Goal: Feedback & Contribution: Submit feedback/report problem

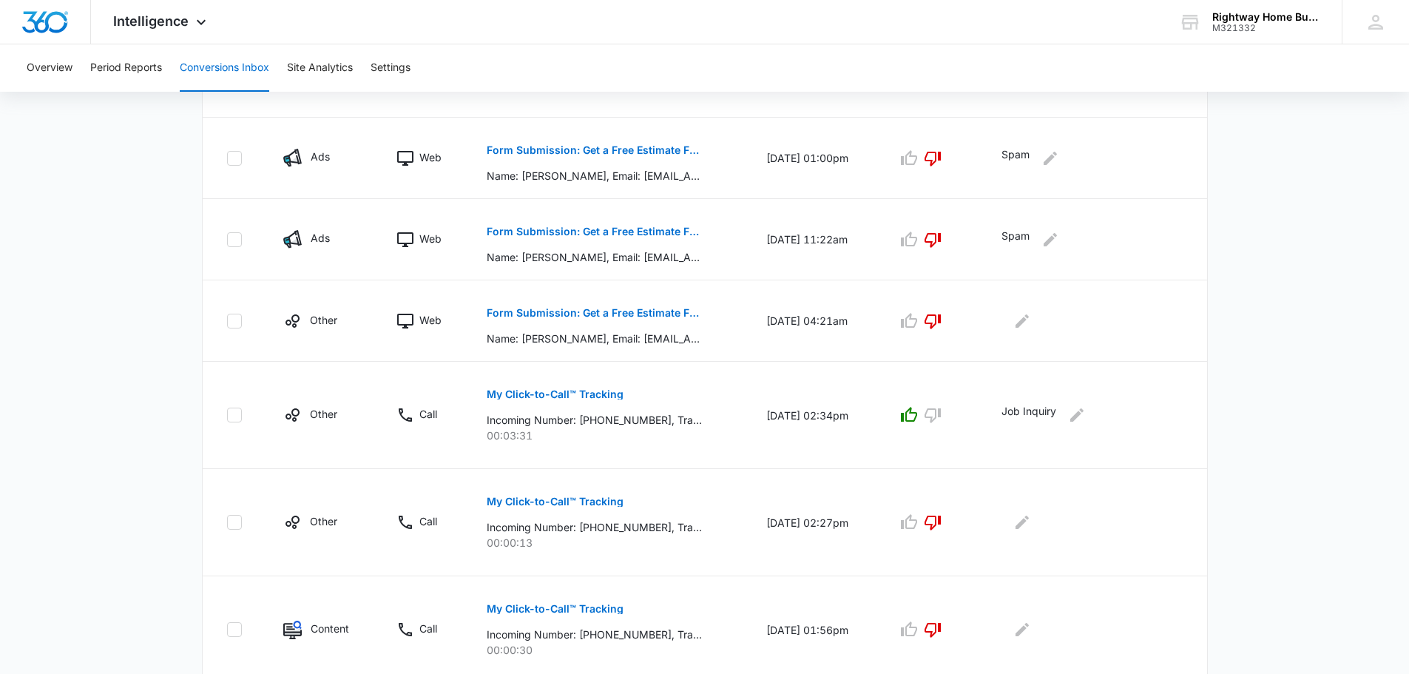
scroll to position [781, 0]
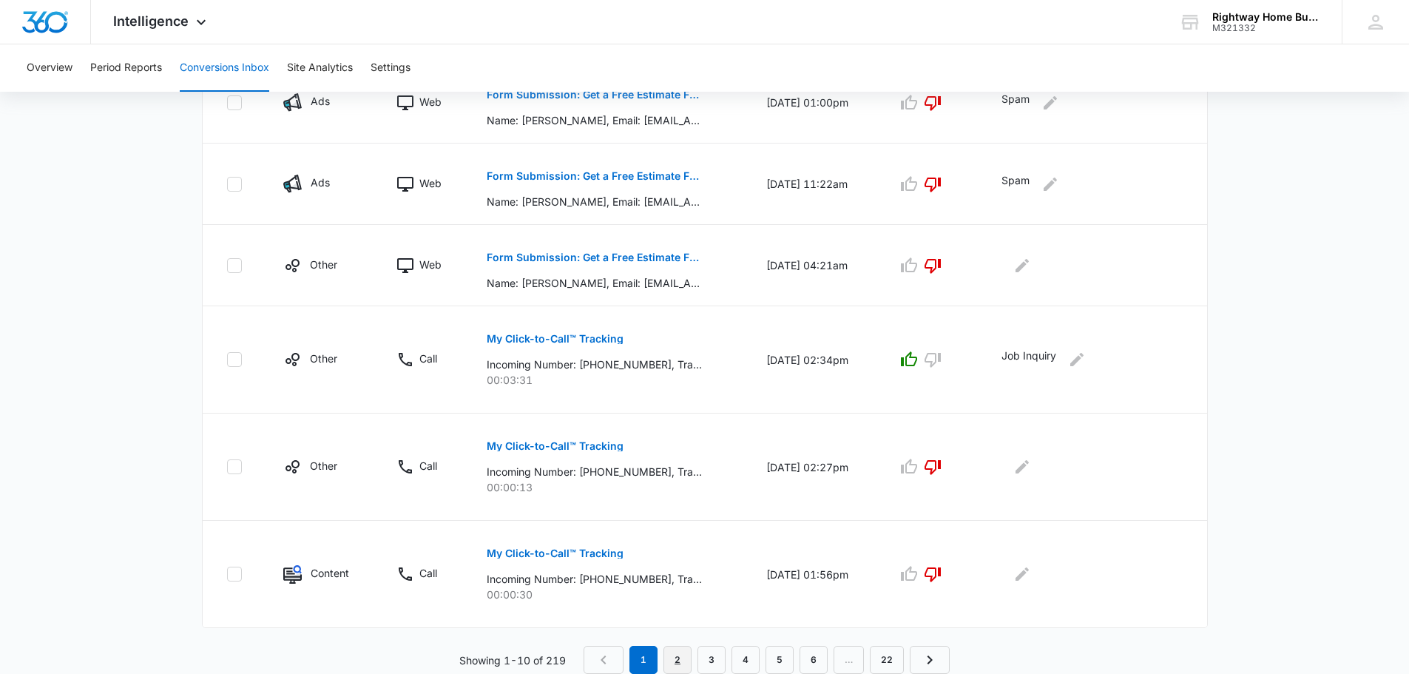
click at [674, 657] on link "2" at bounding box center [677, 660] width 28 height 28
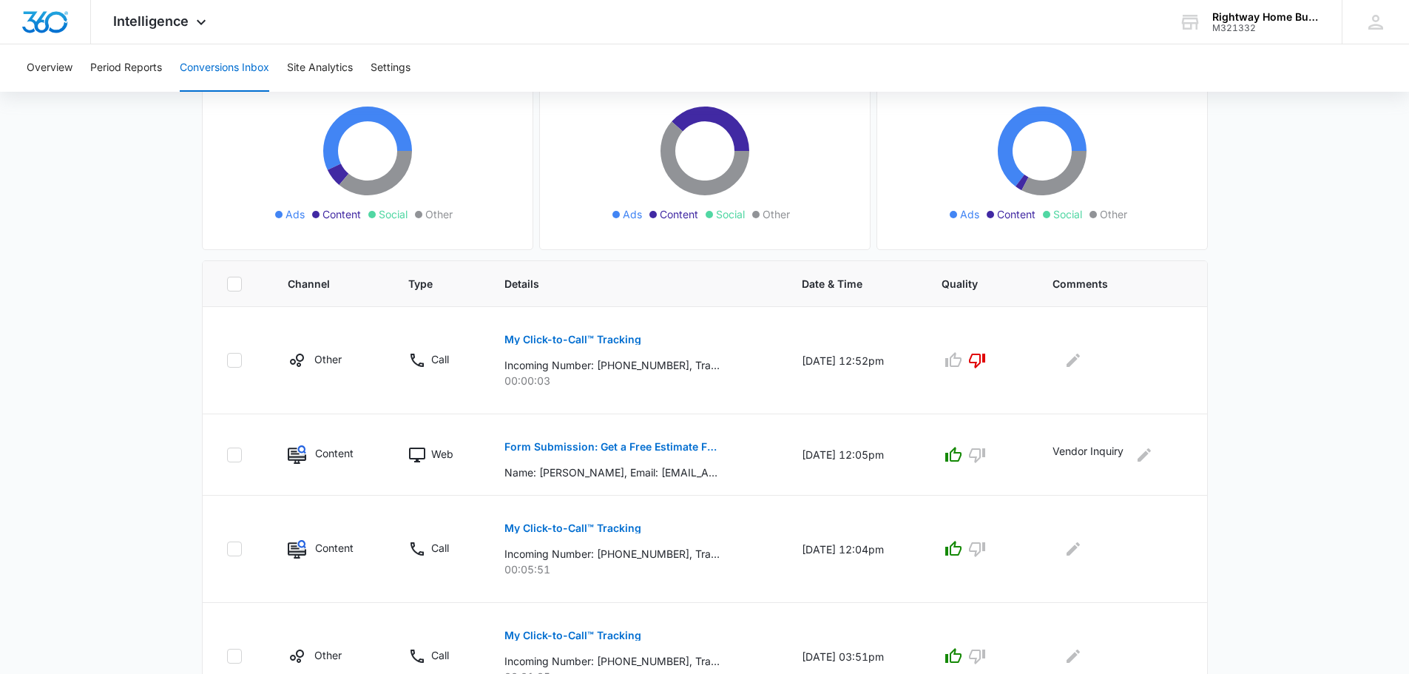
scroll to position [222, 0]
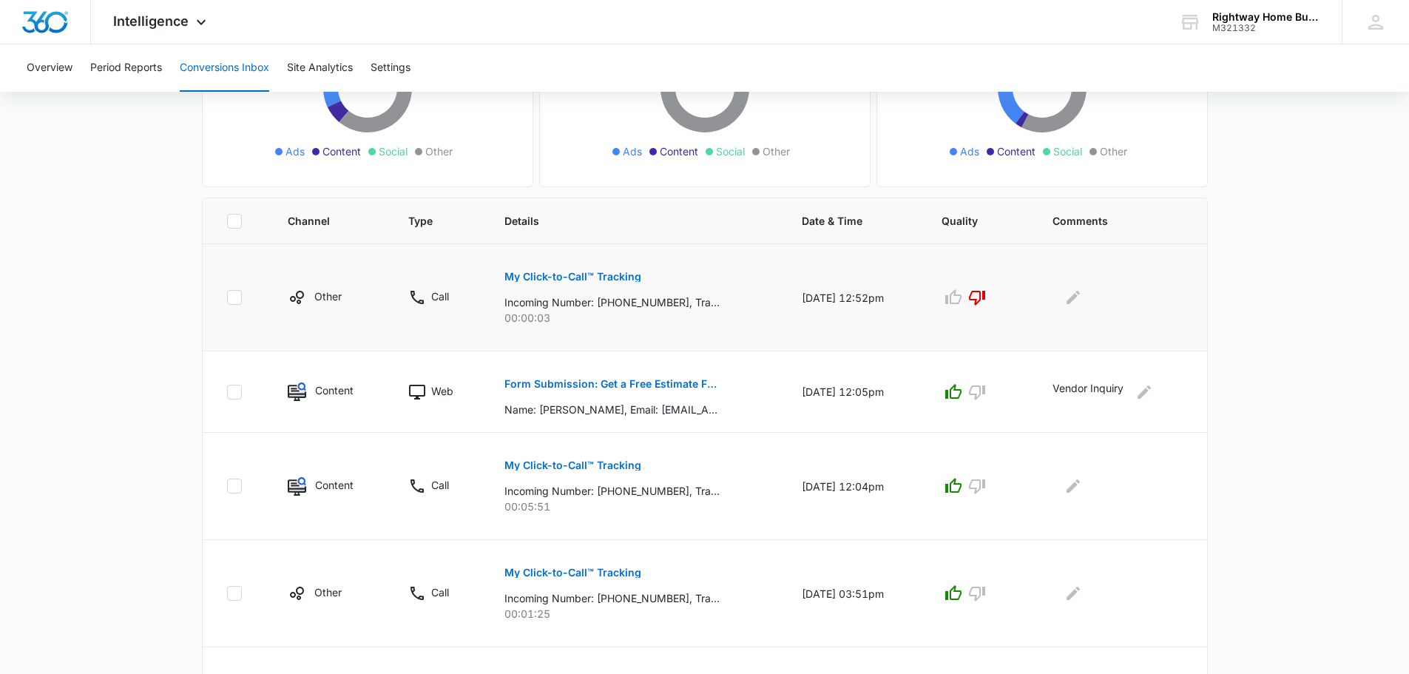
click at [625, 277] on p "My Click-to-Call™ Tracking" at bounding box center [572, 276] width 137 height 10
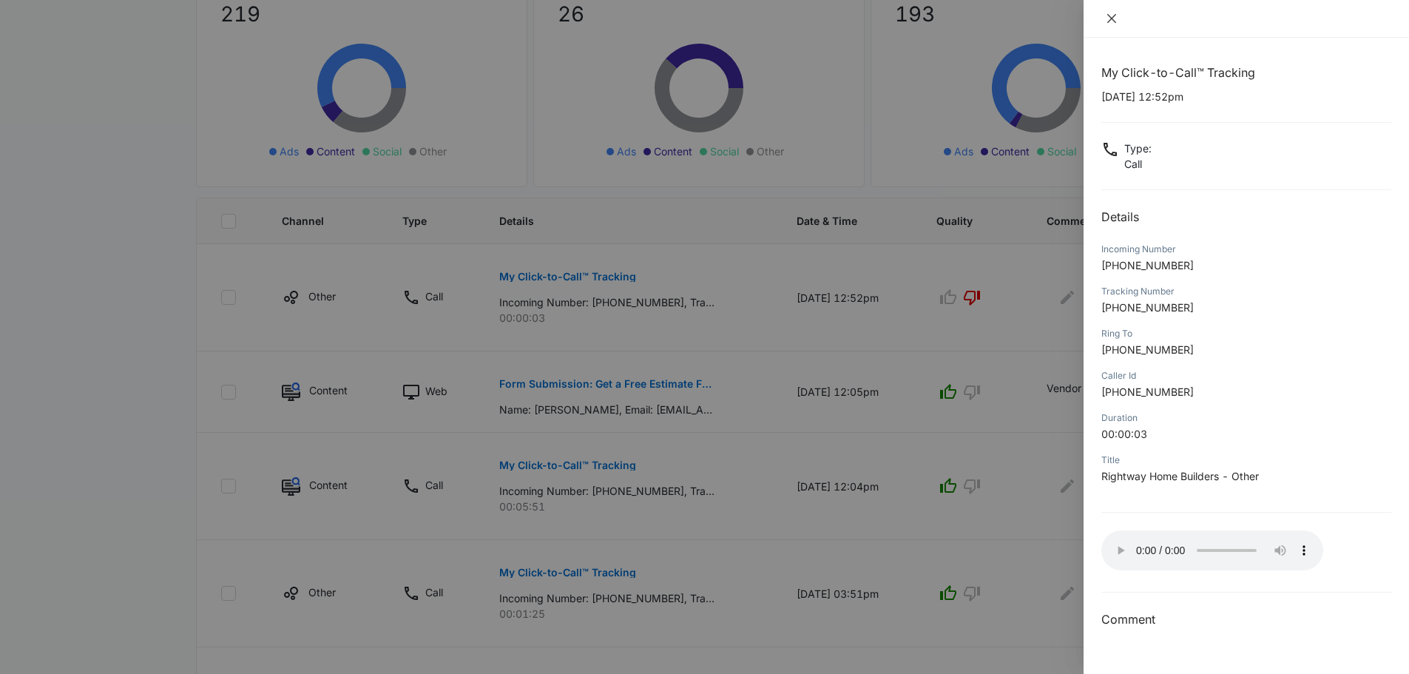
click at [1119, 20] on button "Close" at bounding box center [1111, 18] width 21 height 13
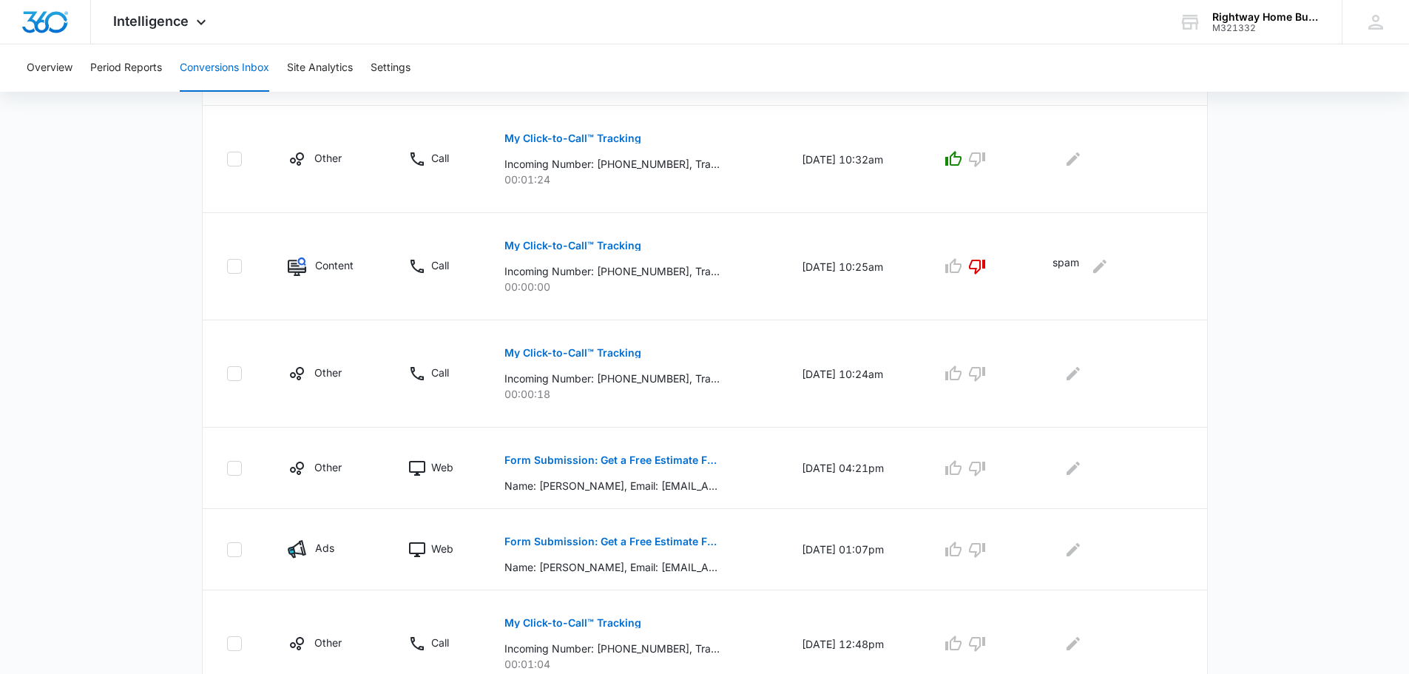
scroll to position [833, 0]
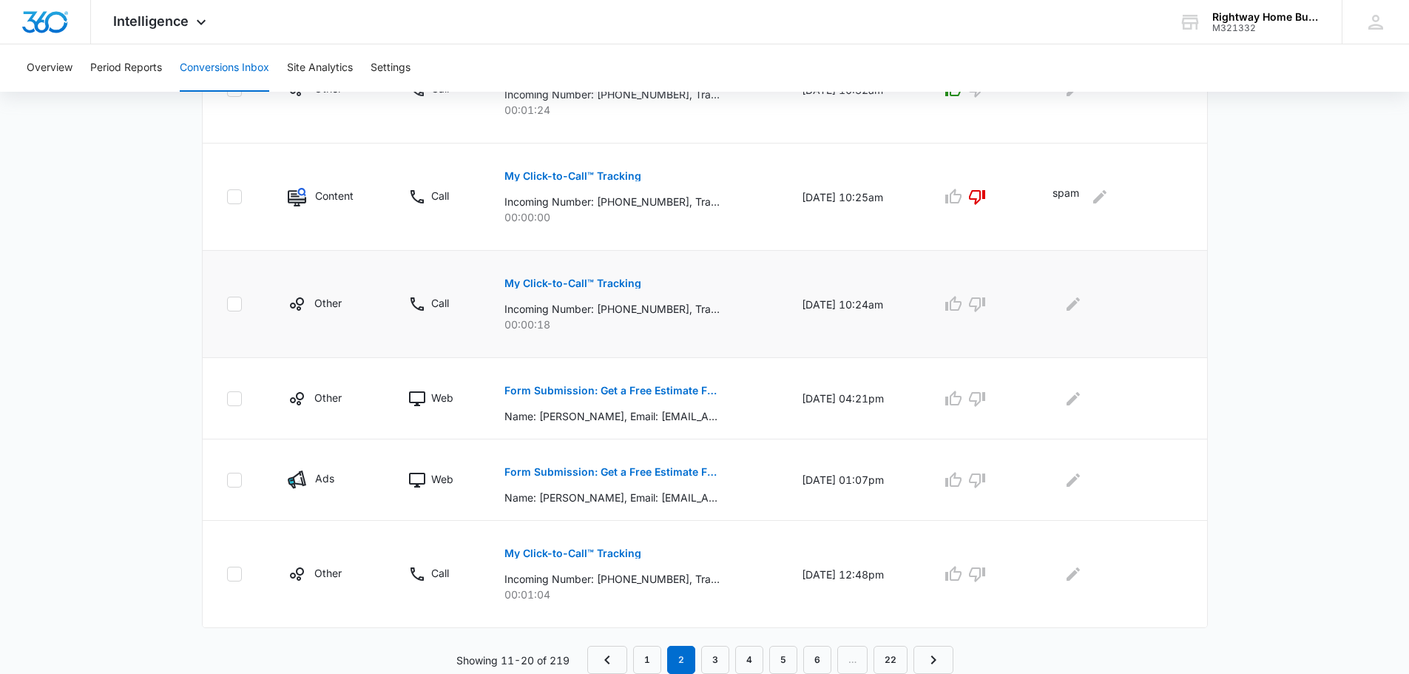
click at [611, 282] on p "My Click-to-Call™ Tracking" at bounding box center [572, 283] width 137 height 10
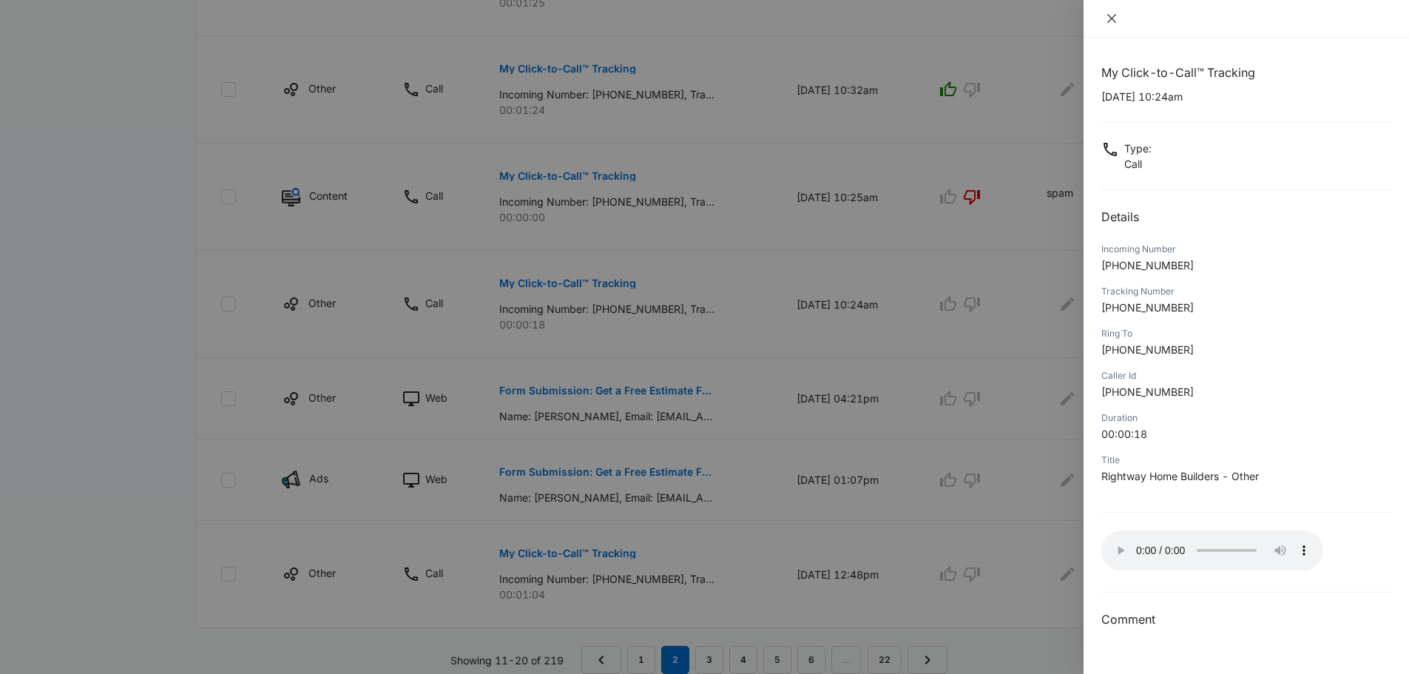
click at [1115, 18] on icon "close" at bounding box center [1111, 19] width 12 height 12
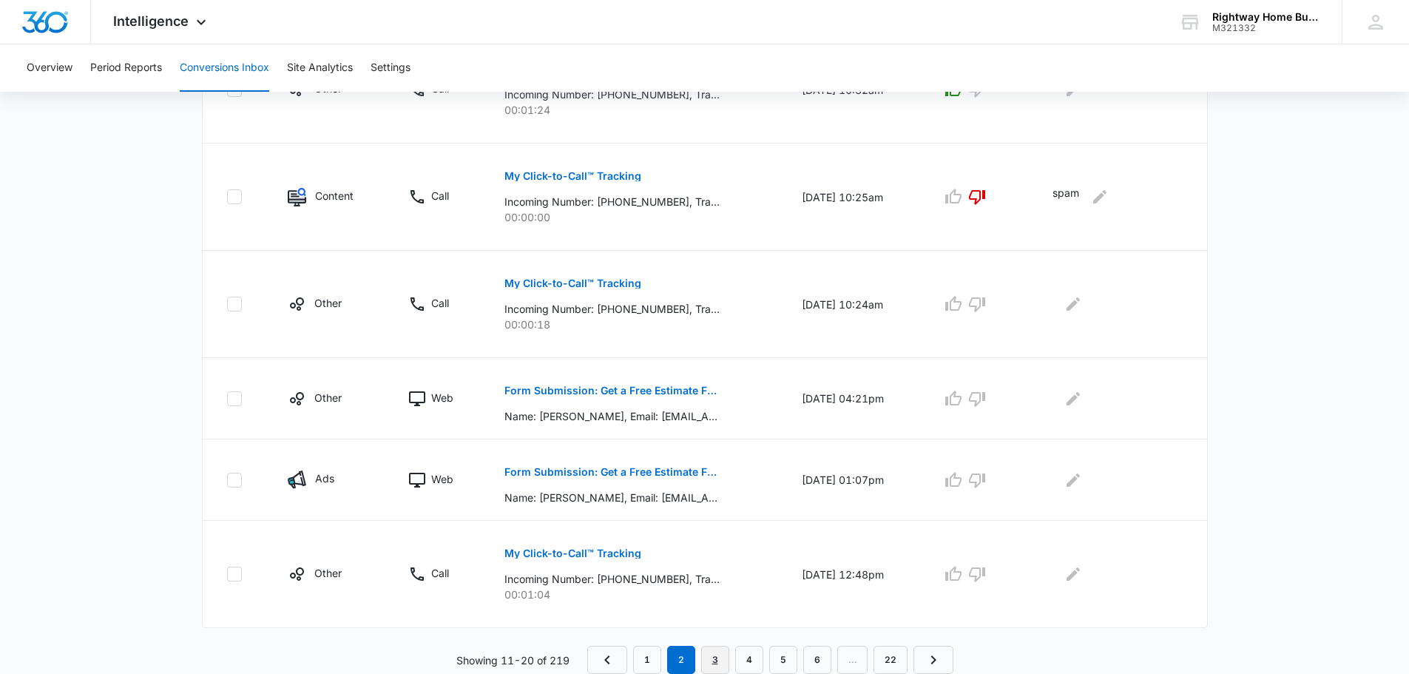
click at [708, 654] on link "3" at bounding box center [715, 660] width 28 height 28
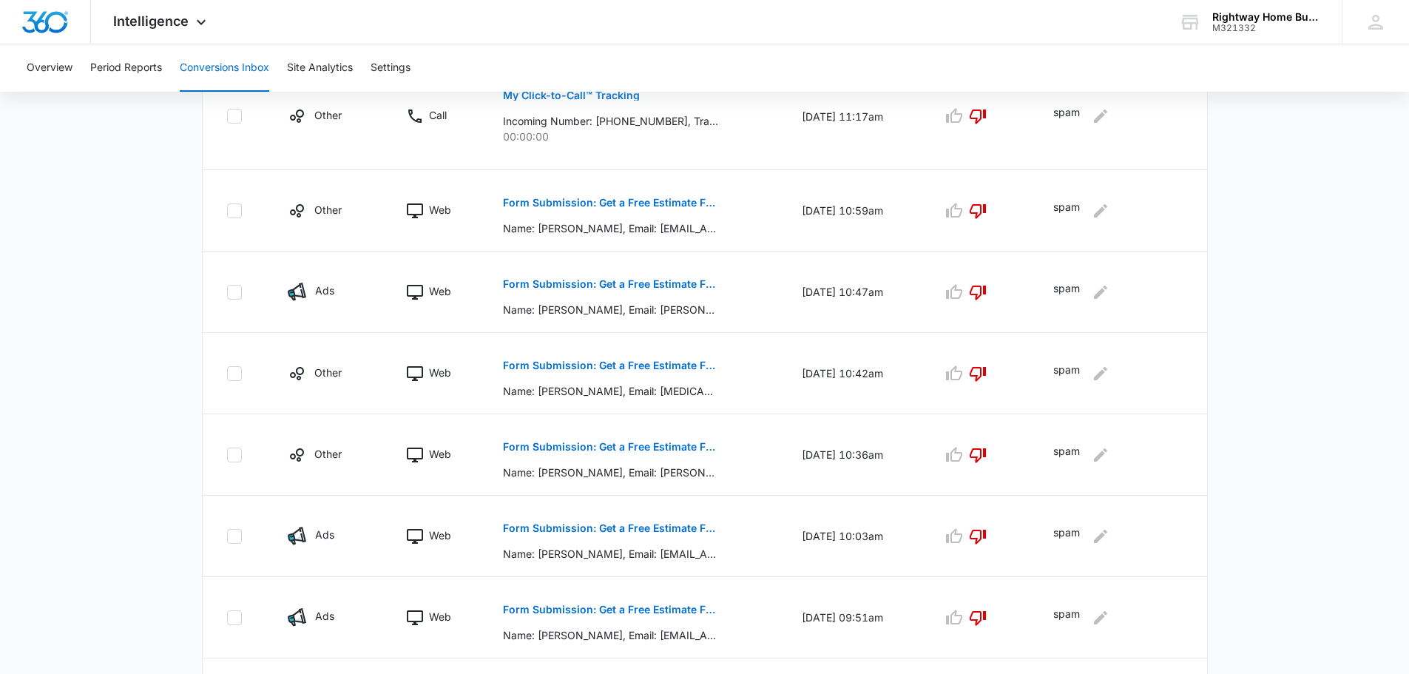
scroll to position [729, 0]
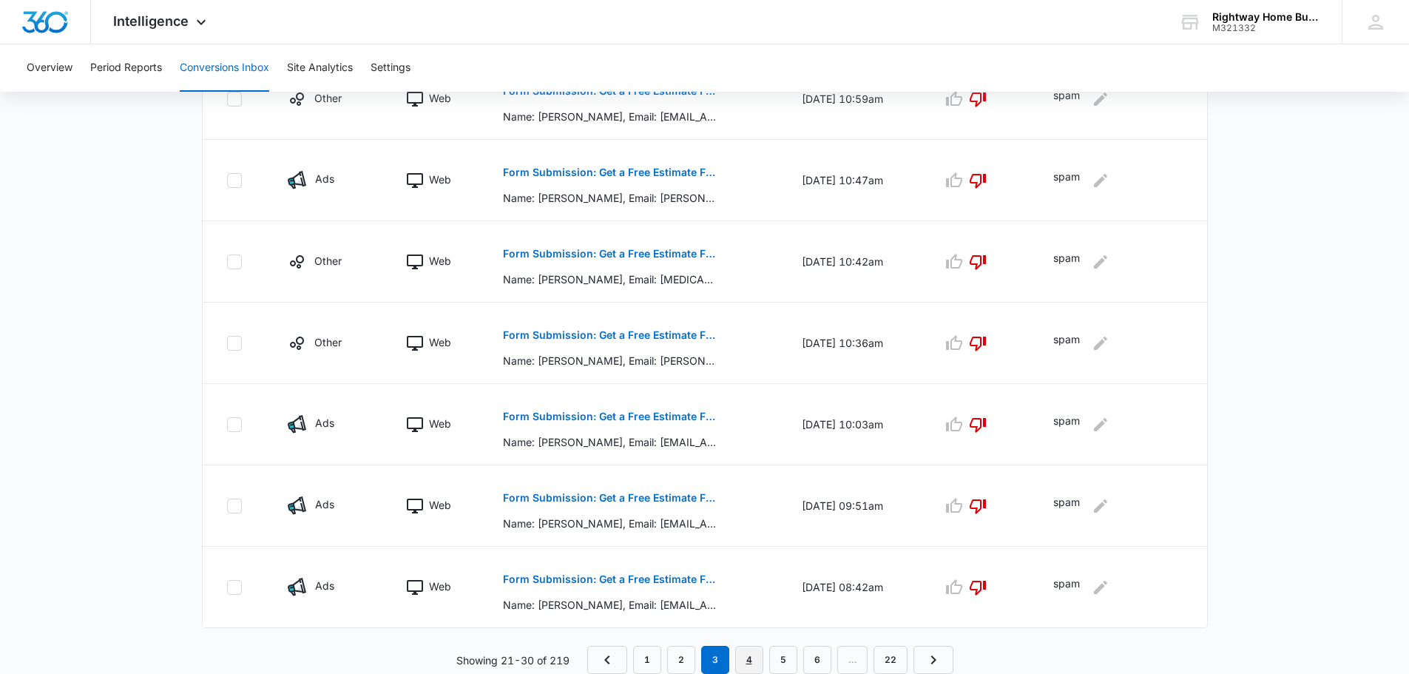
click at [751, 654] on link "4" at bounding box center [749, 660] width 28 height 28
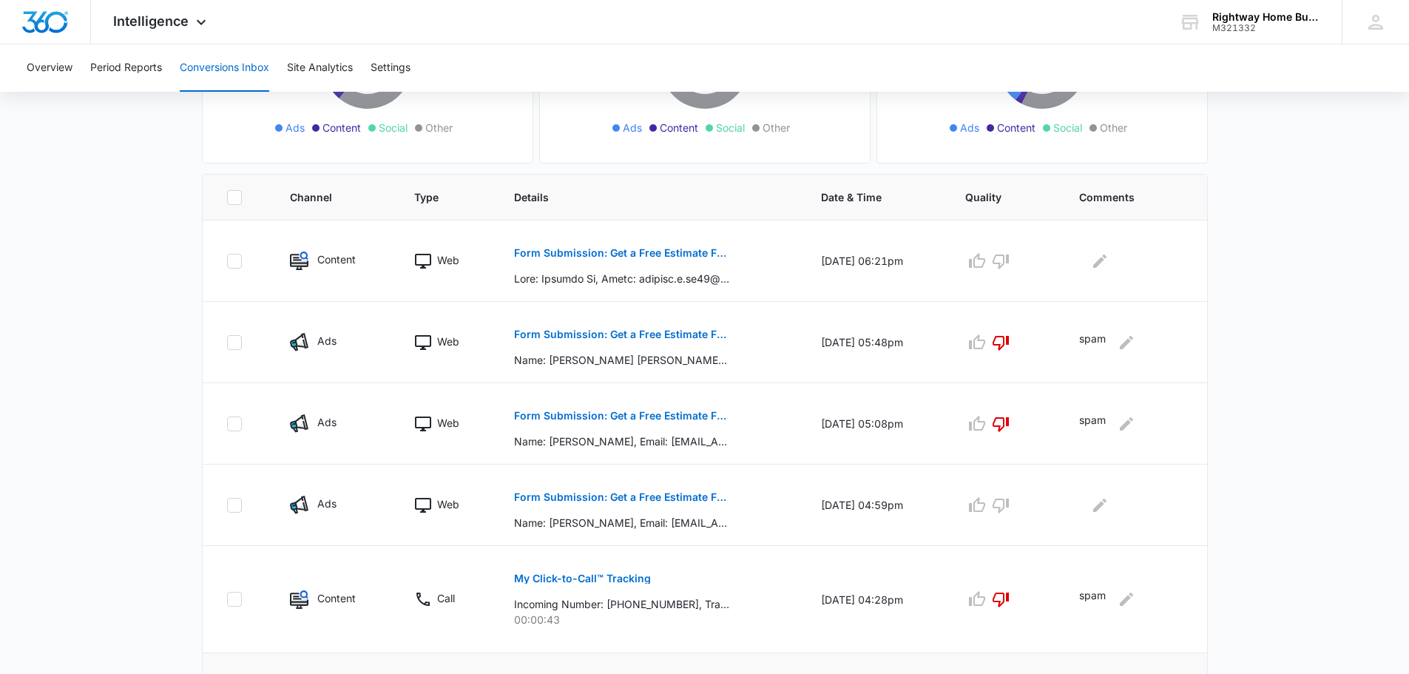
scroll to position [186, 0]
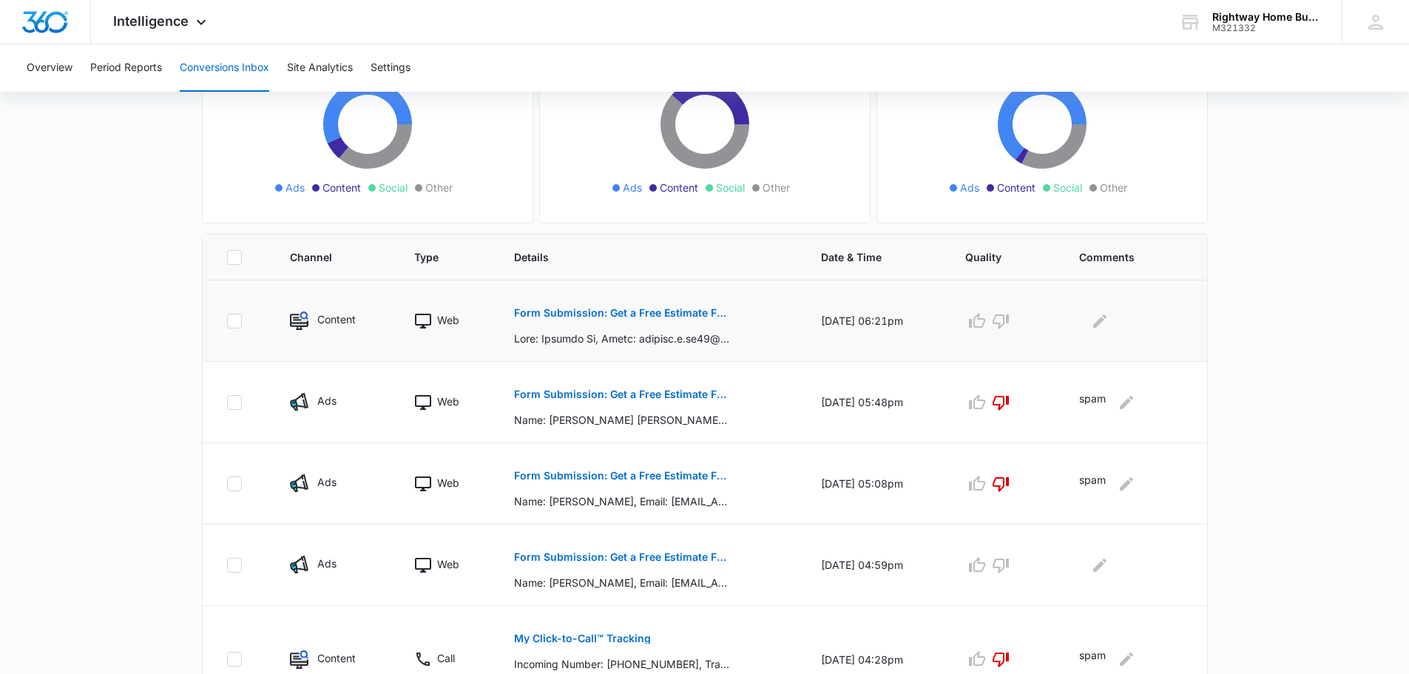
click at [692, 311] on p "Form Submission: Get a Free Estimate Form - NEW [DATE]" at bounding box center [621, 313] width 215 height 10
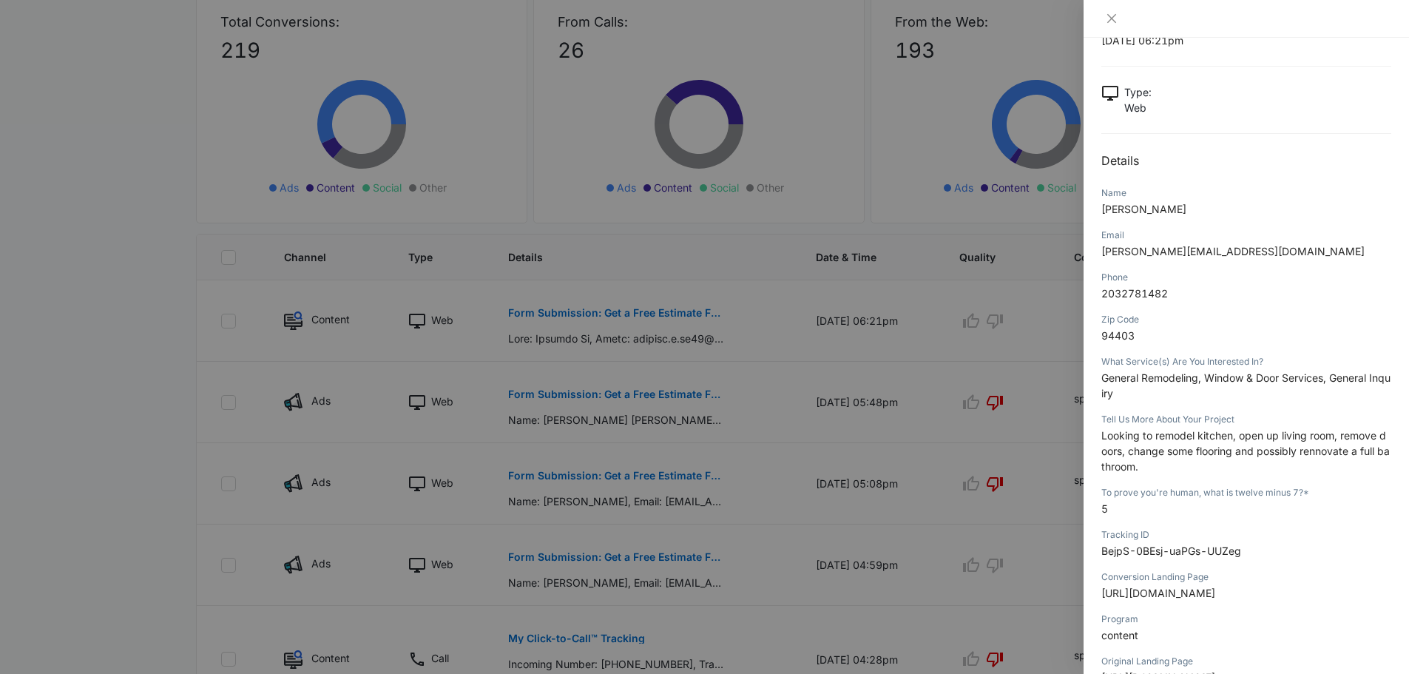
scroll to position [148, 0]
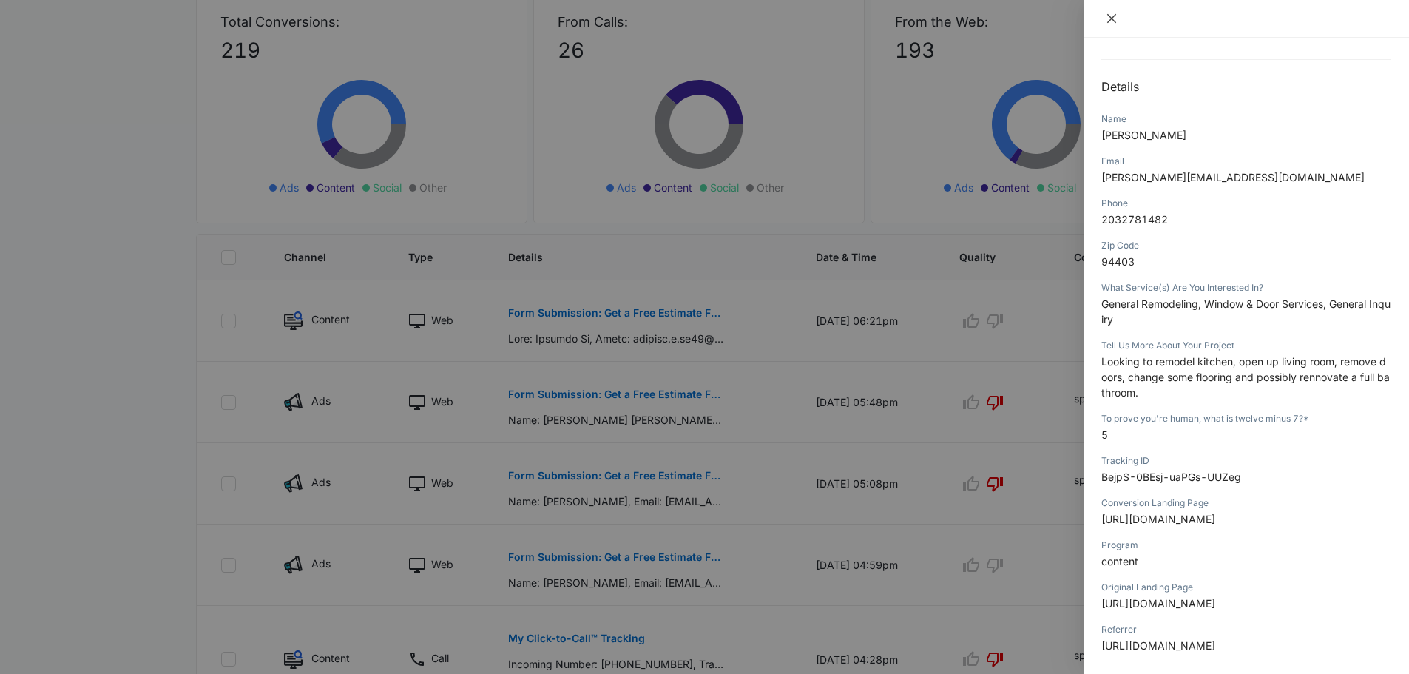
click at [1105, 21] on icon "close" at bounding box center [1111, 19] width 12 height 12
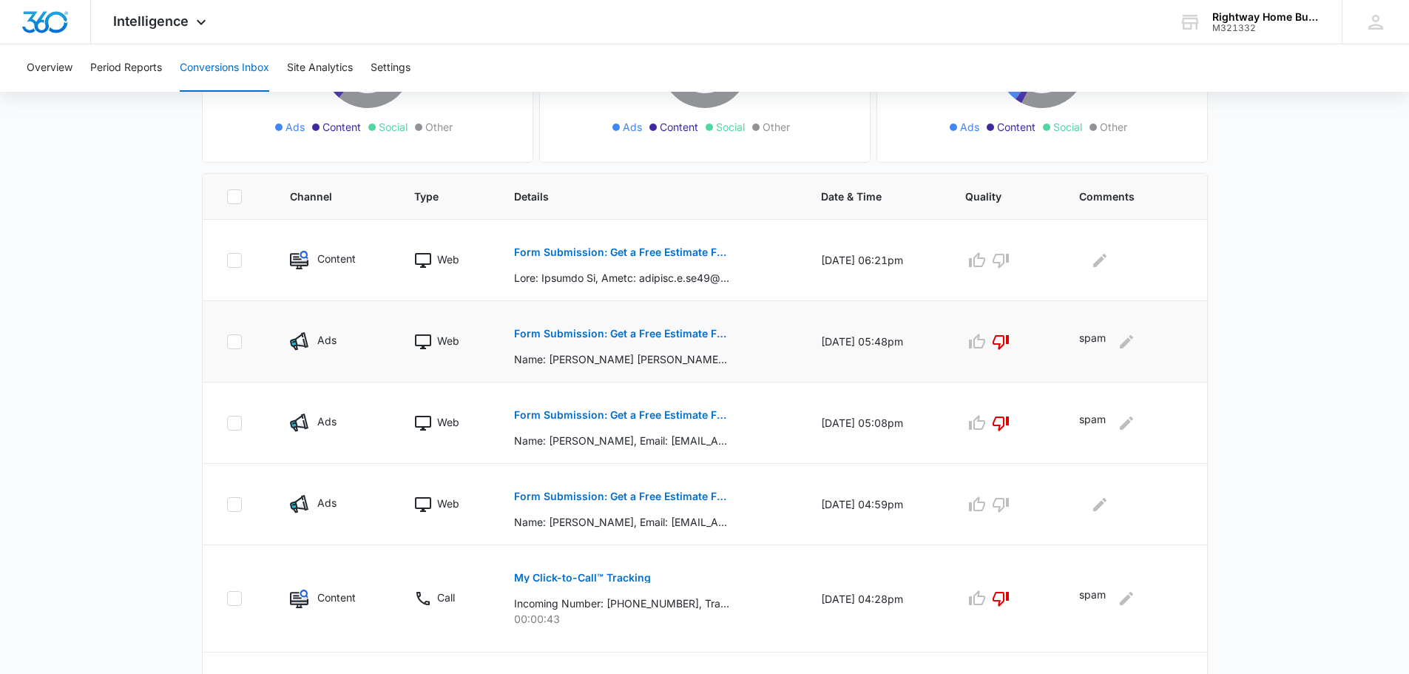
scroll to position [333, 0]
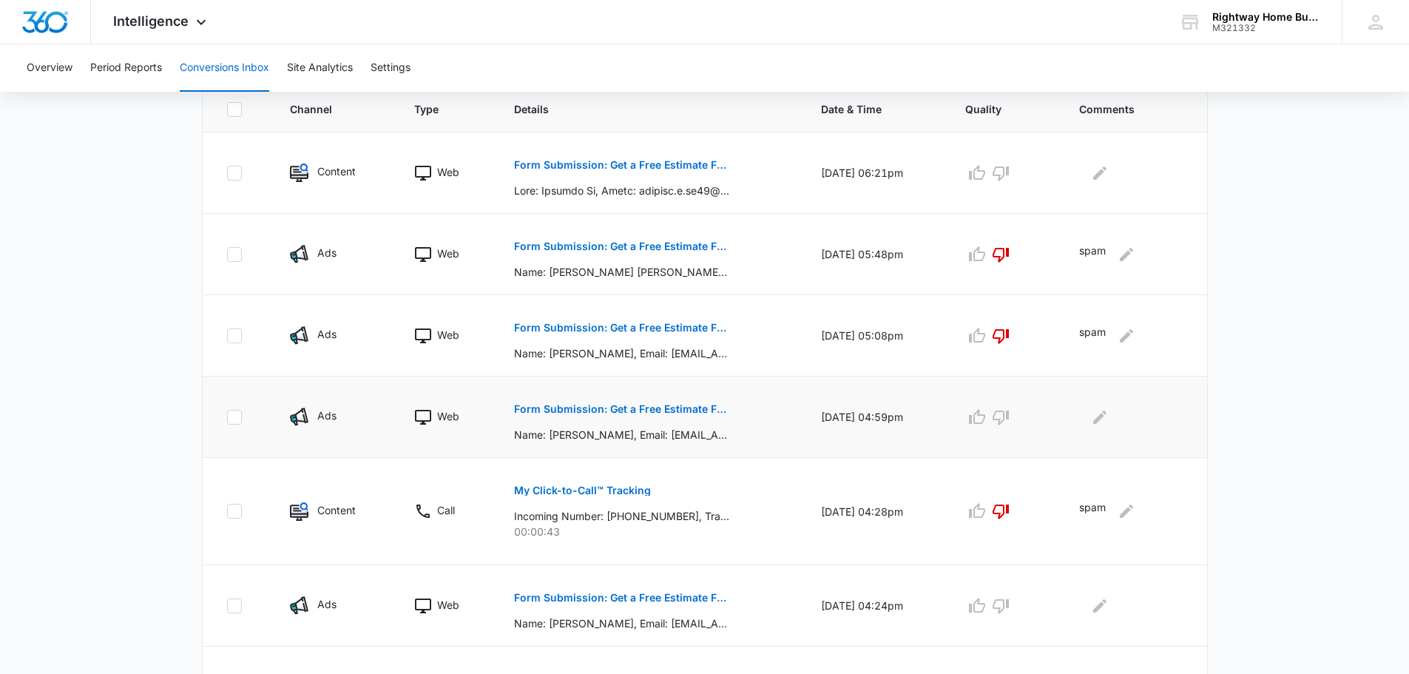
click at [662, 404] on p "Form Submission: Get a Free Estimate Form - NEW August 2025" at bounding box center [621, 409] width 215 height 10
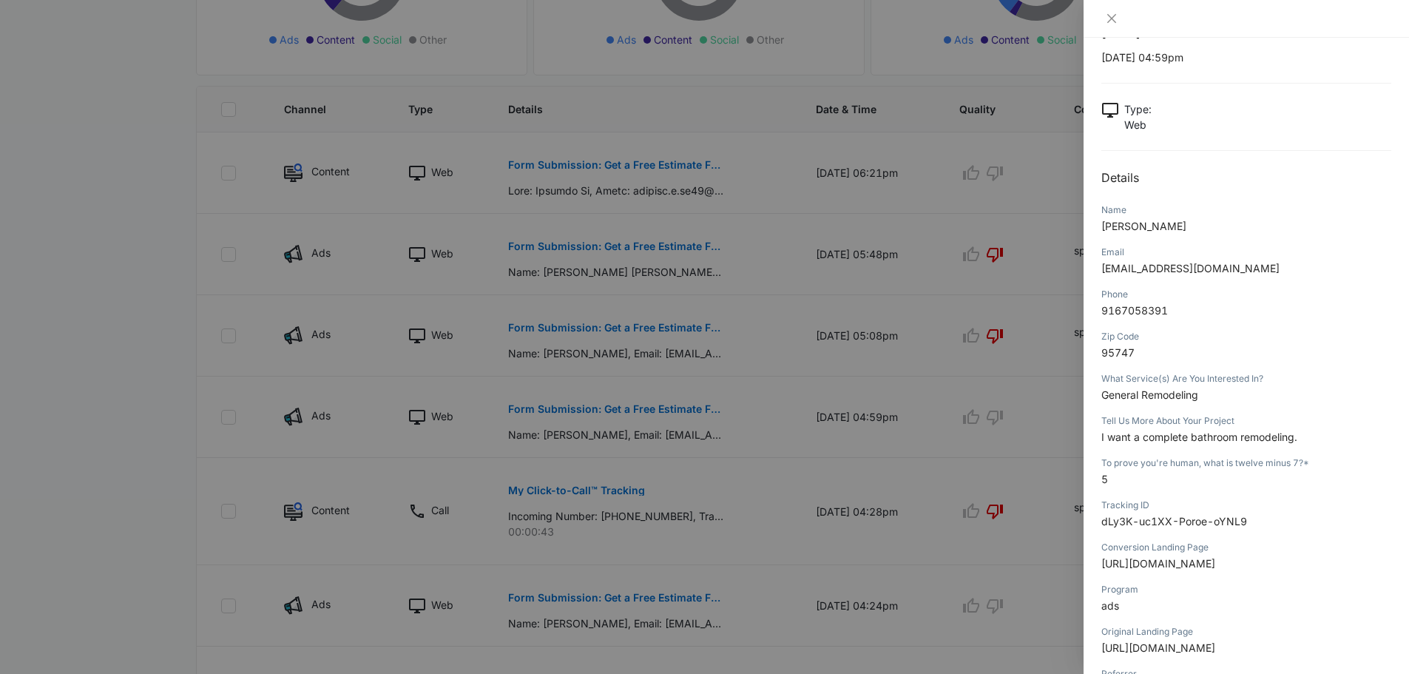
scroll to position [44, 0]
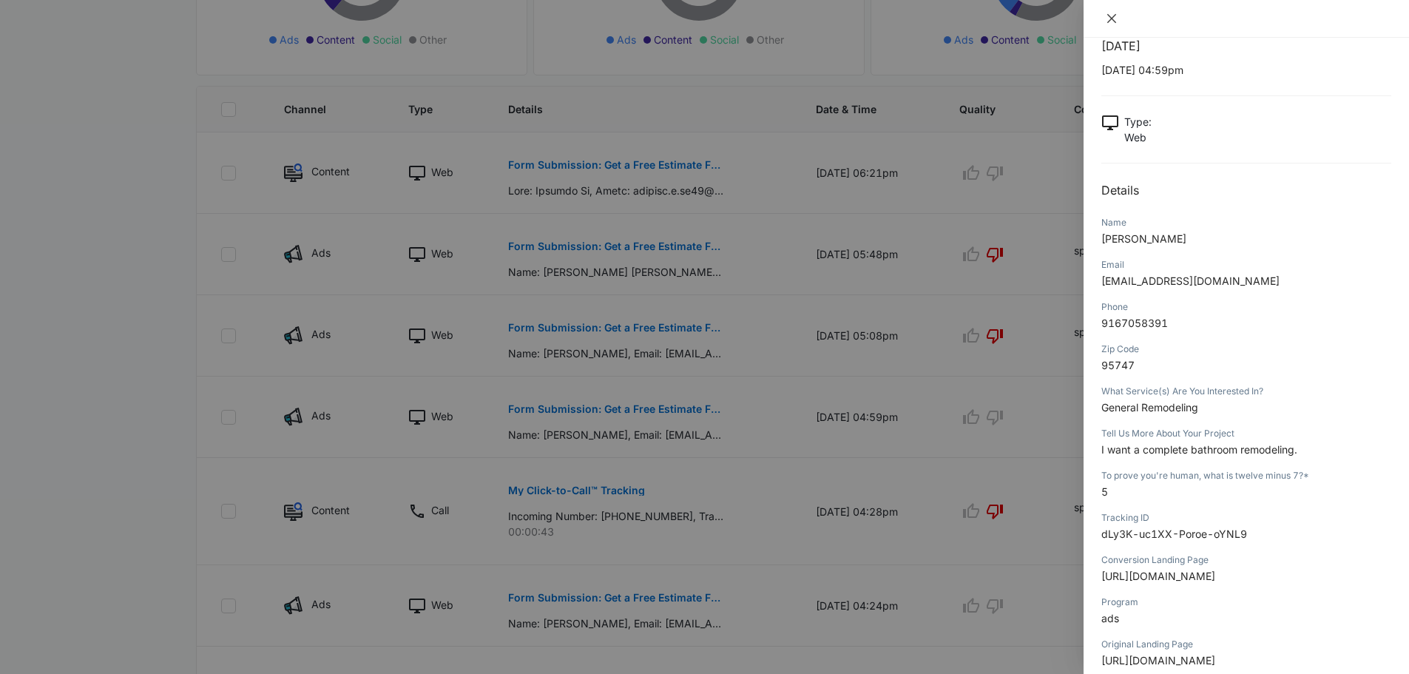
click at [1117, 17] on button "Close" at bounding box center [1111, 18] width 21 height 13
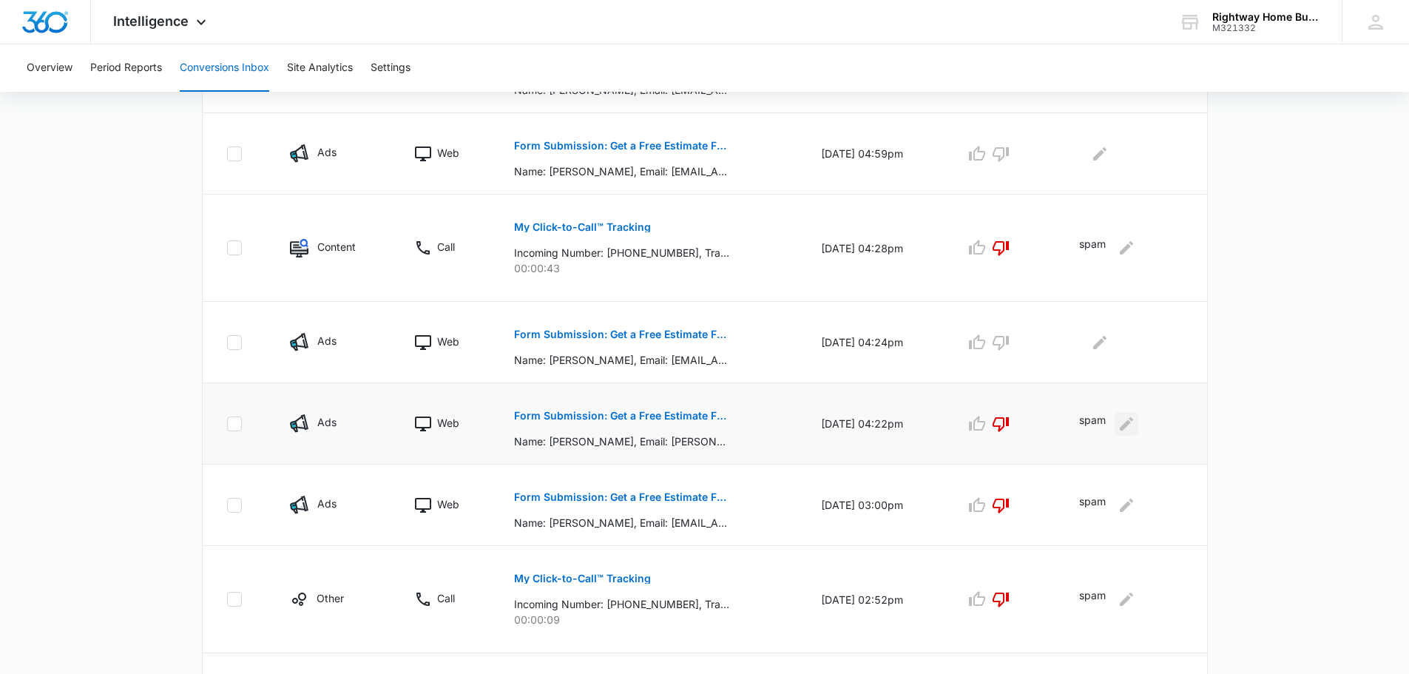
scroll to position [629, 0]
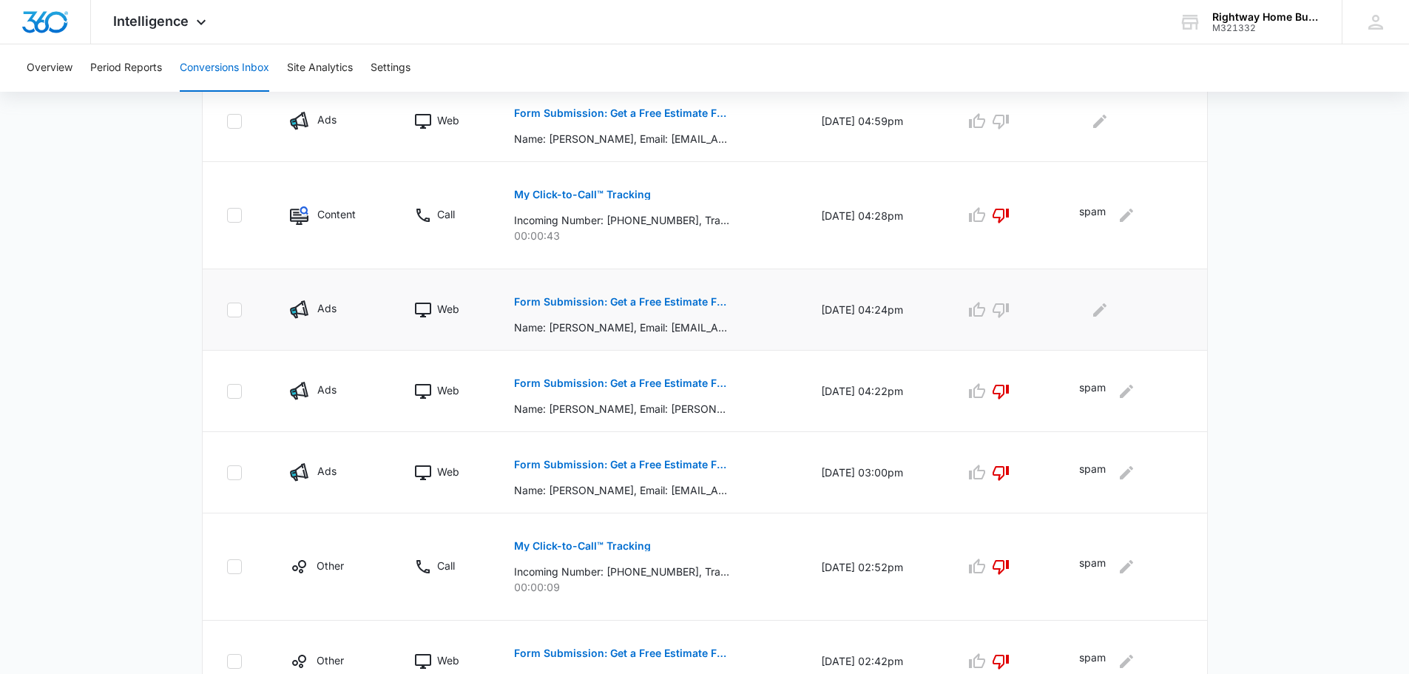
click at [675, 301] on p "Form Submission: Get a Free Estimate Form - NEW August 2025" at bounding box center [621, 302] width 215 height 10
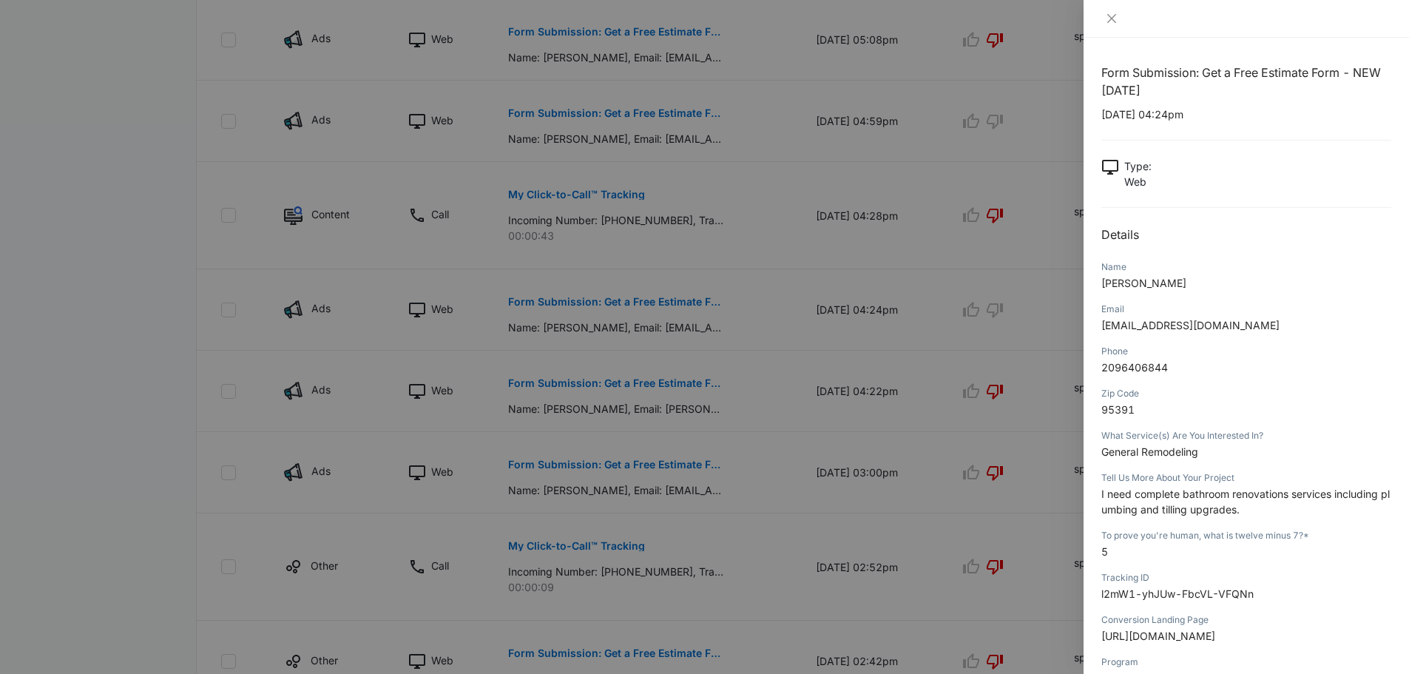
scroll to position [74, 0]
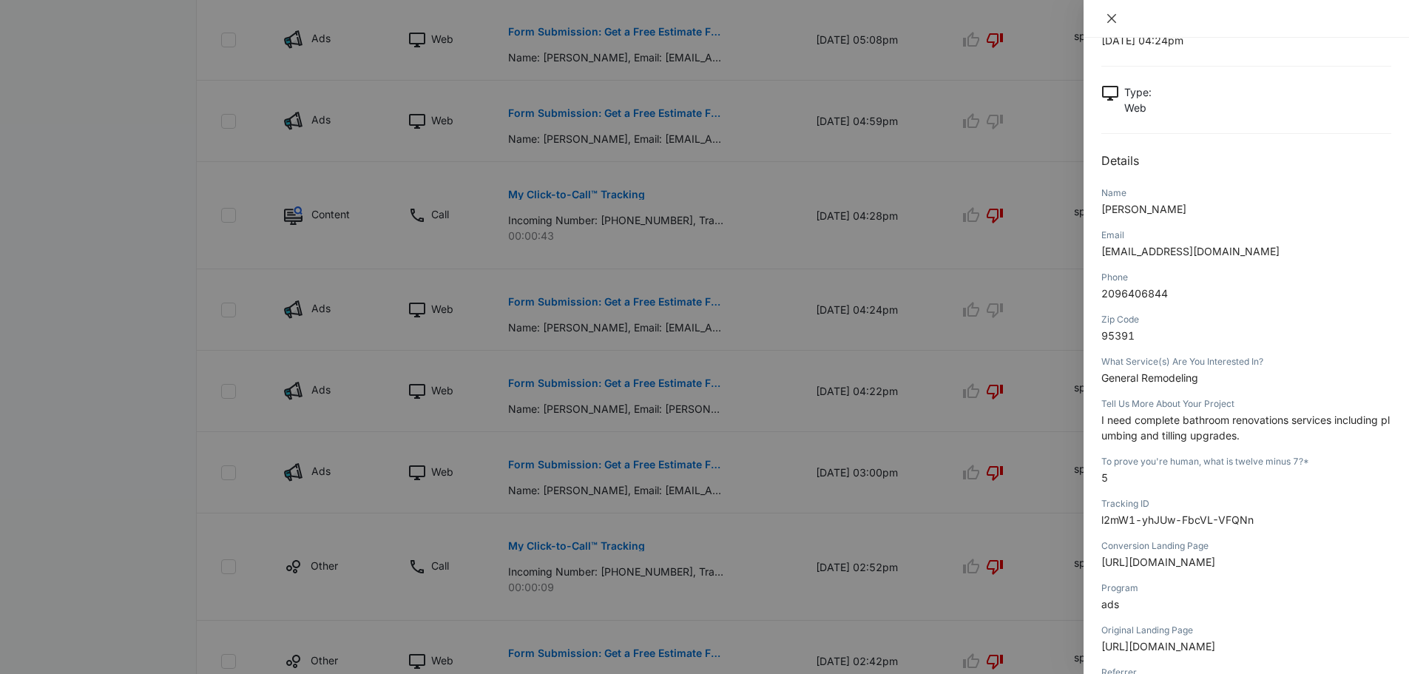
click at [1114, 18] on icon "close" at bounding box center [1111, 19] width 12 height 12
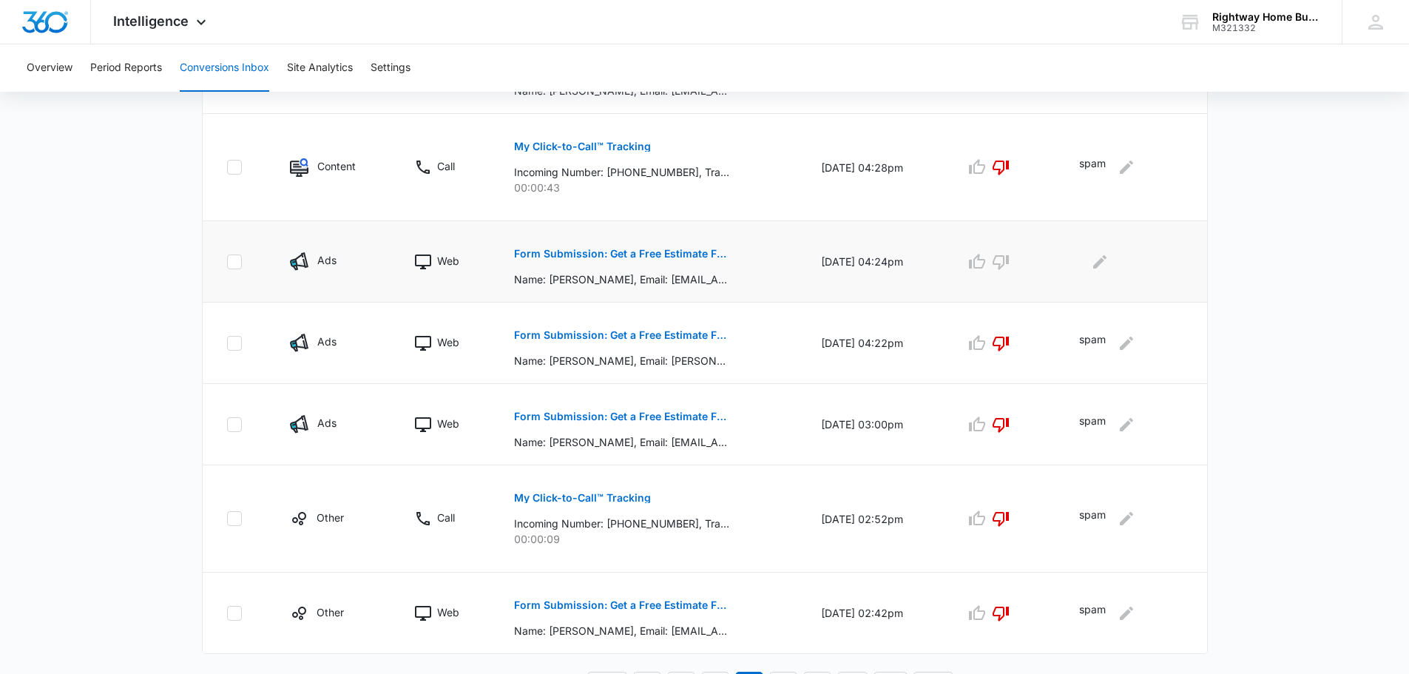
scroll to position [703, 0]
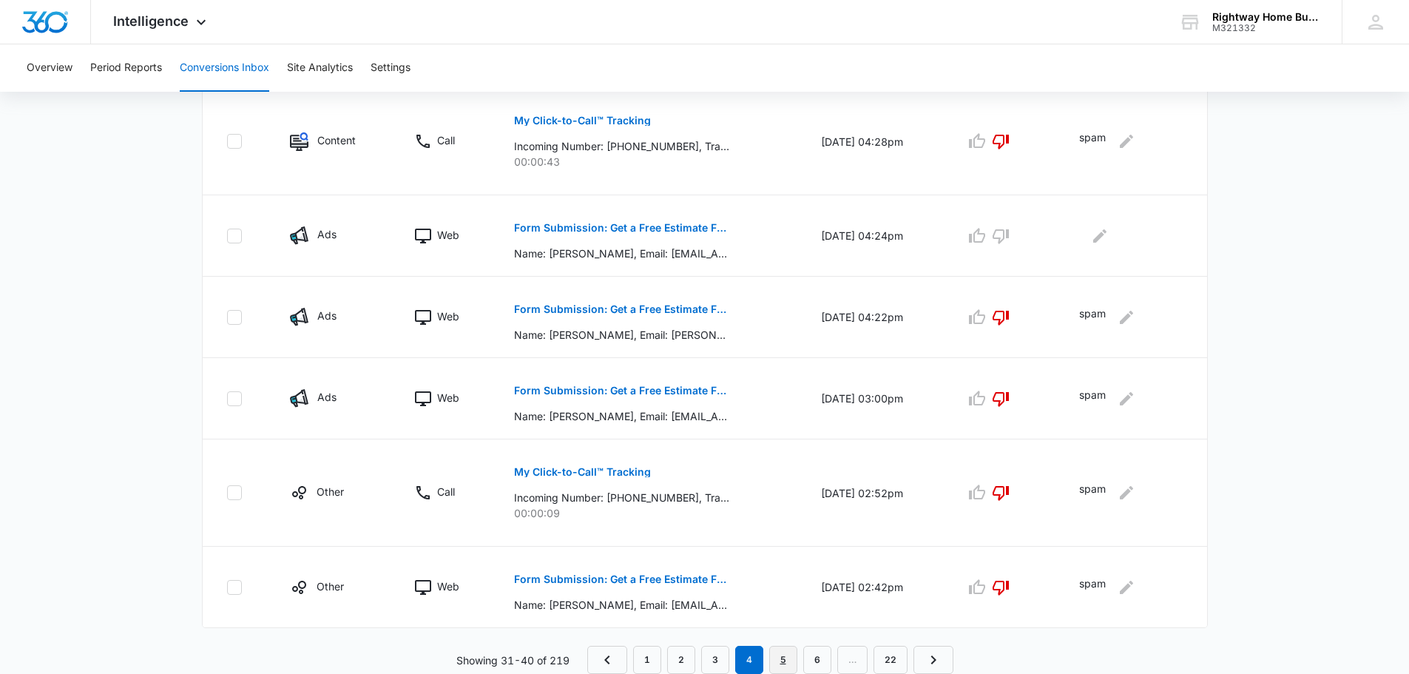
click at [782, 657] on link "5" at bounding box center [783, 660] width 28 height 28
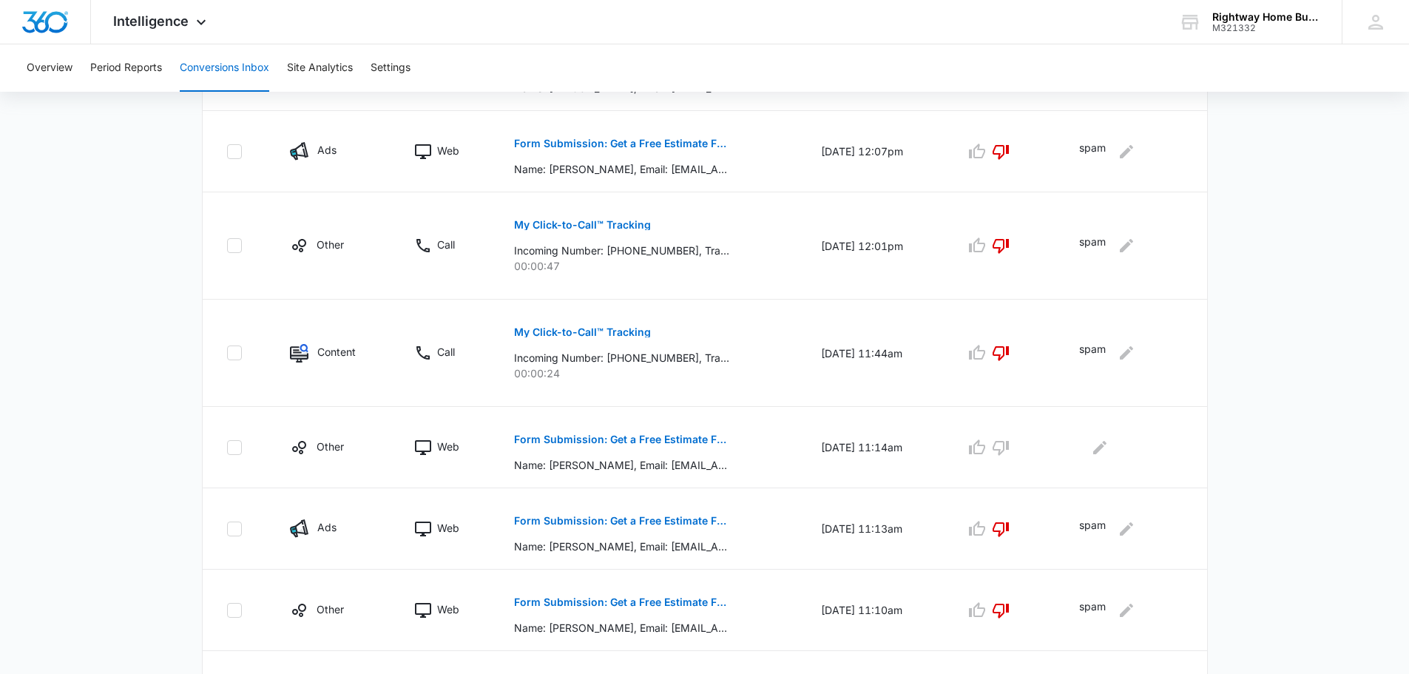
scroll to position [665, 0]
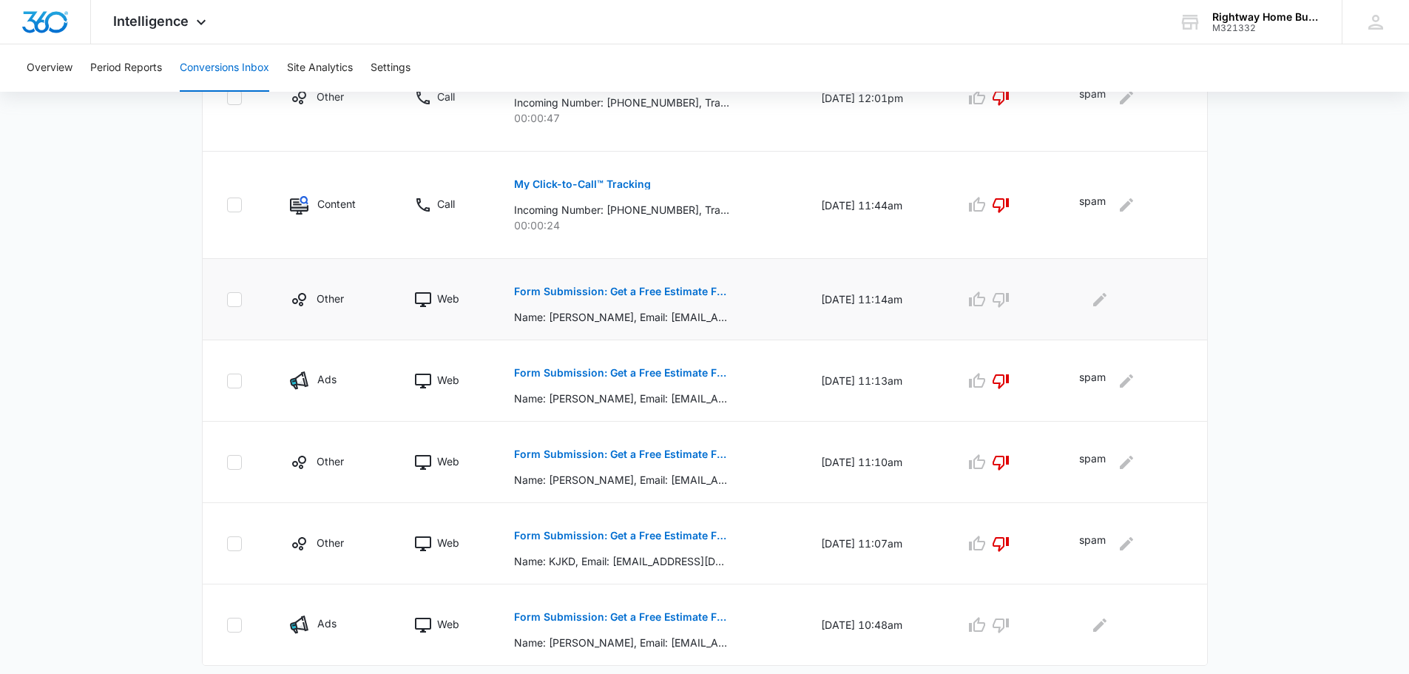
click at [641, 293] on p "Form Submission: Get a Free Estimate Form" at bounding box center [621, 291] width 215 height 10
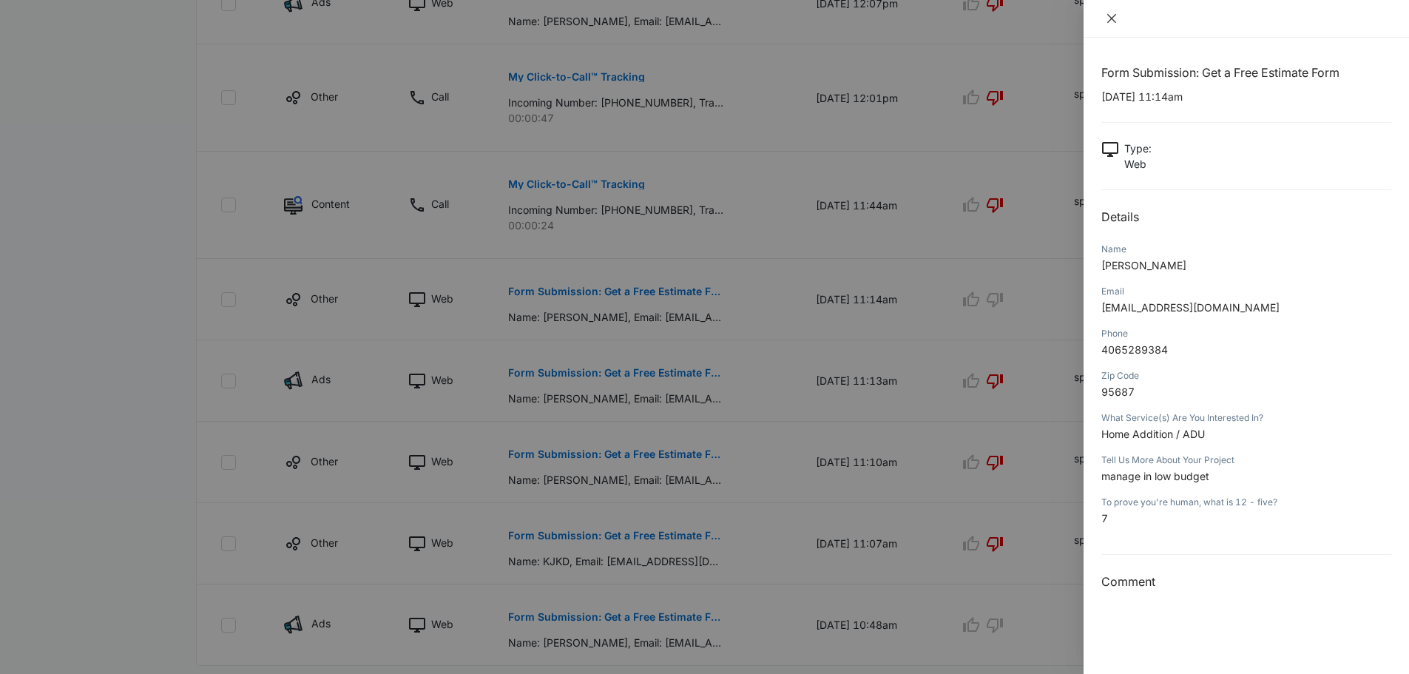
click at [1107, 14] on icon "close" at bounding box center [1111, 19] width 12 height 12
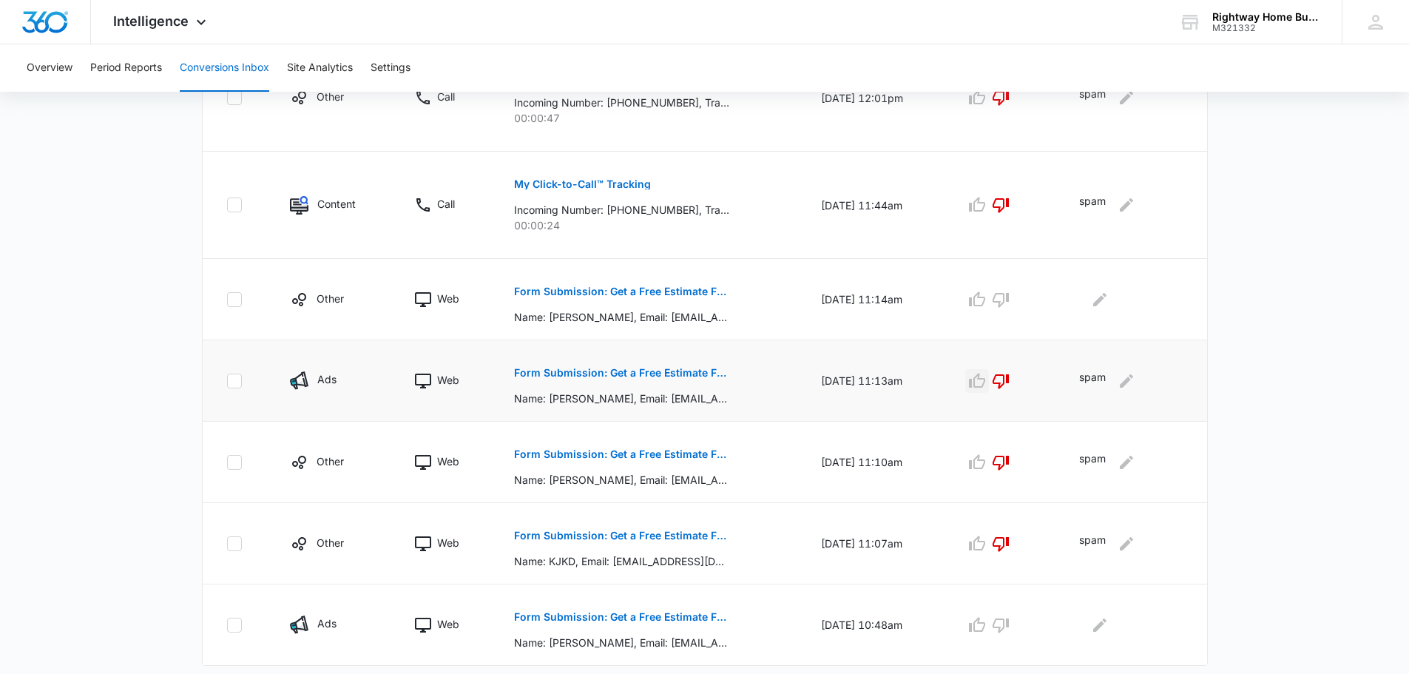
scroll to position [703, 0]
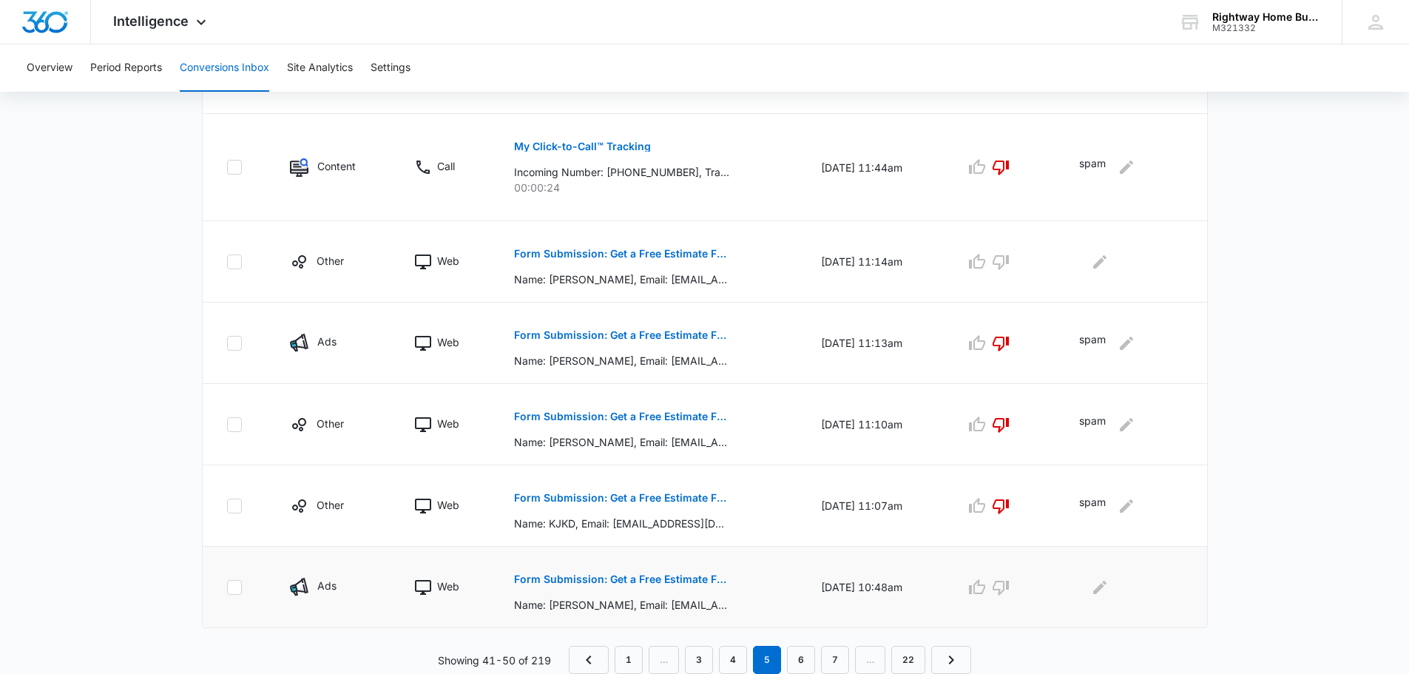
click at [654, 575] on p "Form Submission: Get a Free Estimate Form - NEW August 2025" at bounding box center [621, 579] width 215 height 10
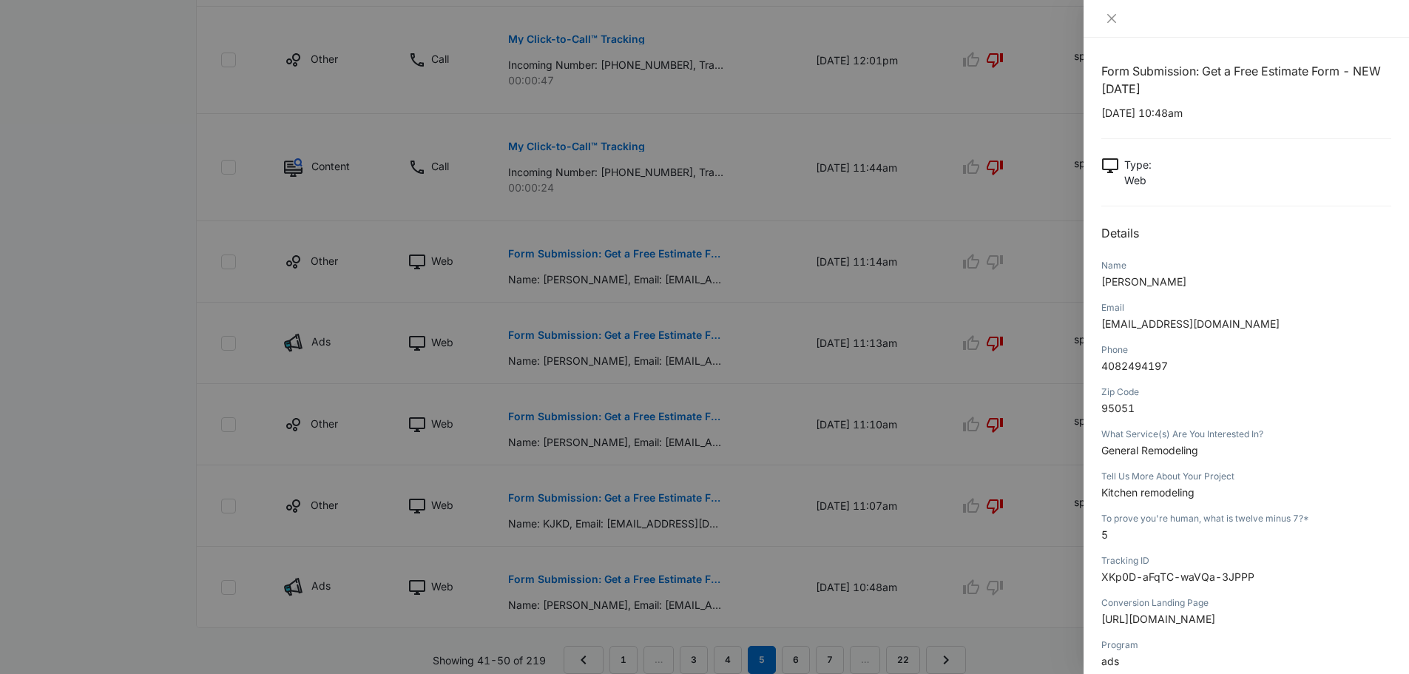
scroll to position [0, 0]
click at [1113, 13] on icon "close" at bounding box center [1111, 19] width 12 height 12
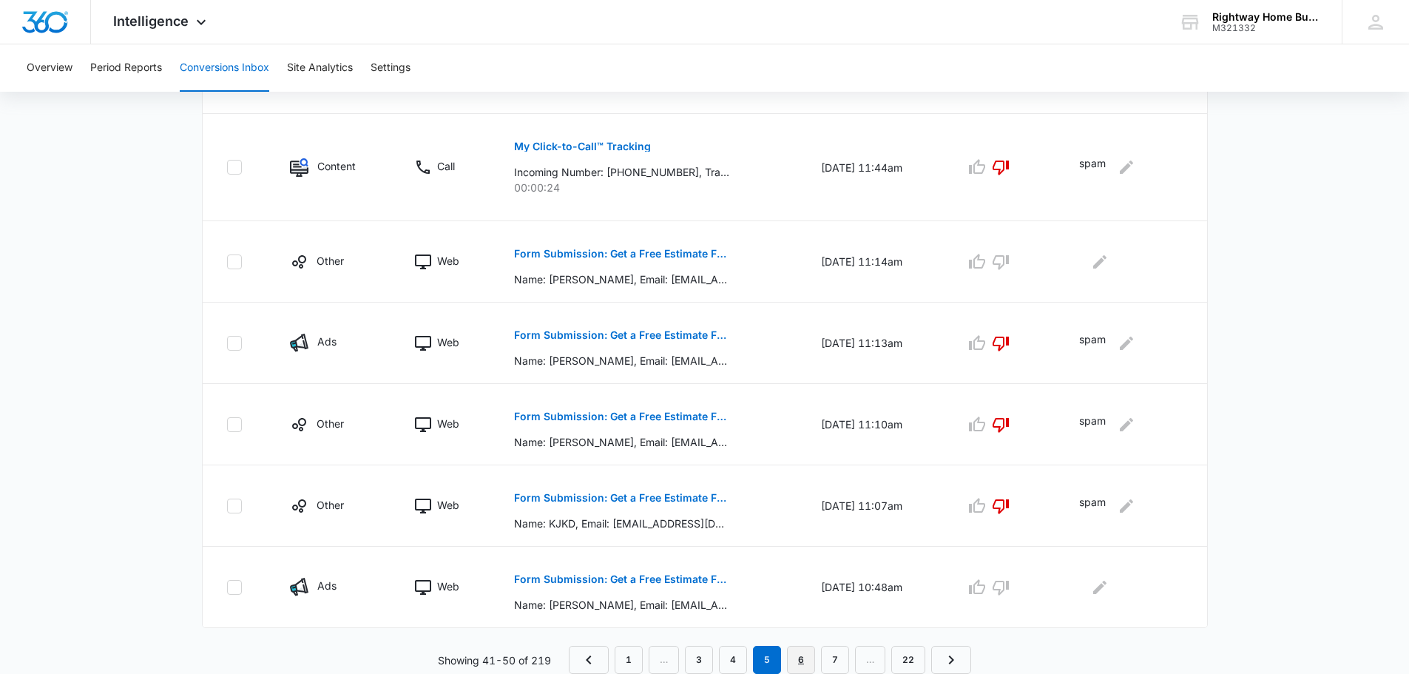
click at [801, 654] on link "6" at bounding box center [801, 660] width 28 height 28
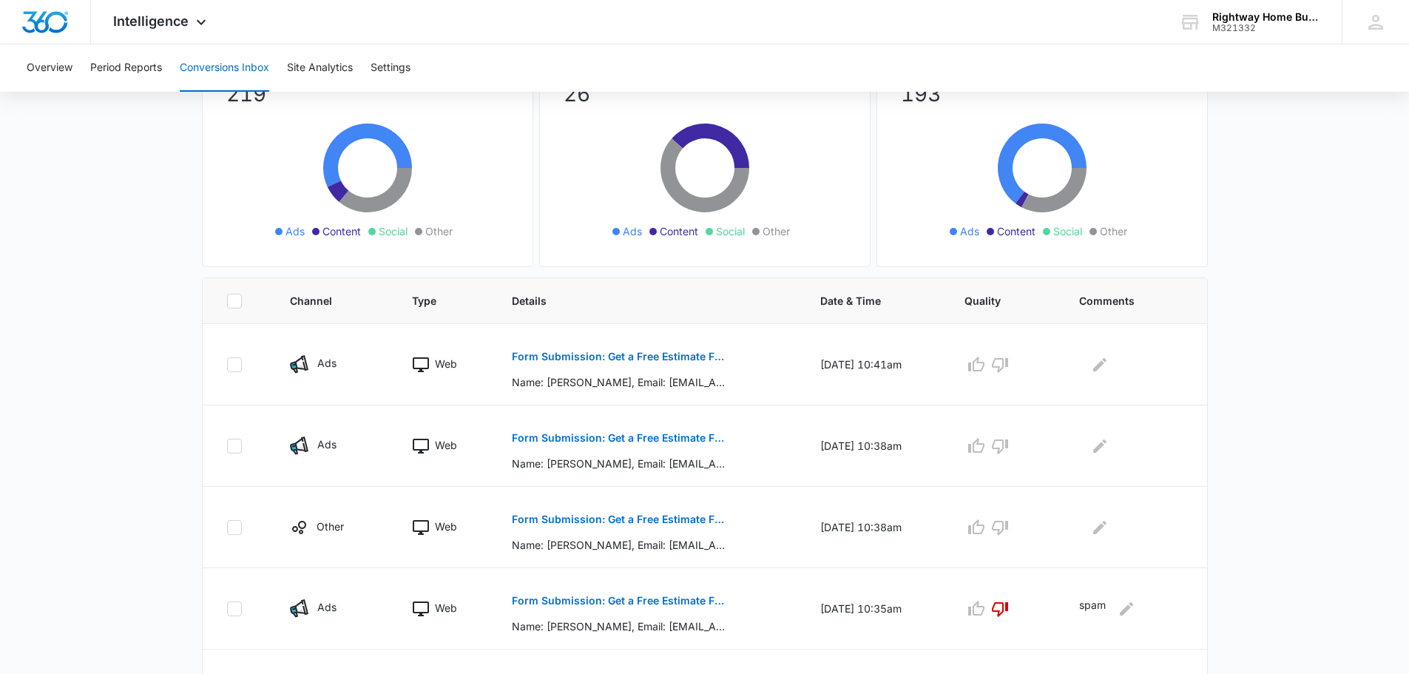
scroll to position [148, 0]
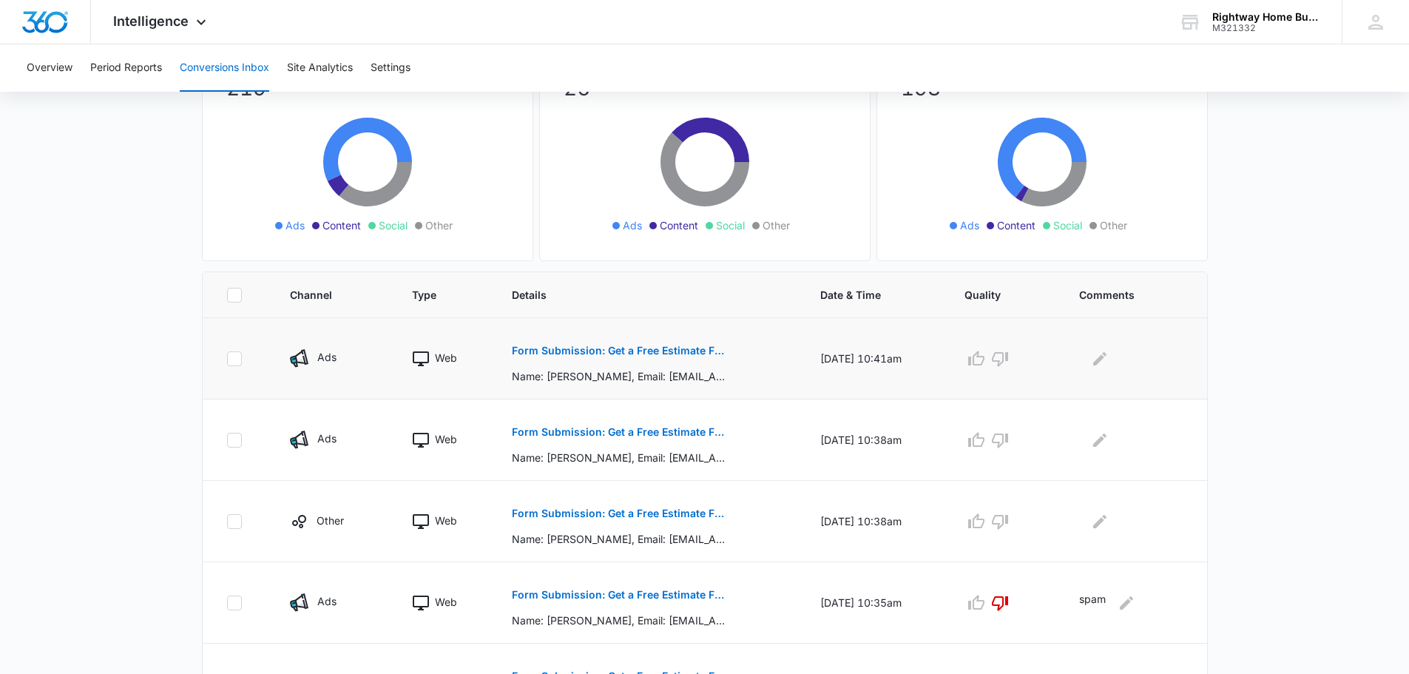
click at [647, 345] on p "Form Submission: Get a Free Estimate Form - NEW [DATE]" at bounding box center [619, 350] width 215 height 10
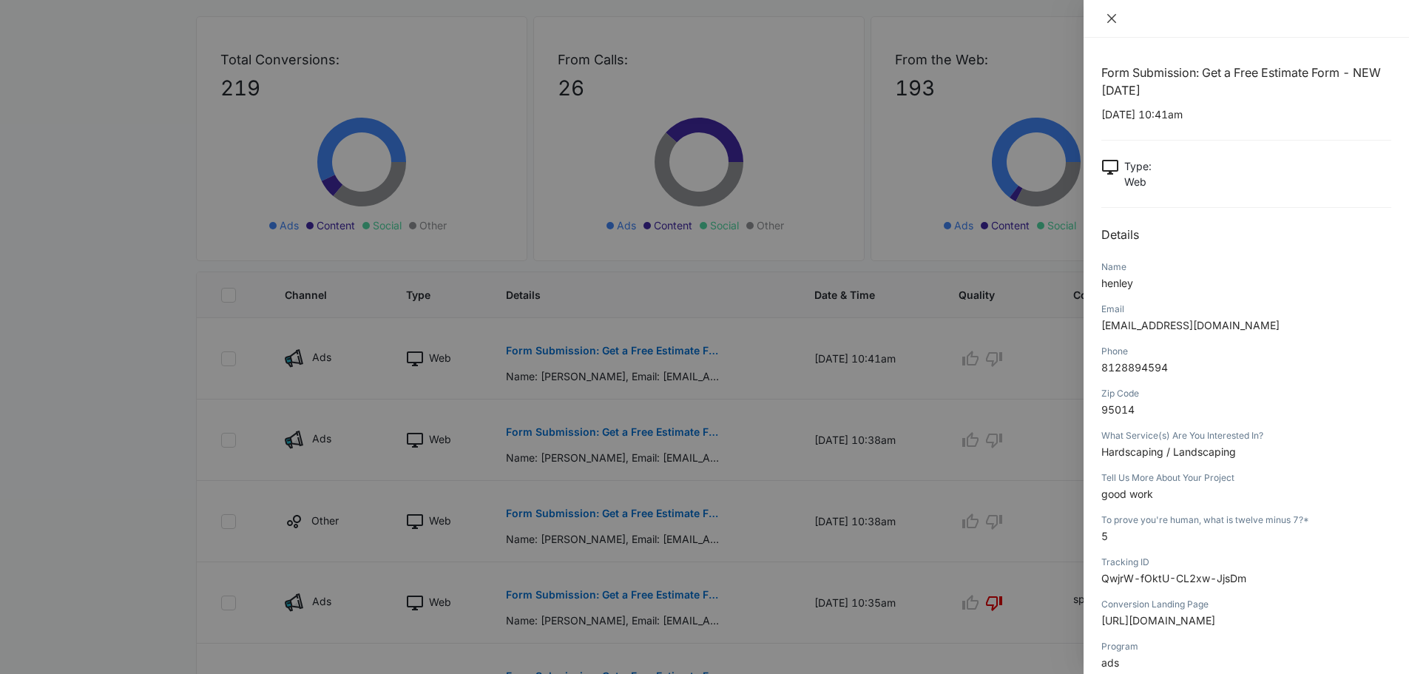
click at [1111, 13] on icon "close" at bounding box center [1111, 19] width 12 height 12
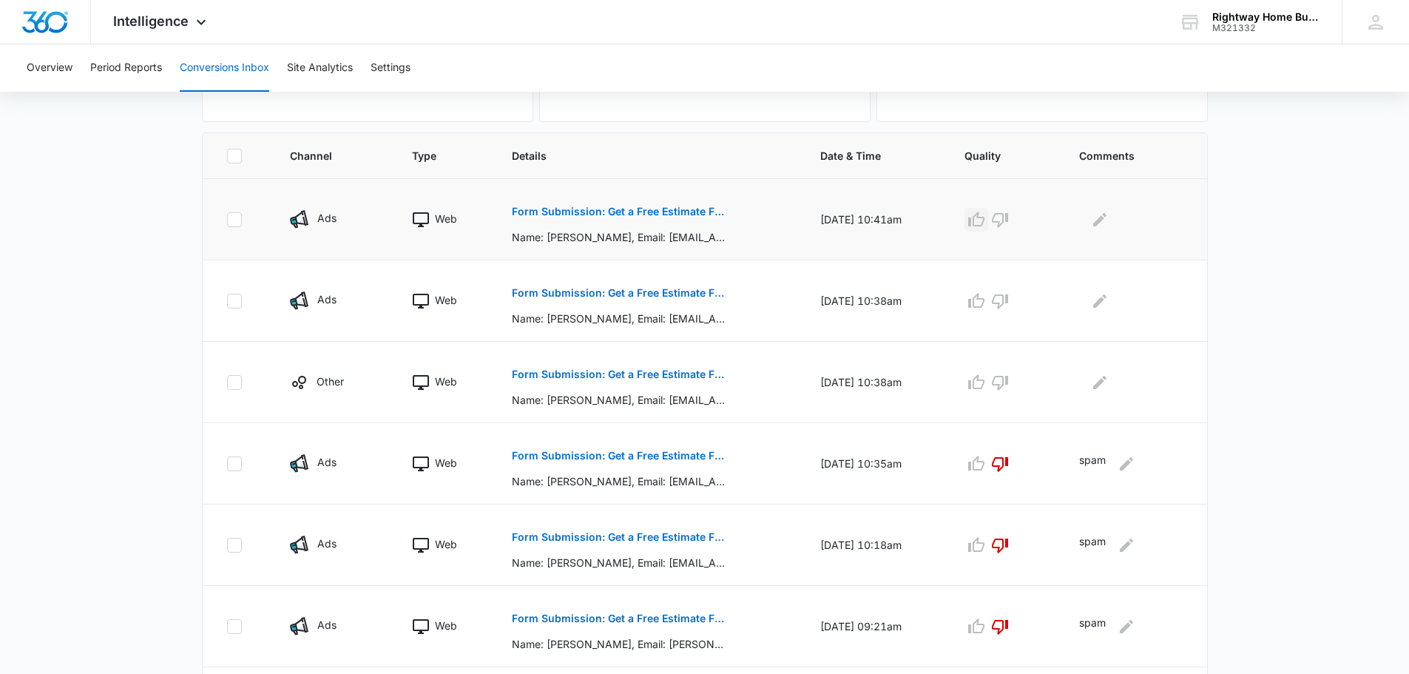
scroll to position [296, 0]
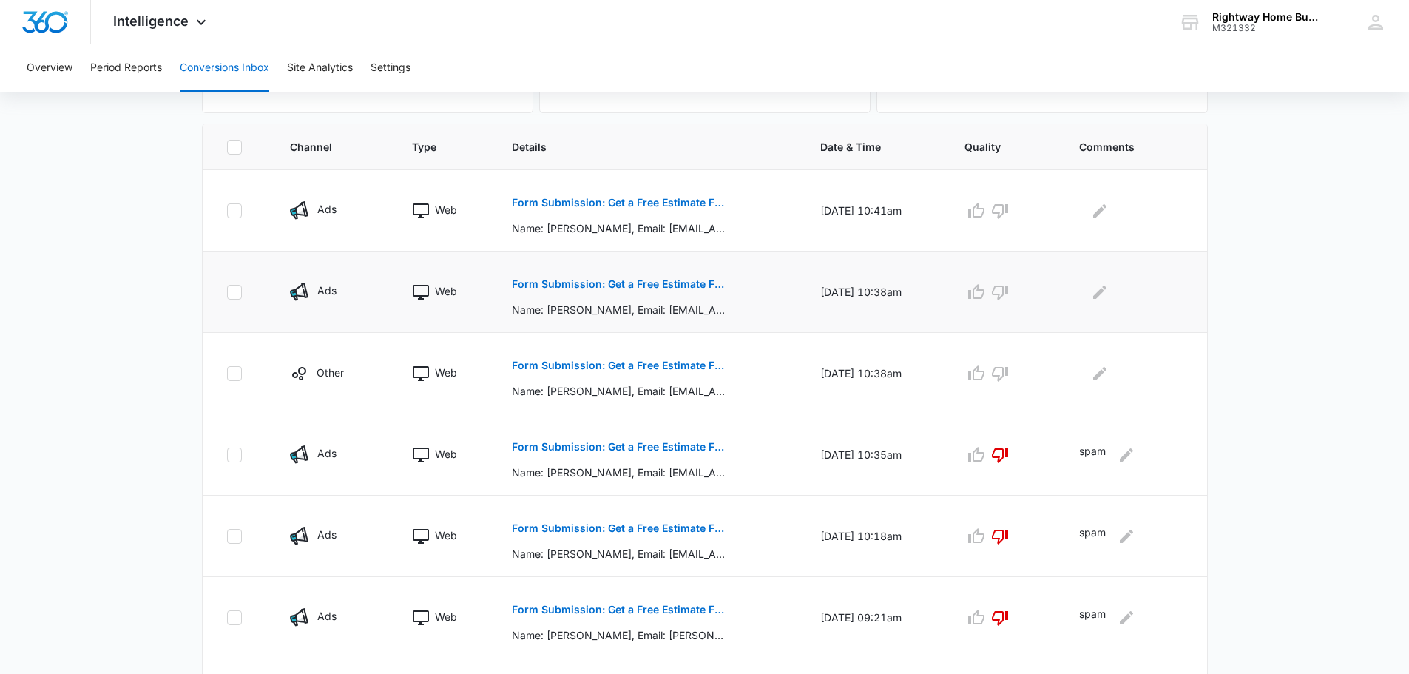
click at [684, 280] on p "Form Submission: Get a Free Estimate Form - NEW [DATE]" at bounding box center [619, 284] width 215 height 10
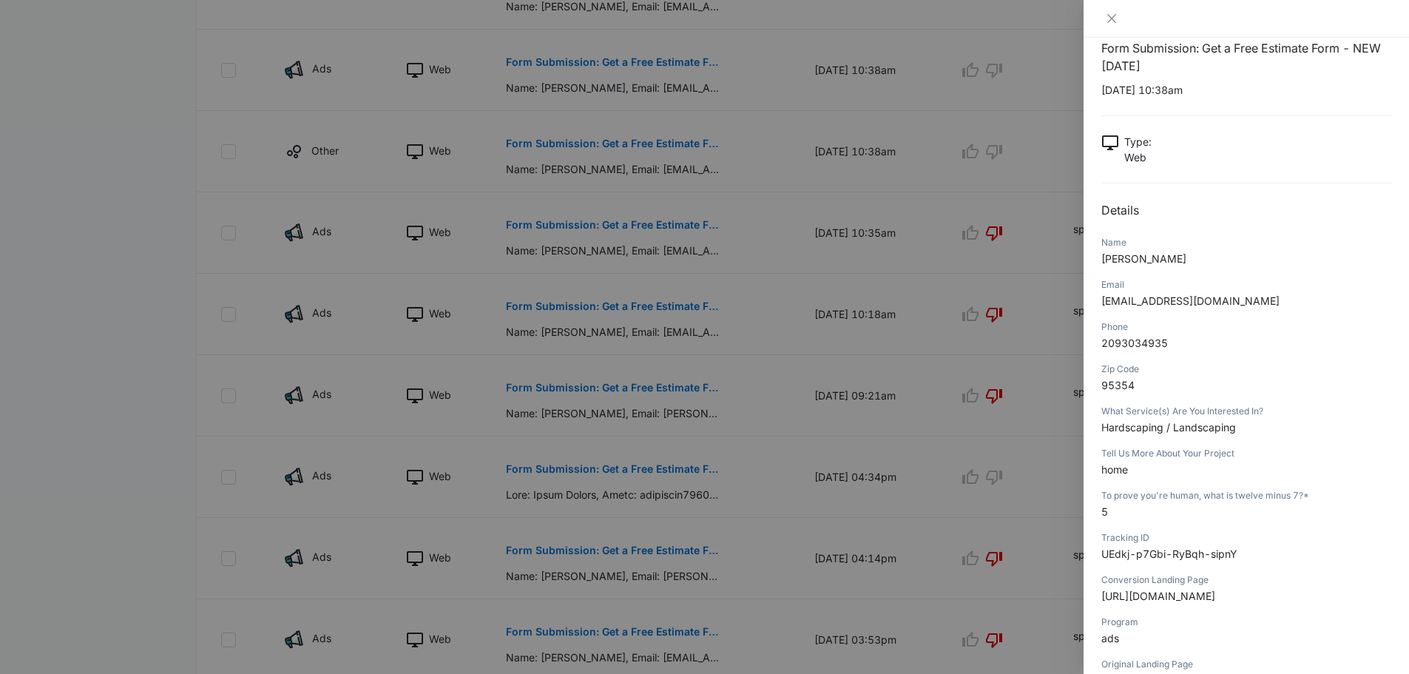
scroll to position [17, 0]
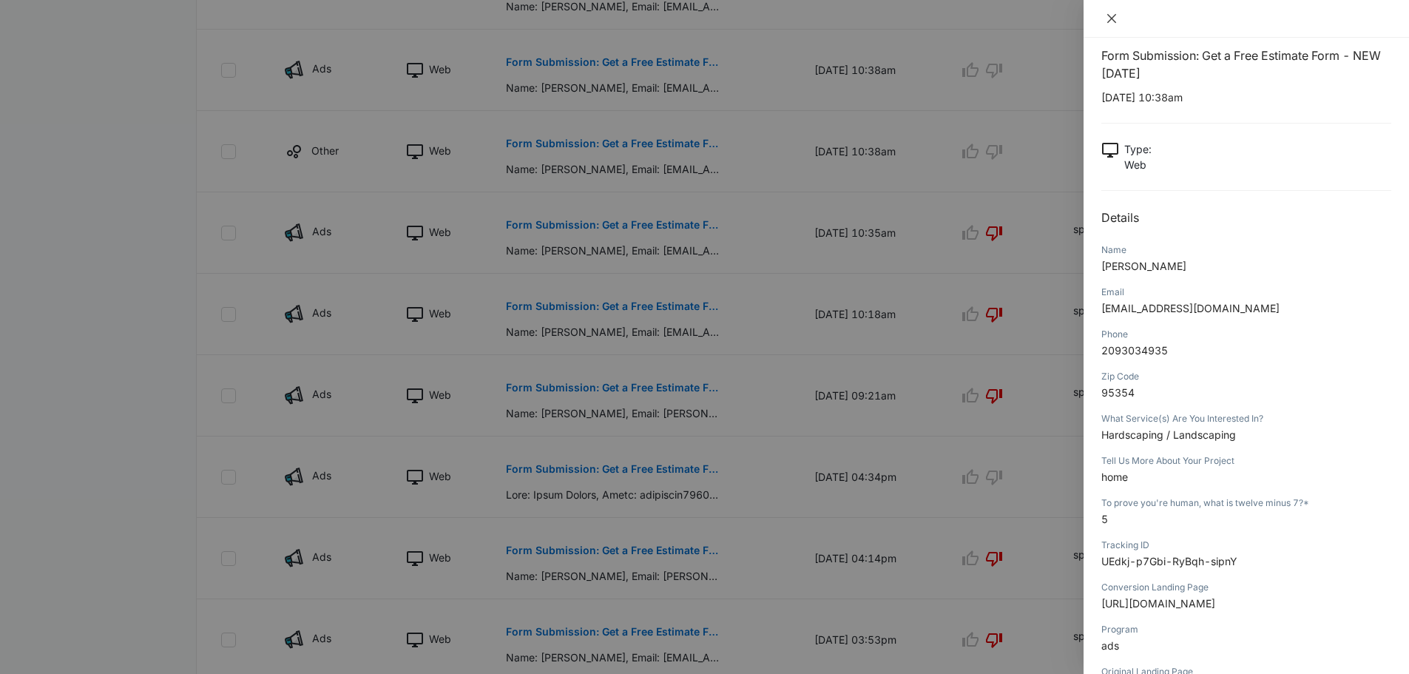
click at [1116, 19] on icon "close" at bounding box center [1111, 19] width 12 height 12
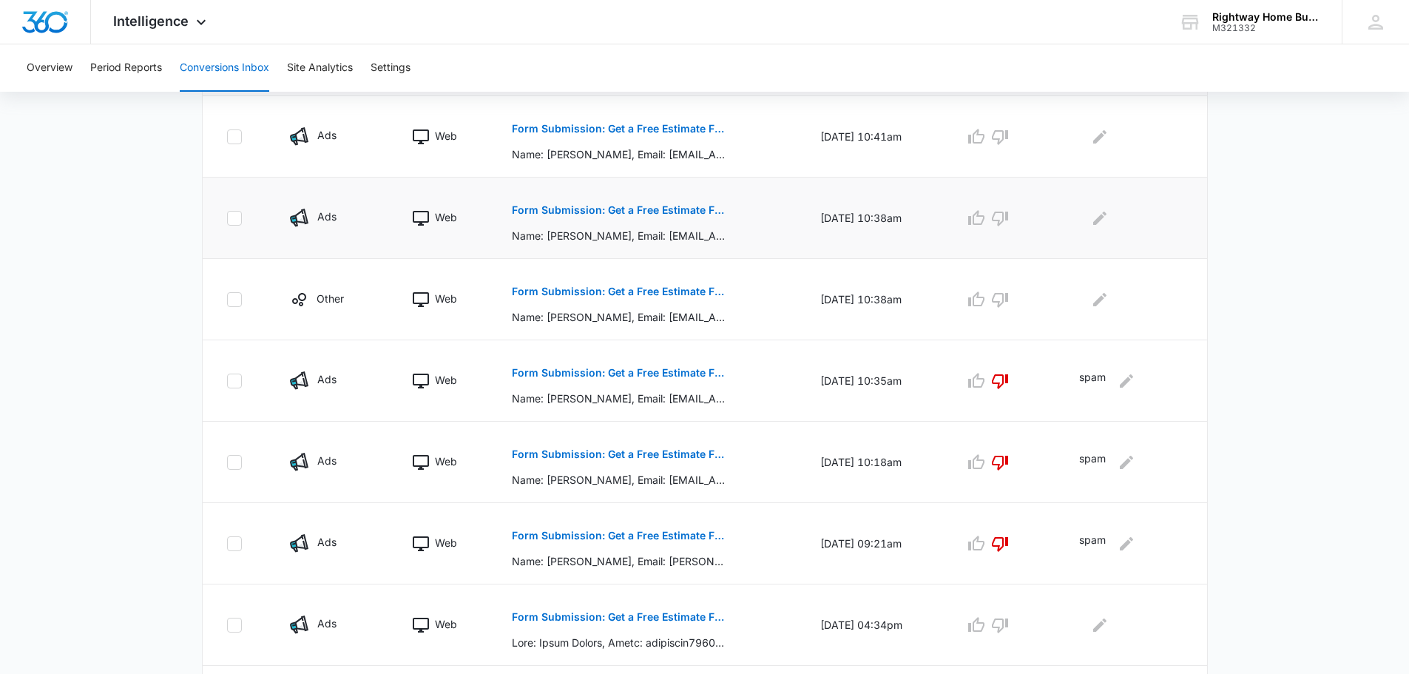
scroll to position [444, 0]
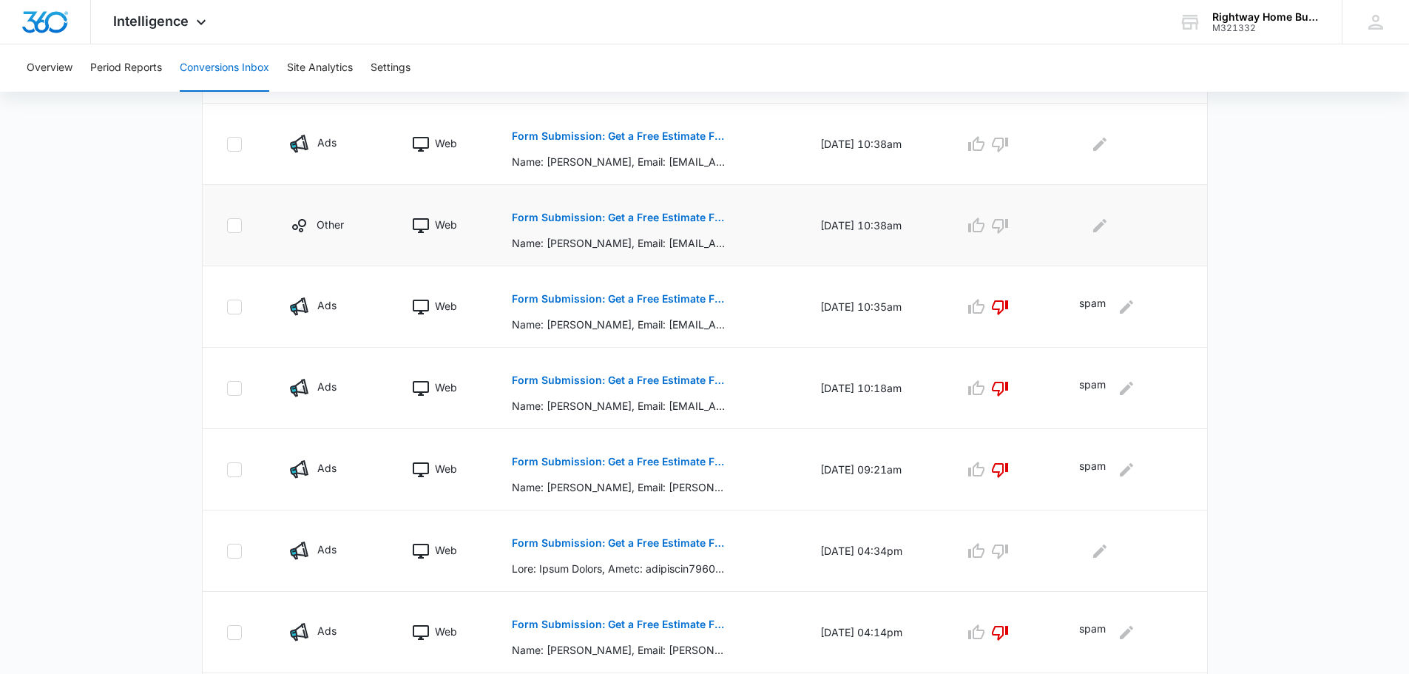
click at [631, 219] on p "Form Submission: Get a Free Estimate Form - NEW [DATE]" at bounding box center [619, 217] width 215 height 10
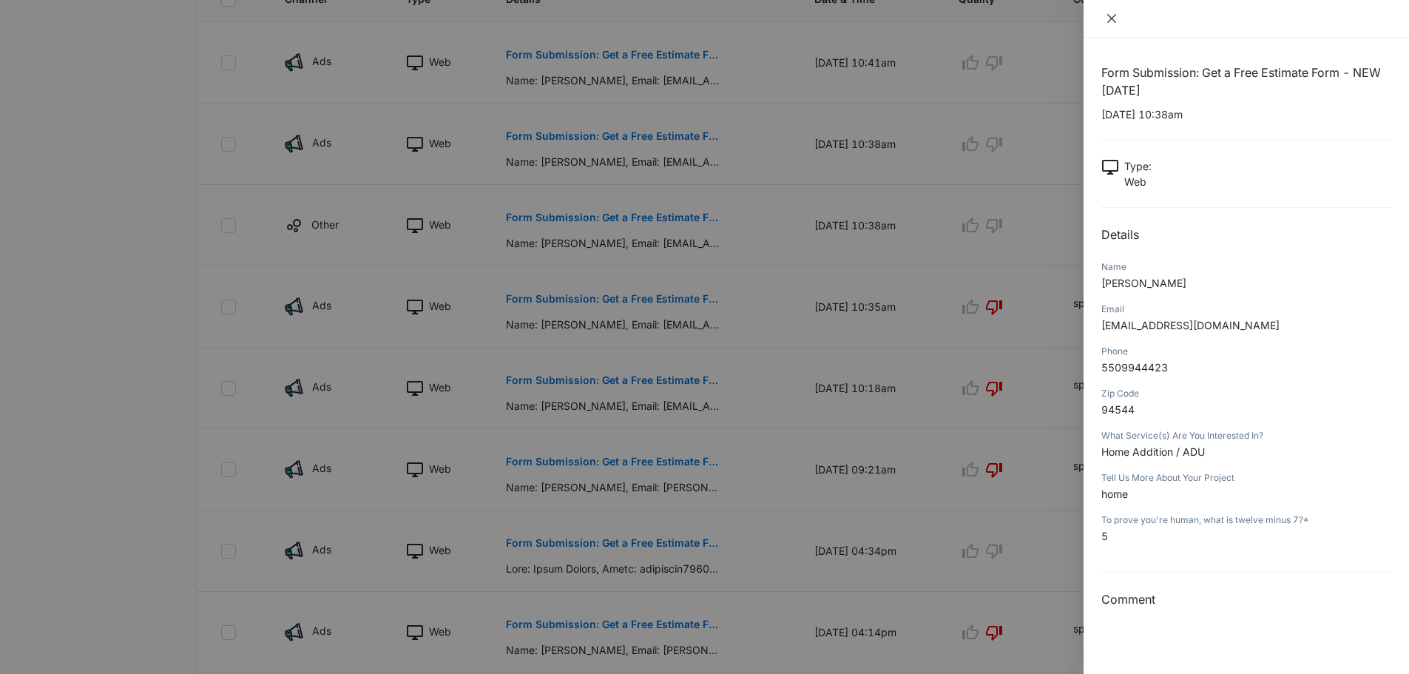
click at [1109, 24] on button "Close" at bounding box center [1111, 18] width 21 height 13
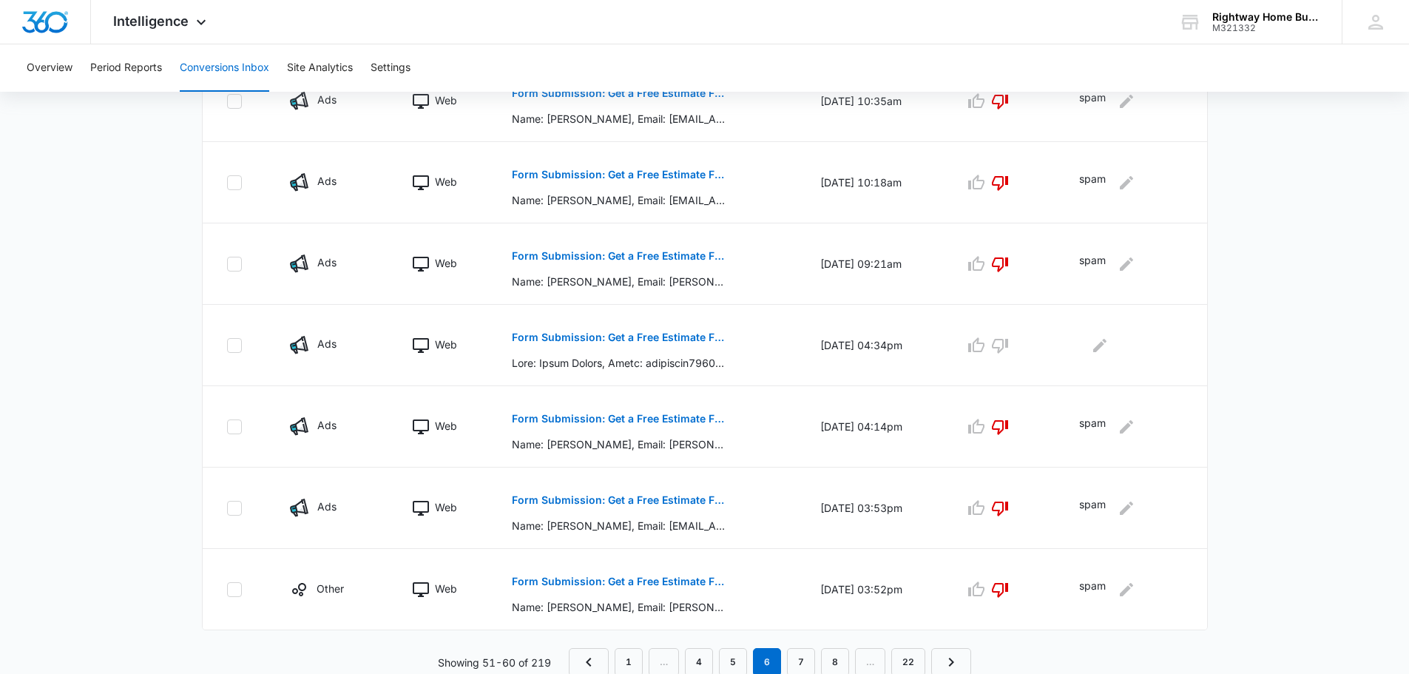
scroll to position [651, 0]
click at [674, 337] on p "Form Submission: Get a Free Estimate Form - NEW [DATE]" at bounding box center [619, 335] width 215 height 10
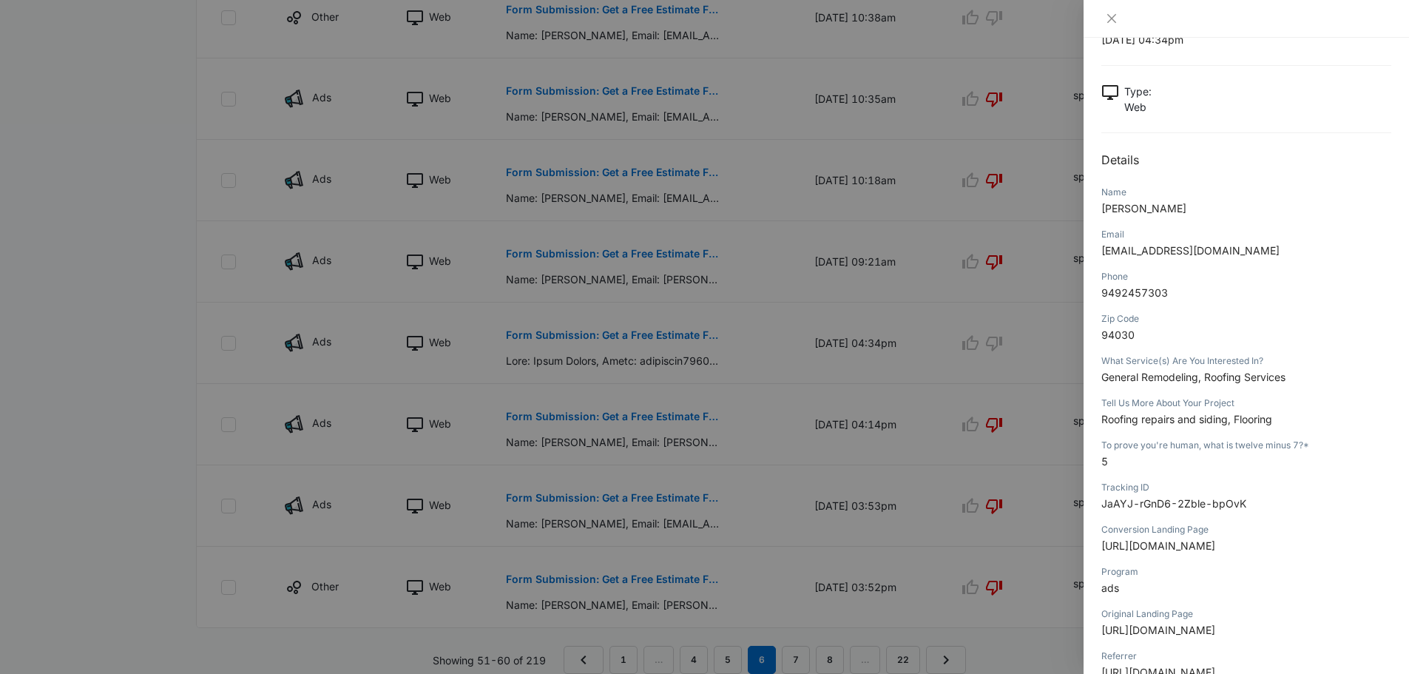
scroll to position [74, 0]
click at [1104, 21] on button "Close" at bounding box center [1111, 18] width 21 height 13
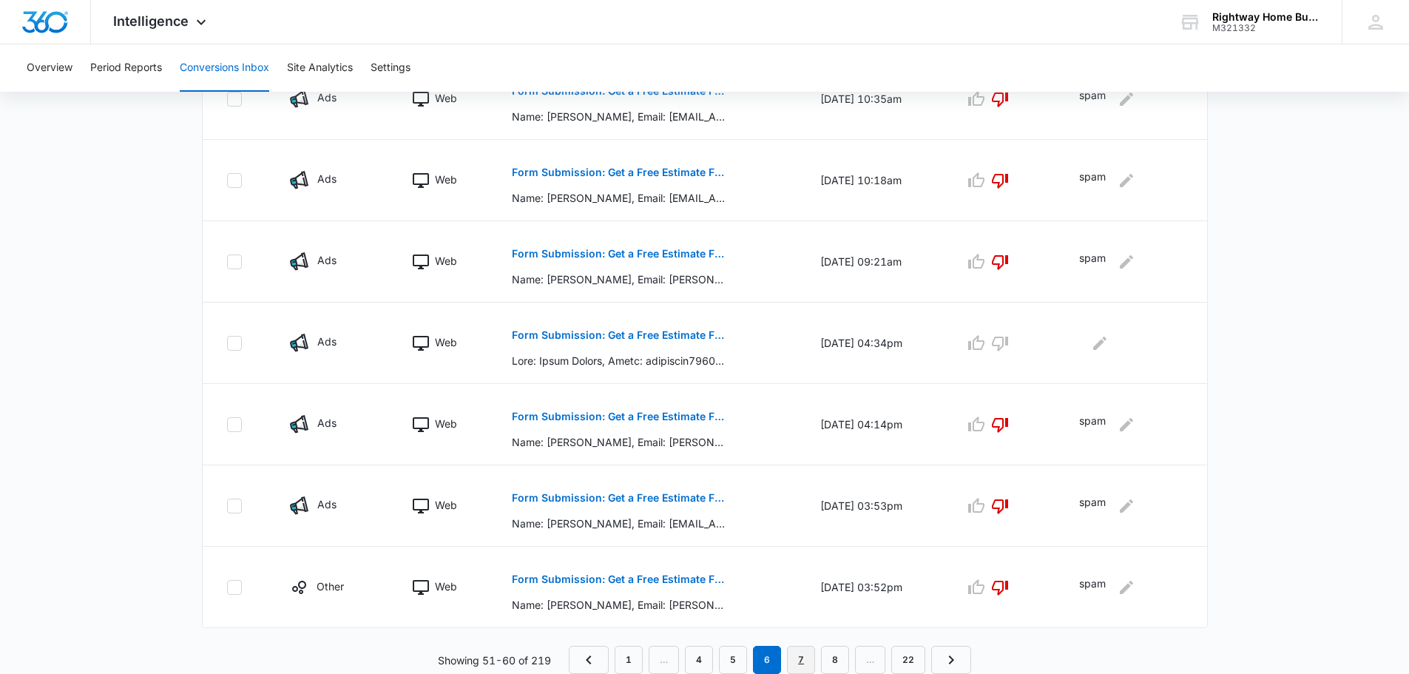
click at [800, 660] on link "7" at bounding box center [801, 660] width 28 height 28
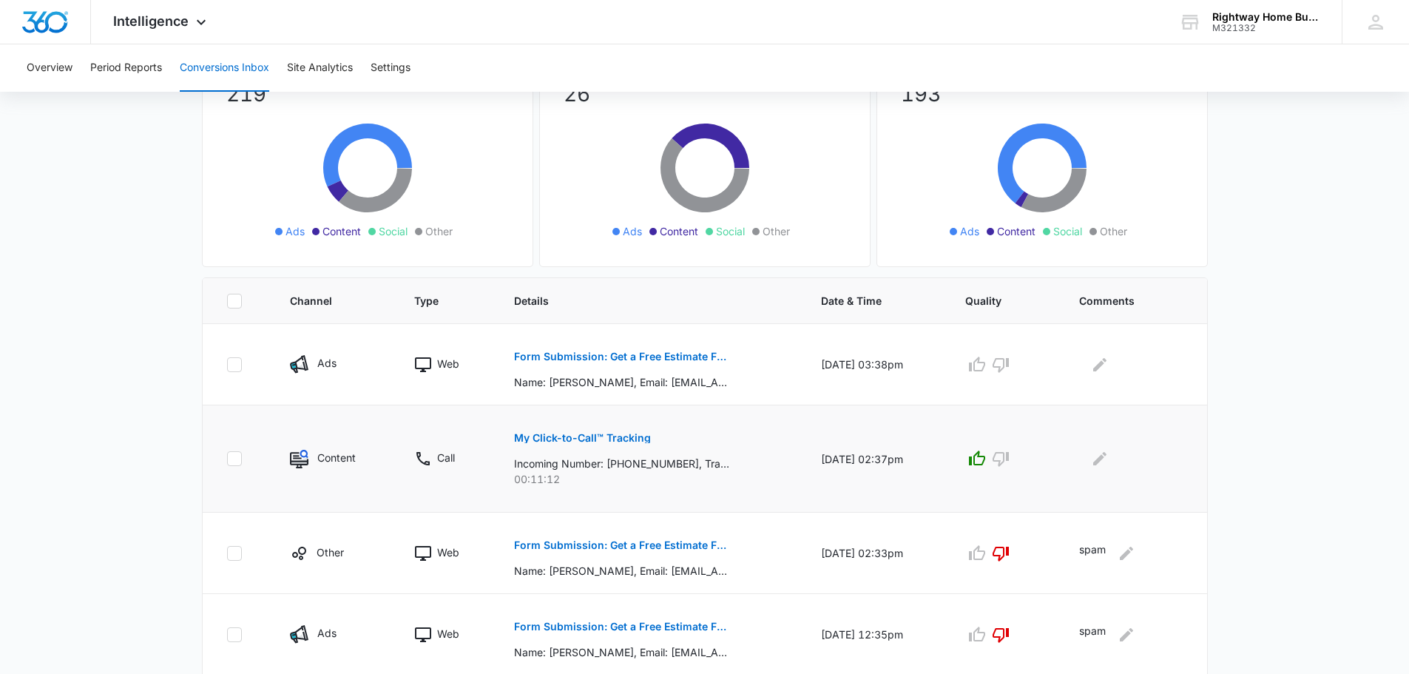
scroll to position [148, 0]
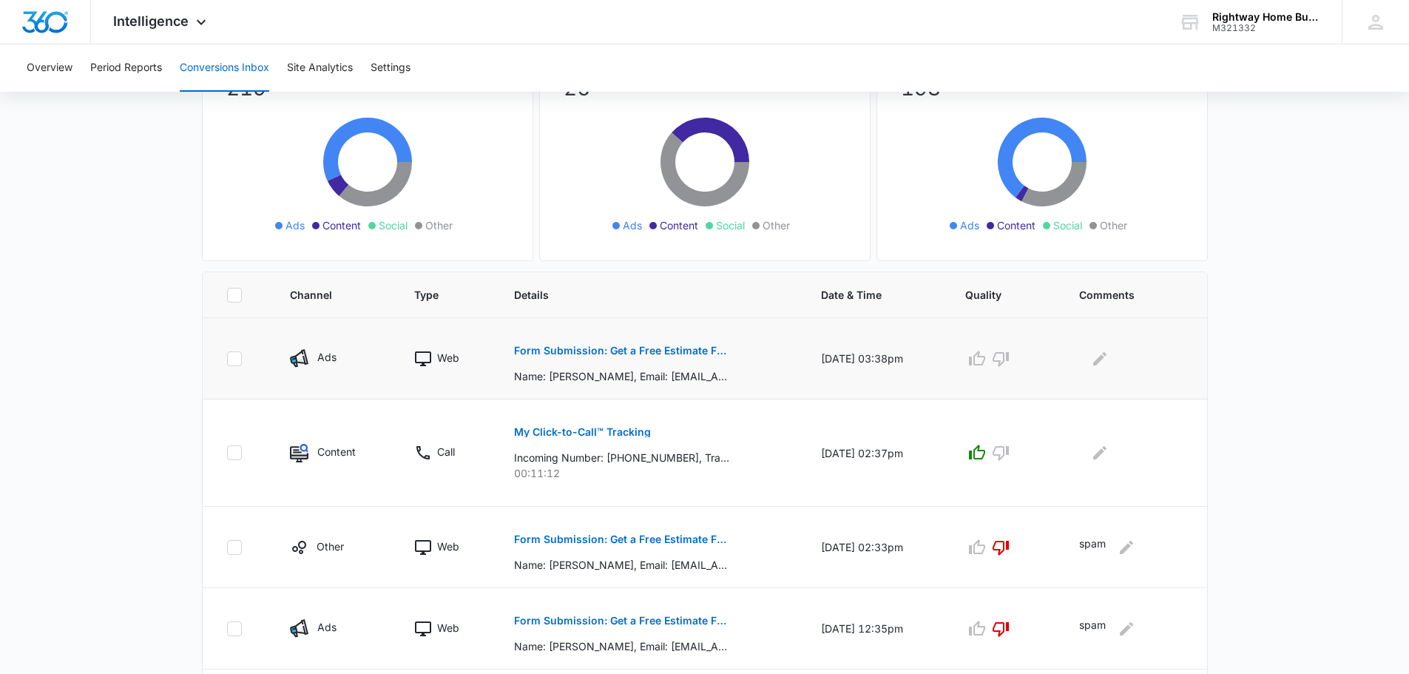
click at [679, 344] on button "Form Submission: Get a Free Estimate Form - NEW [DATE]" at bounding box center [621, 350] width 215 height 35
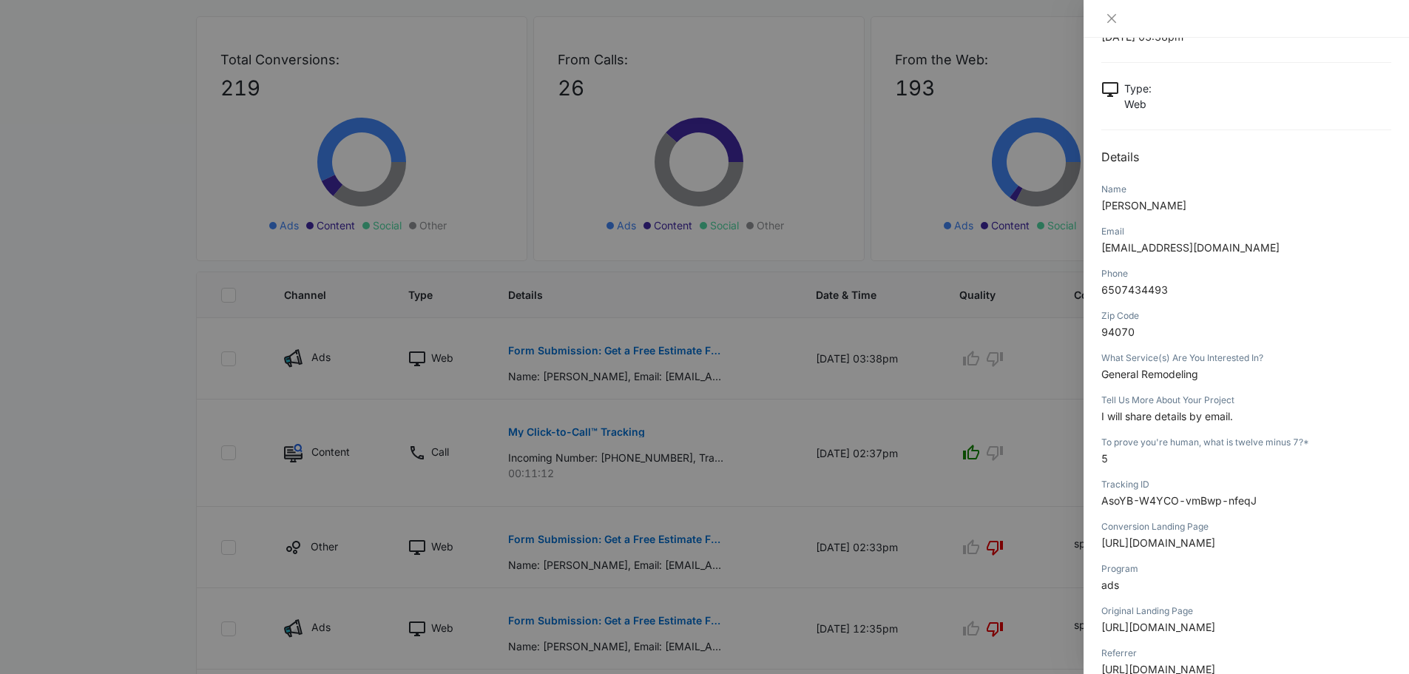
scroll to position [0, 0]
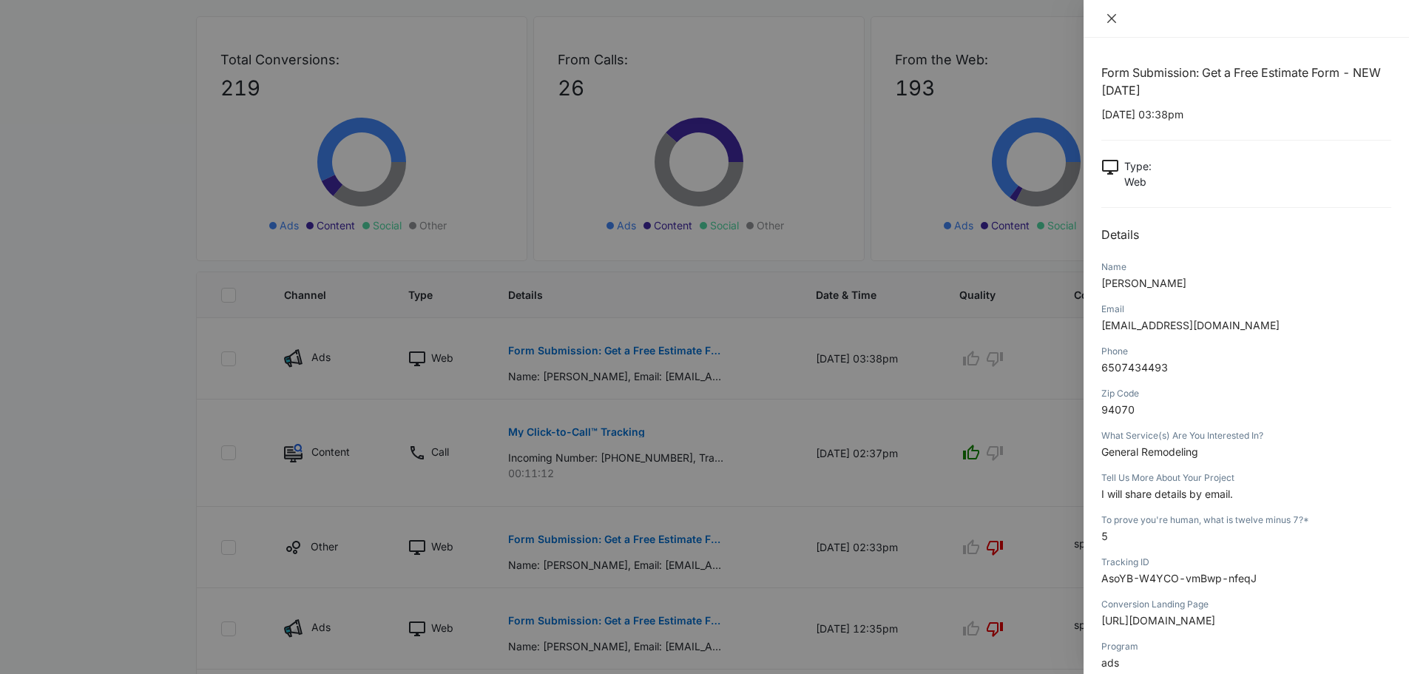
click at [1111, 13] on icon "close" at bounding box center [1111, 19] width 12 height 12
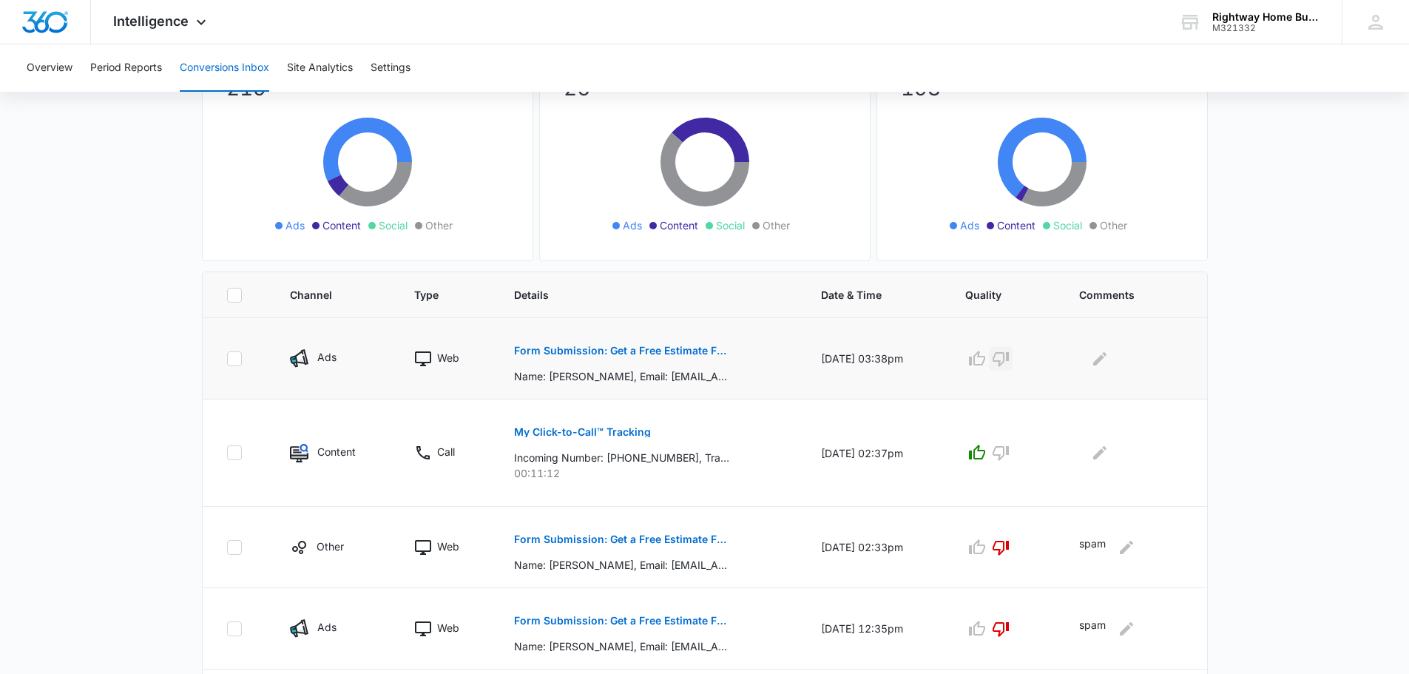
click at [1009, 362] on icon "button" at bounding box center [1000, 359] width 16 height 15
click at [1108, 367] on icon "Edit Comments" at bounding box center [1100, 359] width 18 height 18
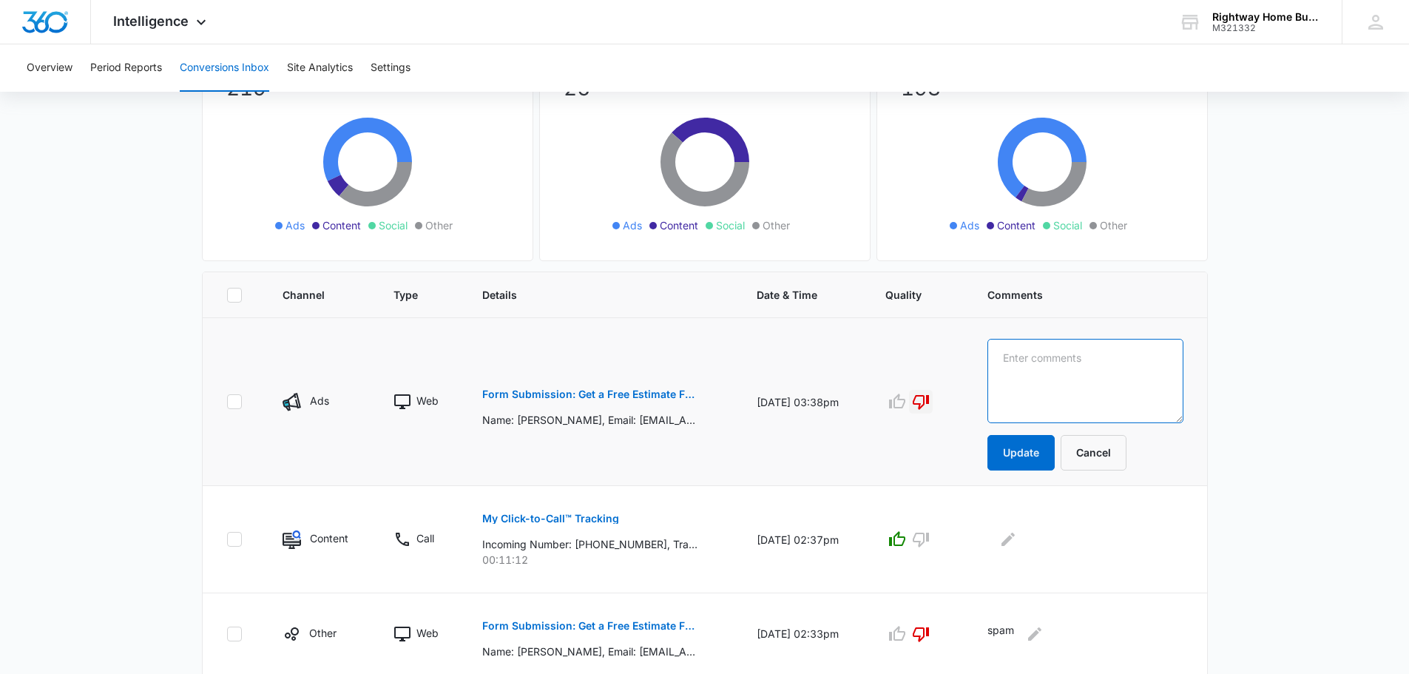
click at [1111, 367] on textarea at bounding box center [1085, 381] width 196 height 84
type textarea "spam"
click at [1034, 460] on button "Update" at bounding box center [1020, 452] width 67 height 35
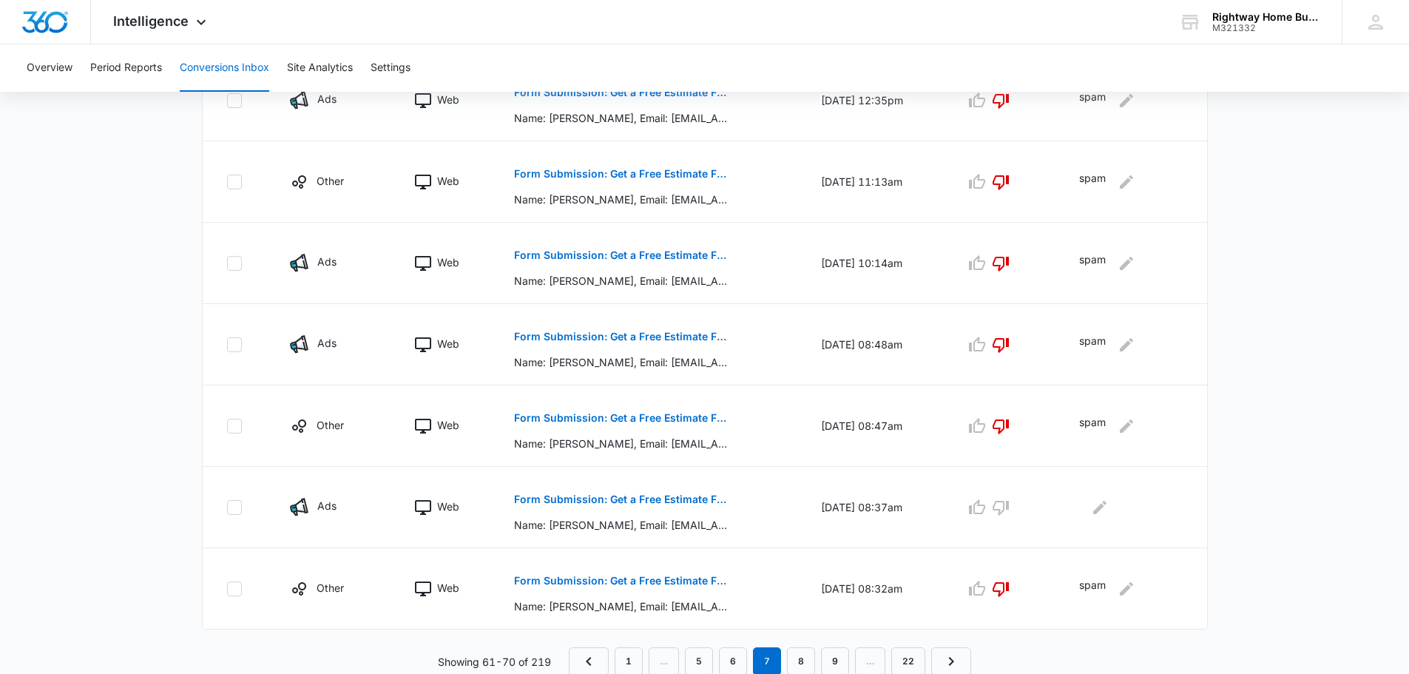
scroll to position [677, 0]
click at [607, 492] on button "Form Submission: Get a Free Estimate Form - NEW [DATE]" at bounding box center [621, 497] width 215 height 35
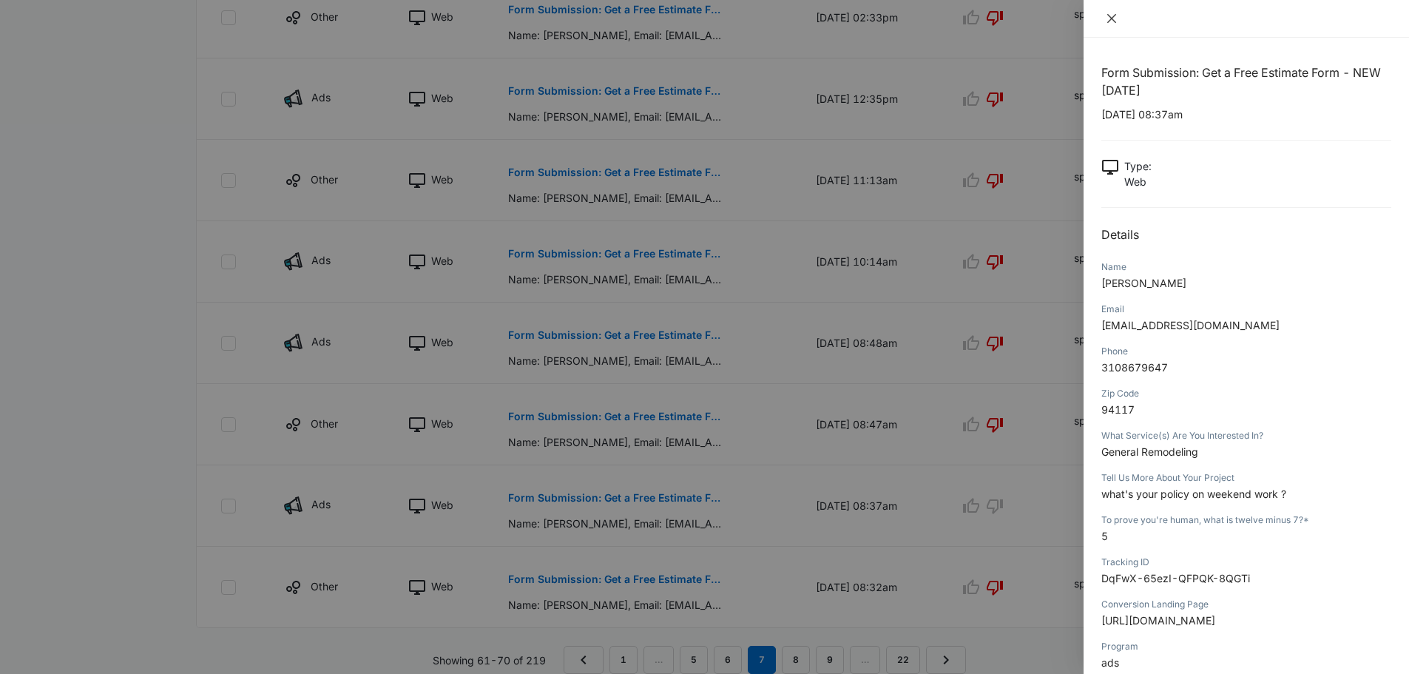
click at [1108, 16] on icon "close" at bounding box center [1111, 18] width 9 height 9
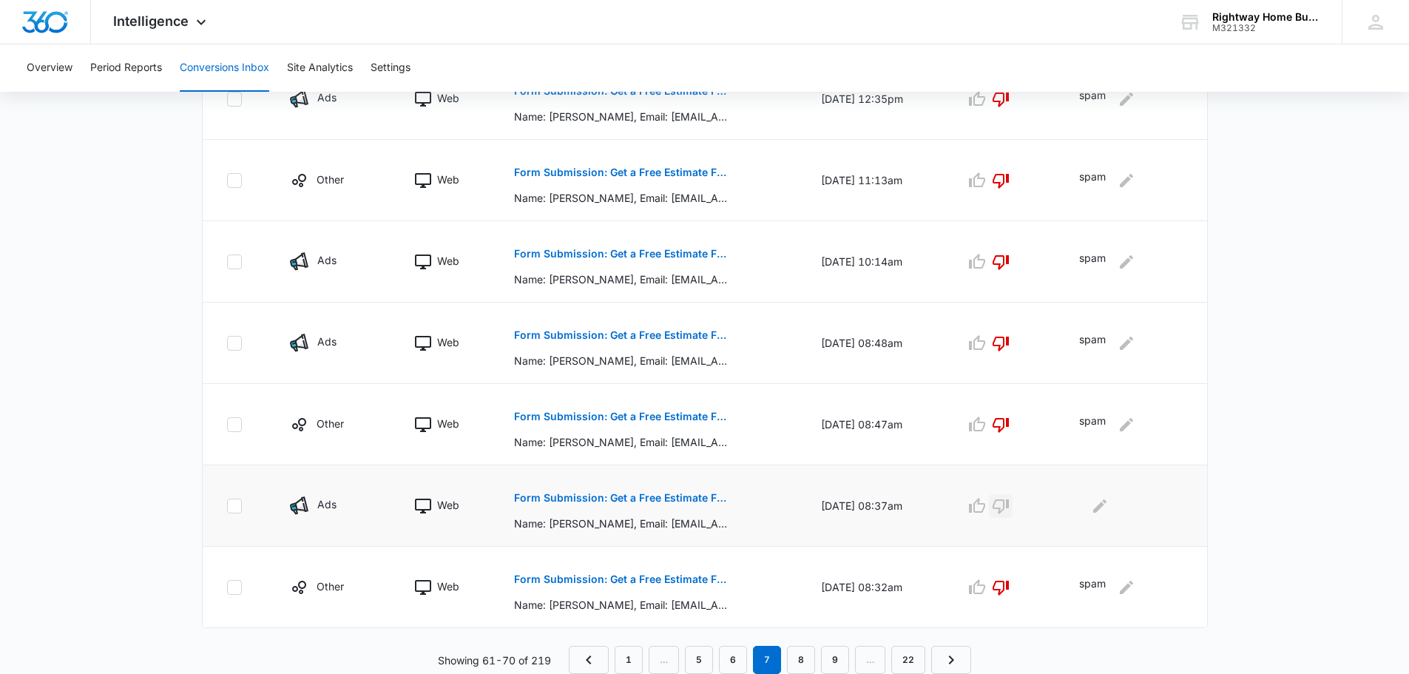
click at [1001, 498] on icon "button" at bounding box center [1001, 506] width 18 height 18
click at [1108, 506] on icon "Edit Comments" at bounding box center [1100, 506] width 18 height 18
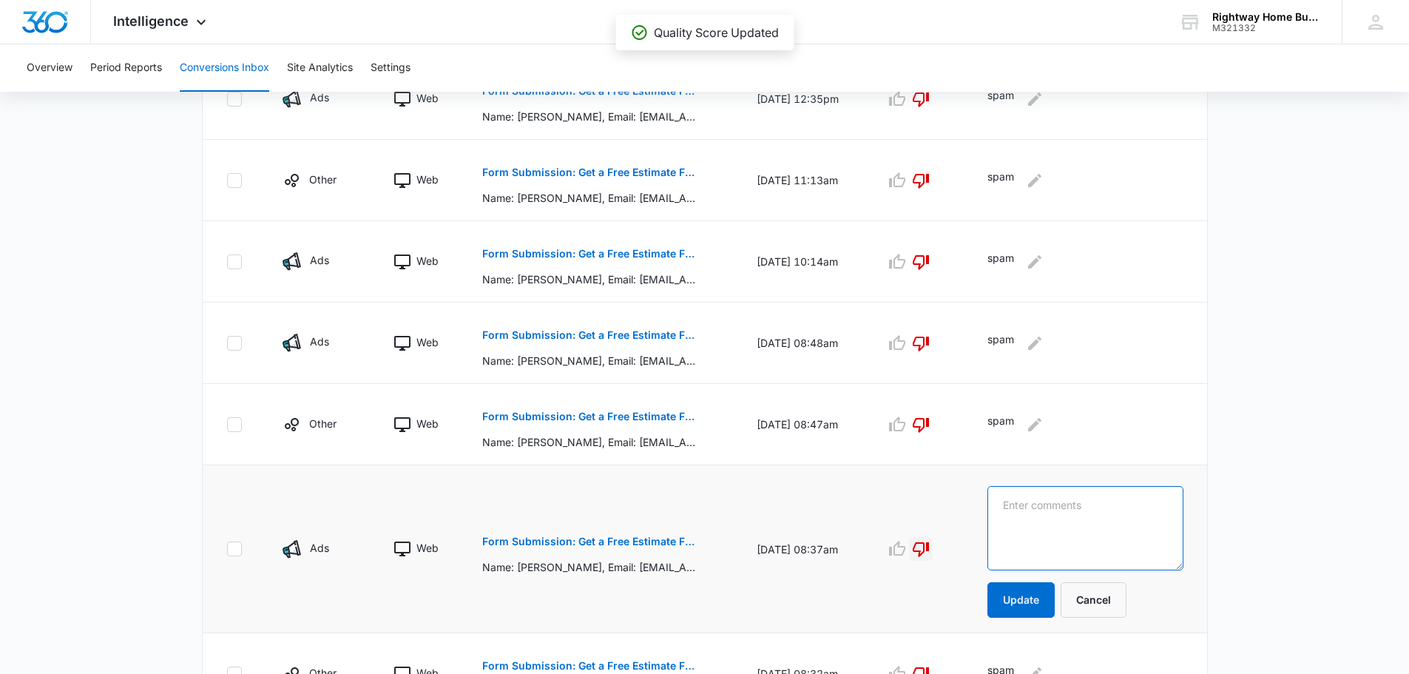
click at [1102, 507] on textarea at bounding box center [1085, 528] width 196 height 84
type textarea "spam"
click at [1053, 598] on button "Update" at bounding box center [1020, 599] width 67 height 35
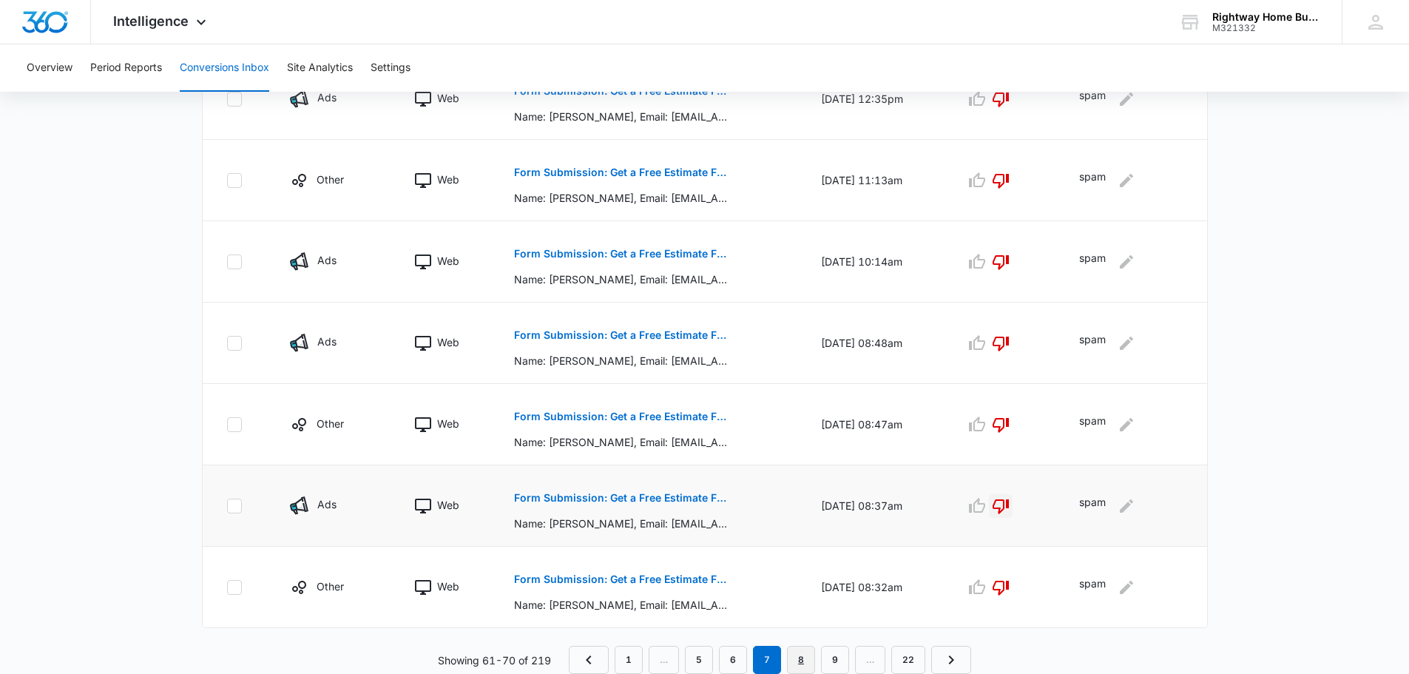
click at [802, 664] on link "8" at bounding box center [801, 660] width 28 height 28
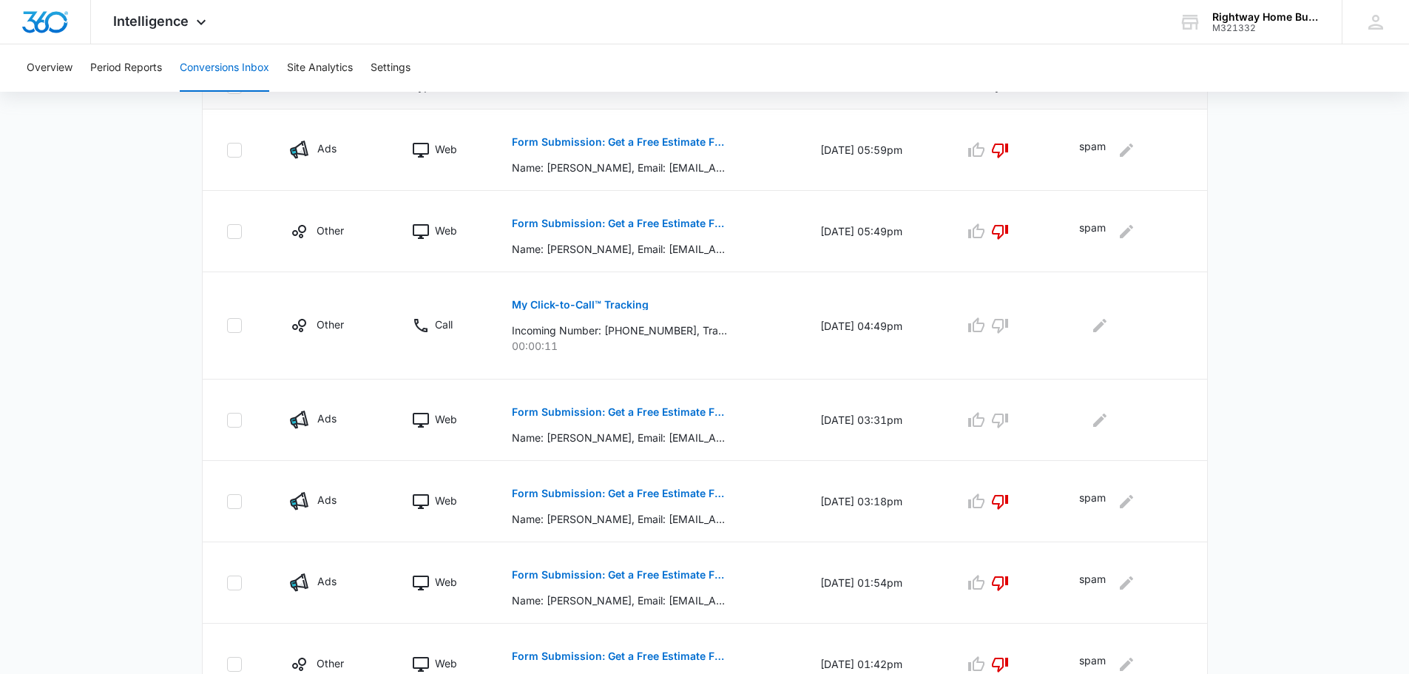
scroll to position [370, 0]
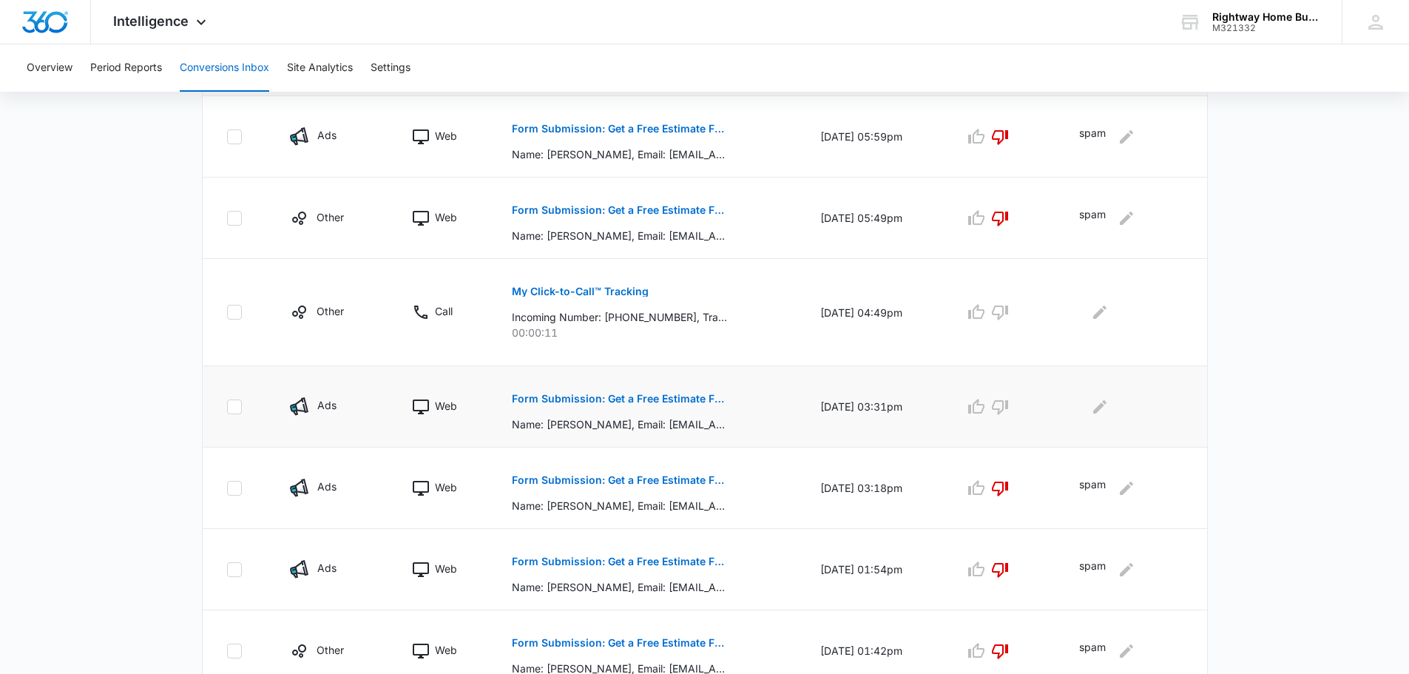
click at [680, 397] on p "Form Submission: Get a Free Estimate Form - NEW [DATE]" at bounding box center [619, 398] width 215 height 10
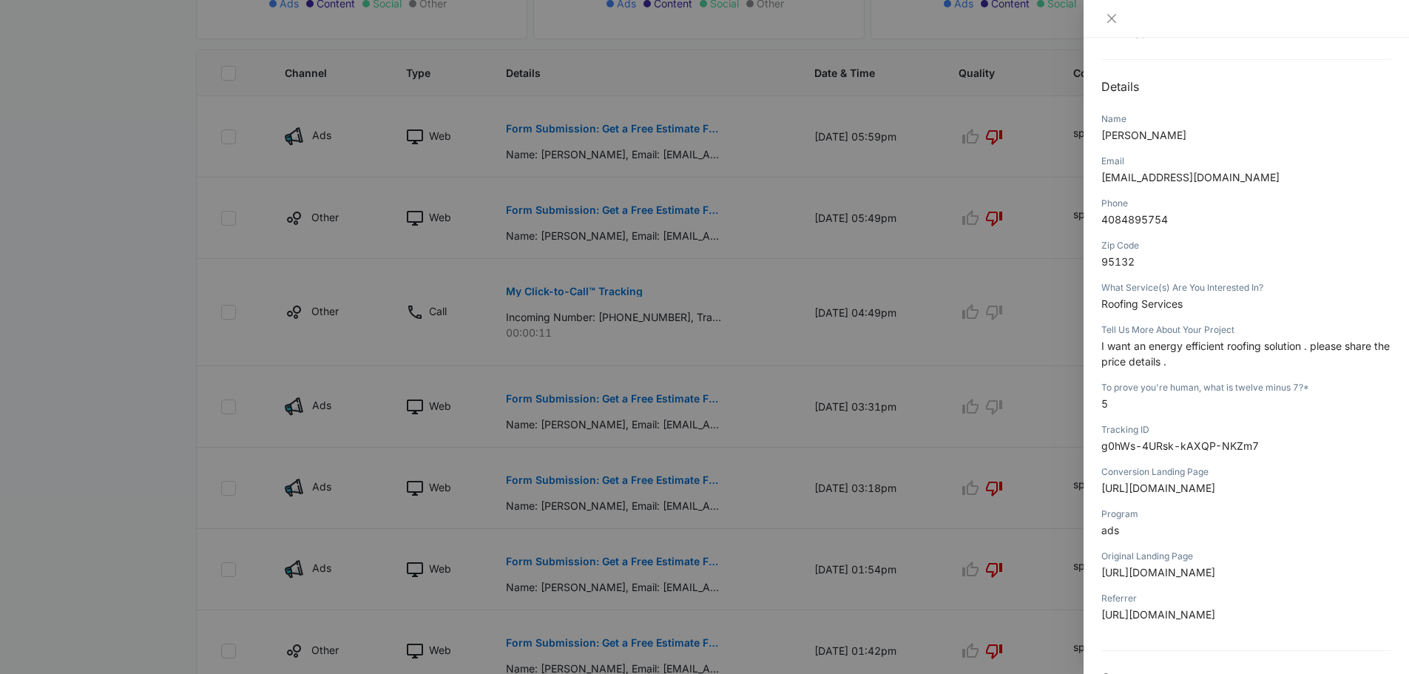
scroll to position [74, 0]
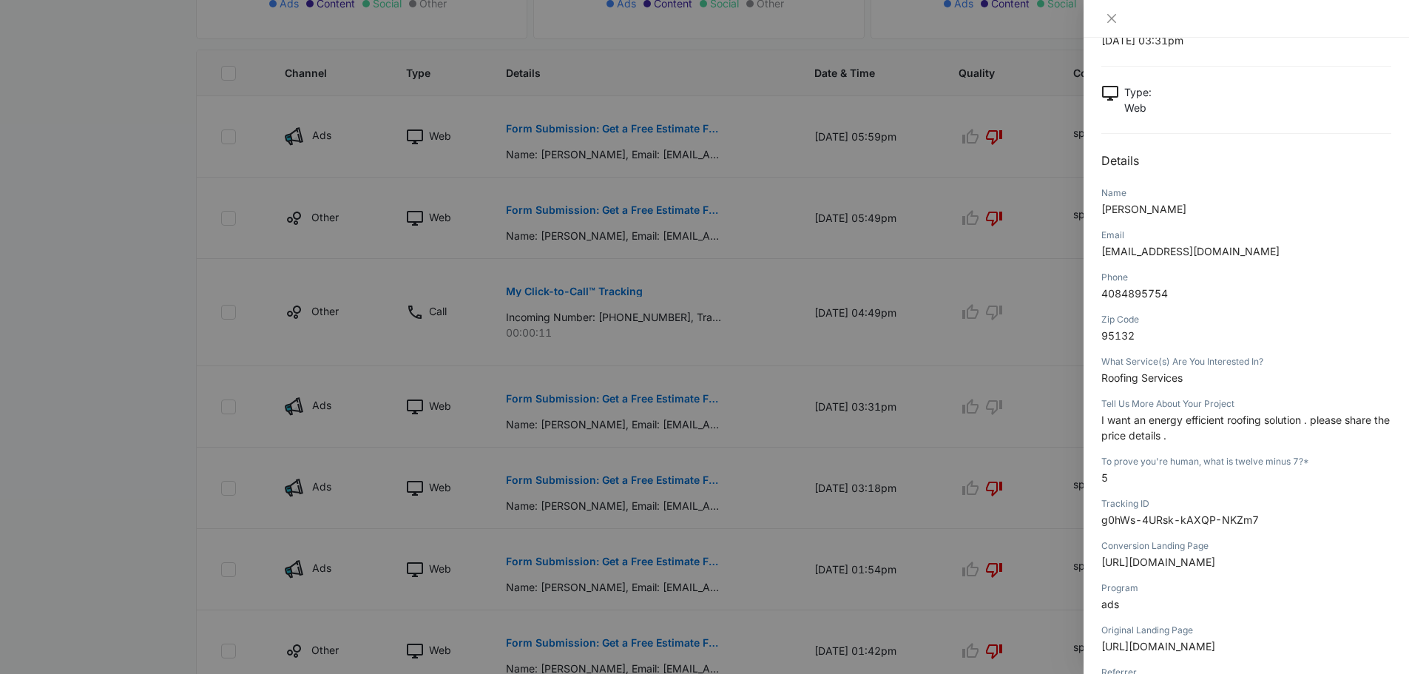
click at [1111, 11] on div at bounding box center [1245, 19] width 325 height 38
click at [1110, 18] on icon "close" at bounding box center [1111, 18] width 9 height 9
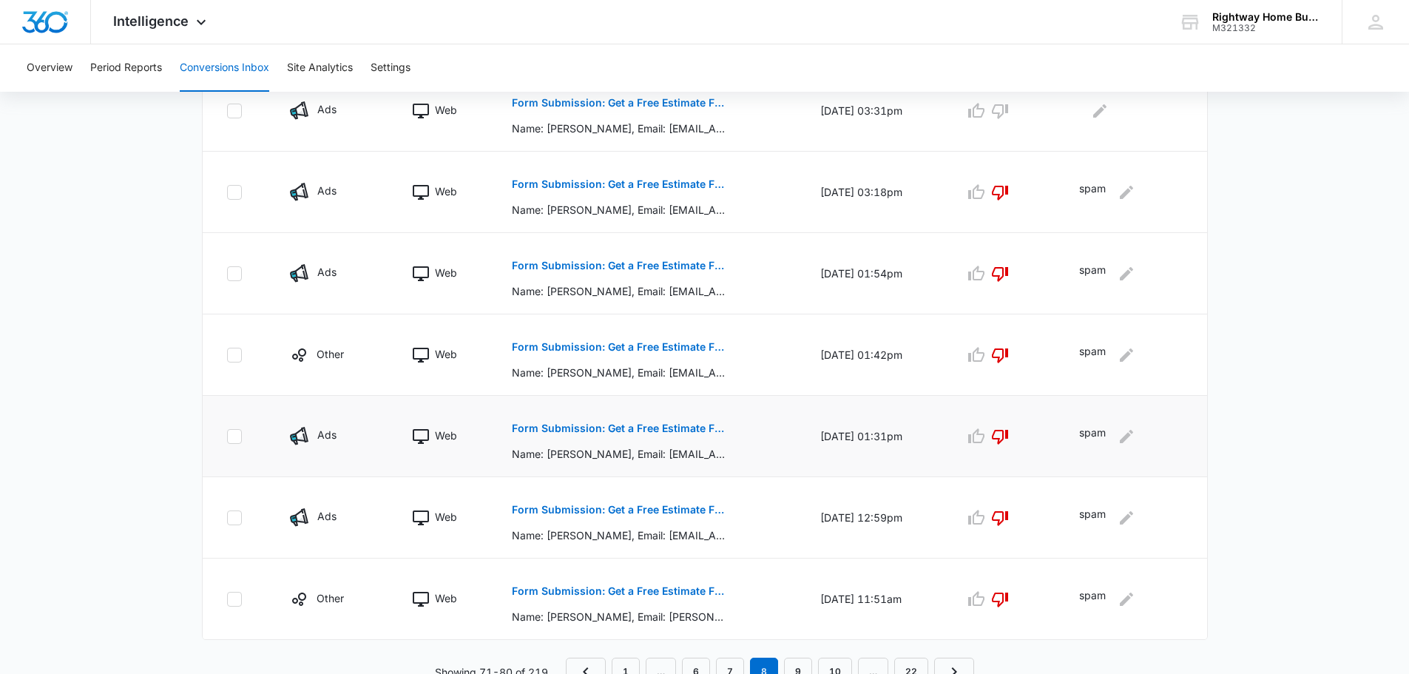
scroll to position [677, 0]
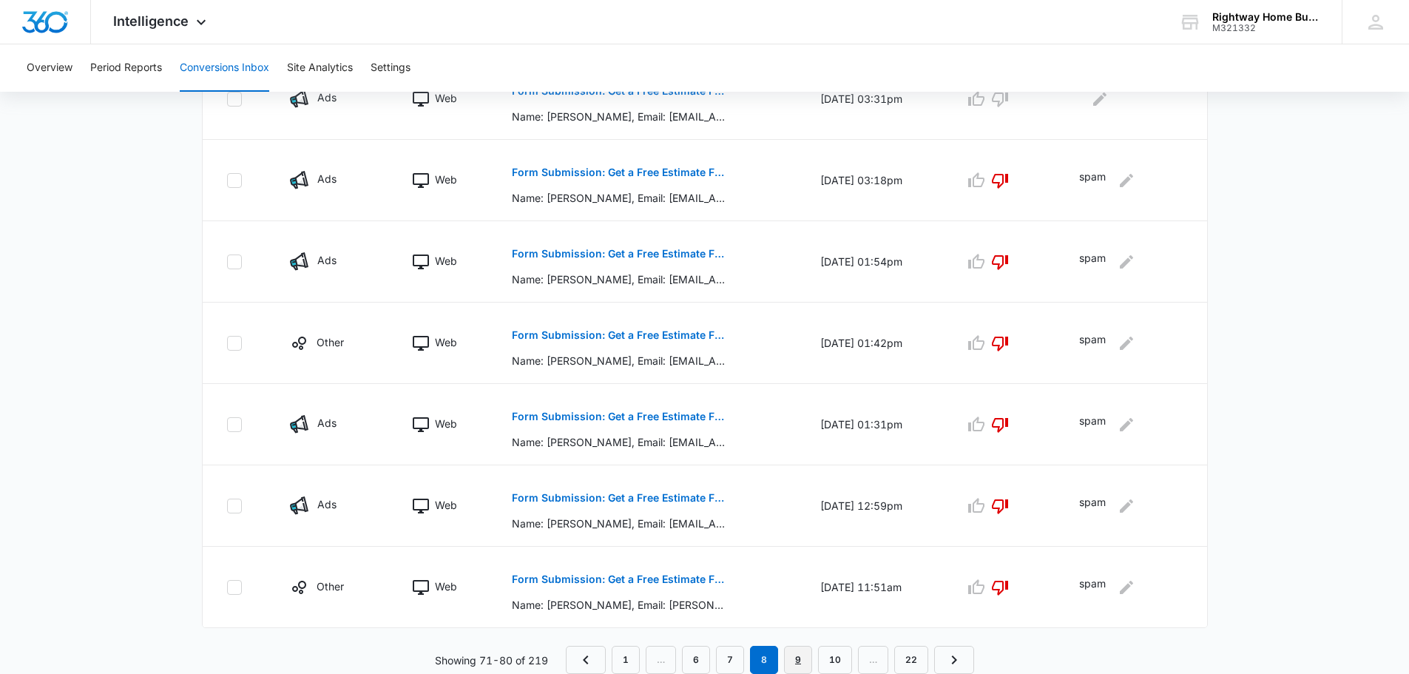
click at [796, 654] on link "9" at bounding box center [798, 660] width 28 height 28
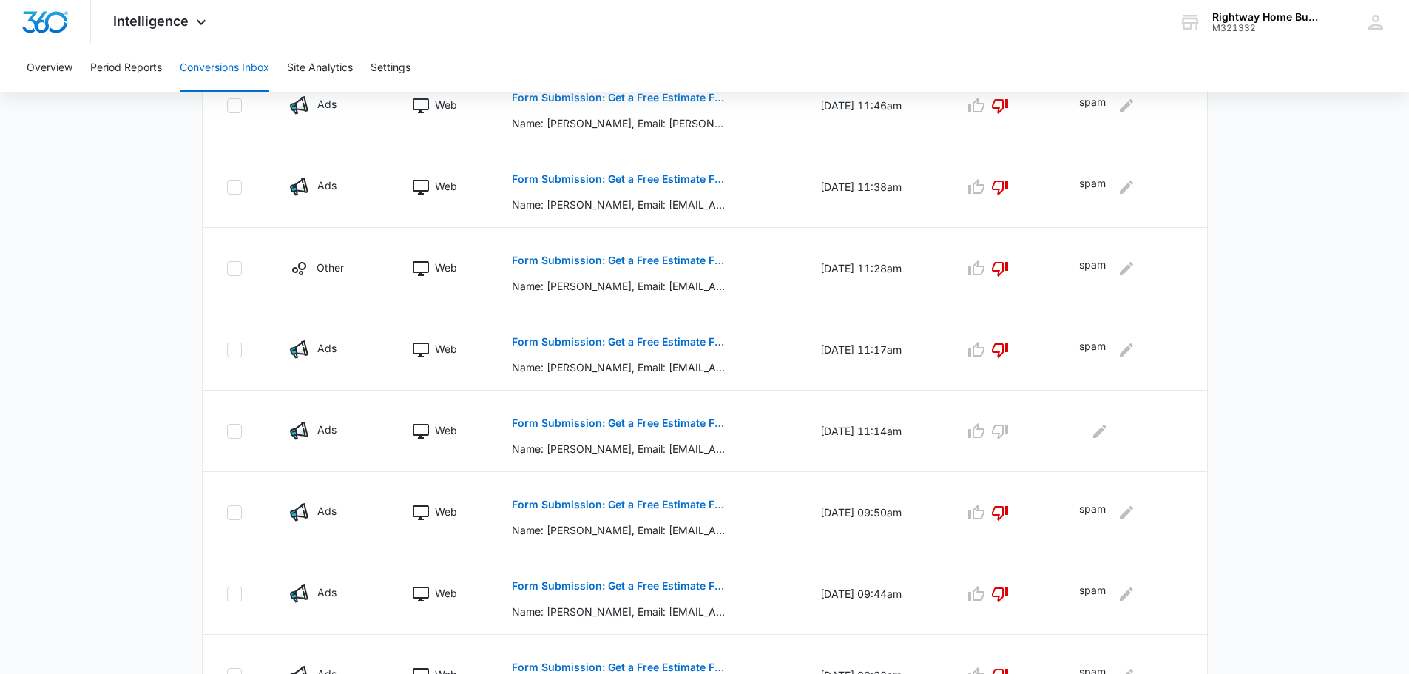
scroll to position [592, 0]
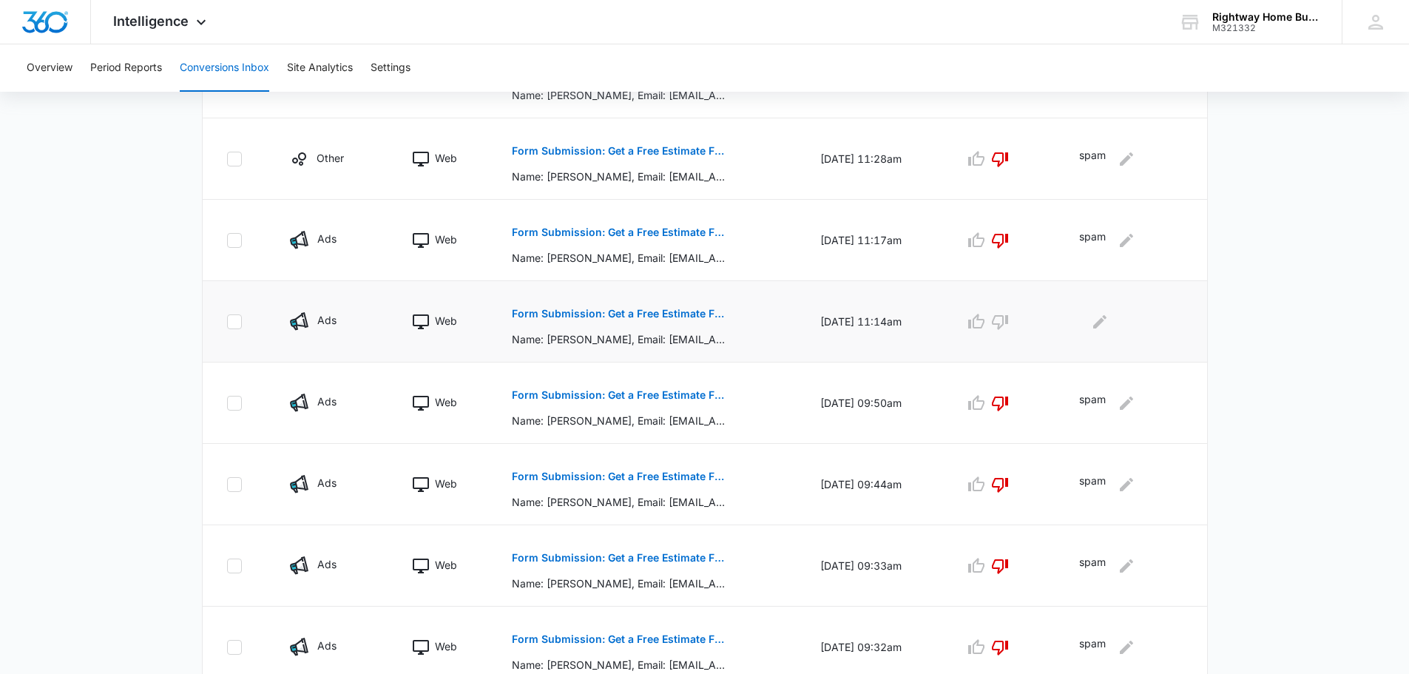
click at [626, 311] on p "Form Submission: Get a Free Estimate Form - NEW [DATE]" at bounding box center [619, 313] width 215 height 10
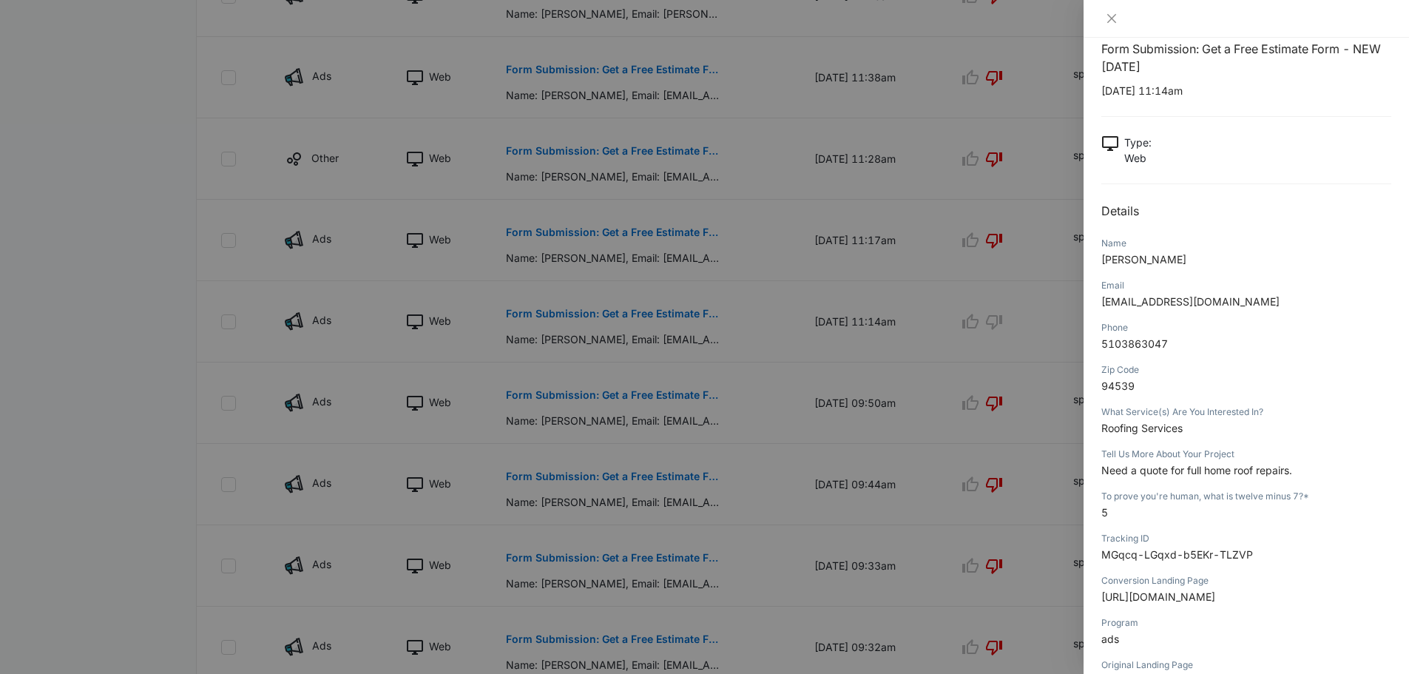
scroll to position [0, 0]
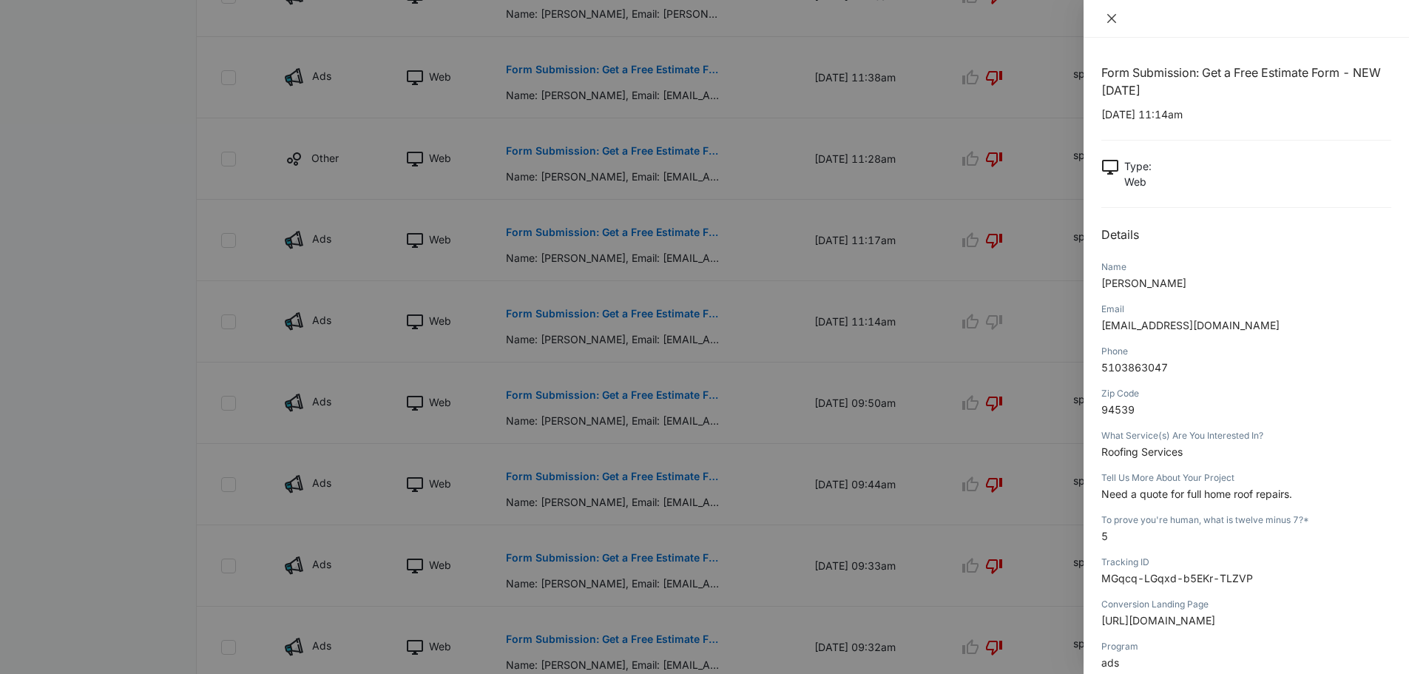
click at [1108, 13] on icon "close" at bounding box center [1111, 19] width 12 height 12
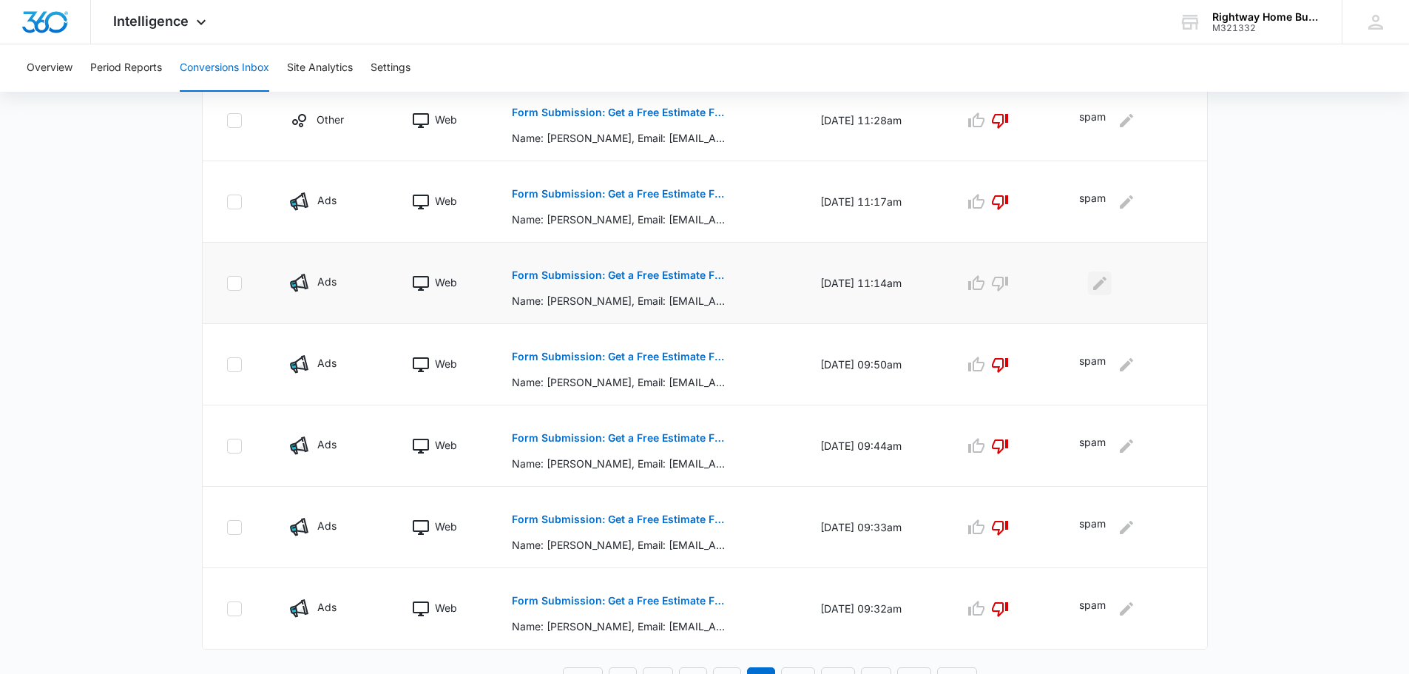
scroll to position [651, 0]
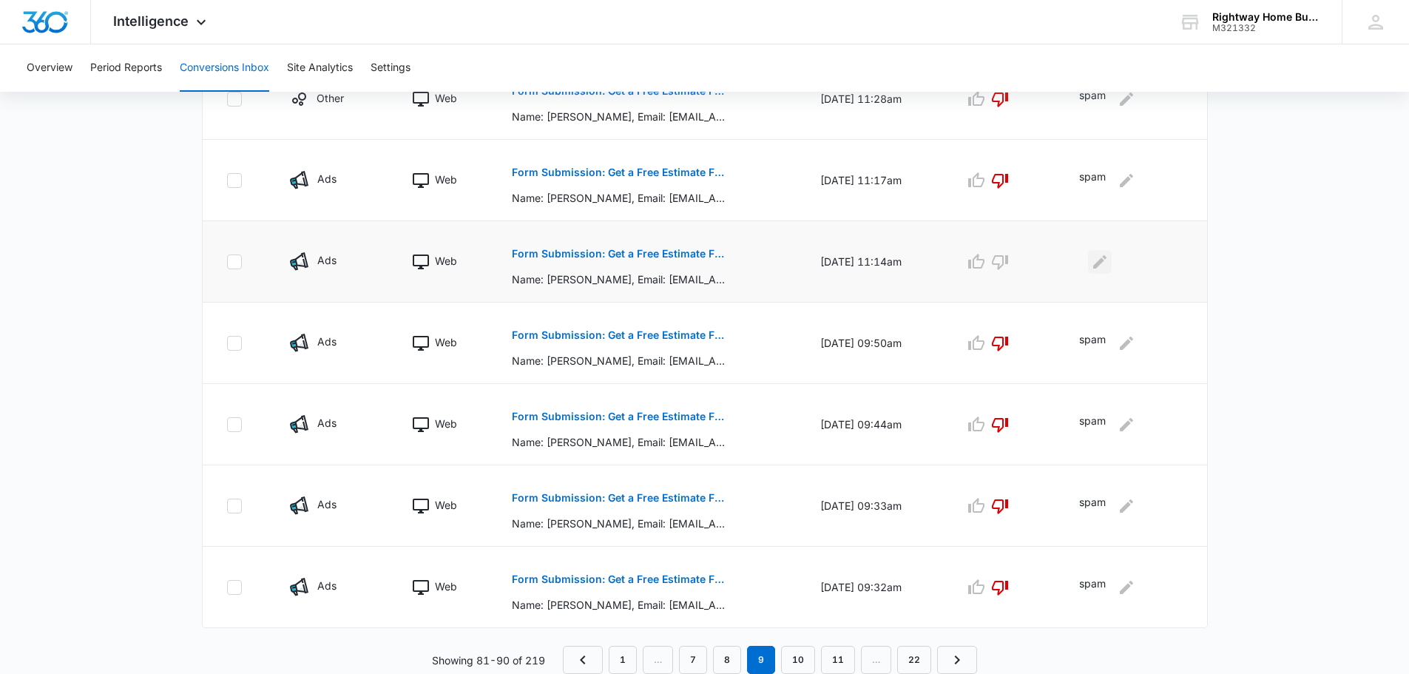
click at [1101, 262] on icon "Edit Comments" at bounding box center [1099, 260] width 13 height 13
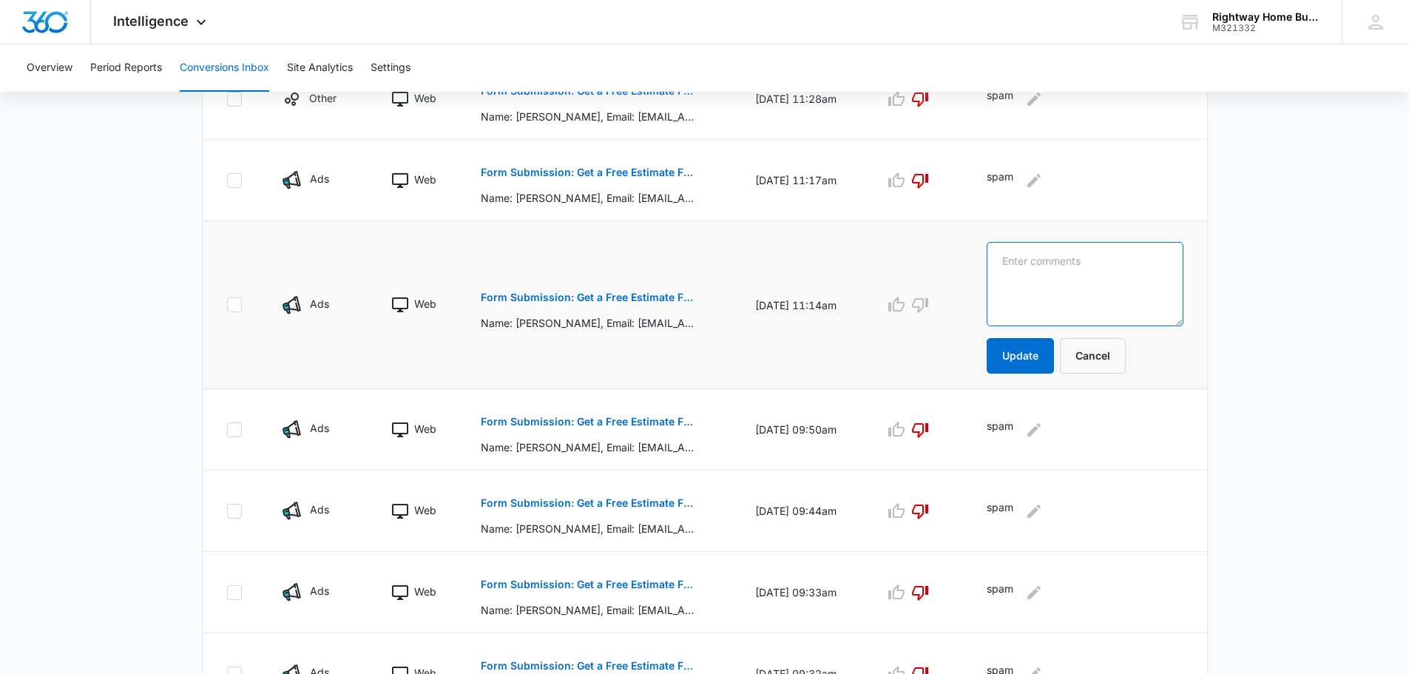
click at [1100, 262] on textarea at bounding box center [1084, 284] width 196 height 84
type textarea "Already found a contractor and project ongoing. 09/10/25"
click at [1027, 350] on button "Update" at bounding box center [1019, 355] width 67 height 35
click at [905, 313] on icon "button" at bounding box center [896, 305] width 18 height 18
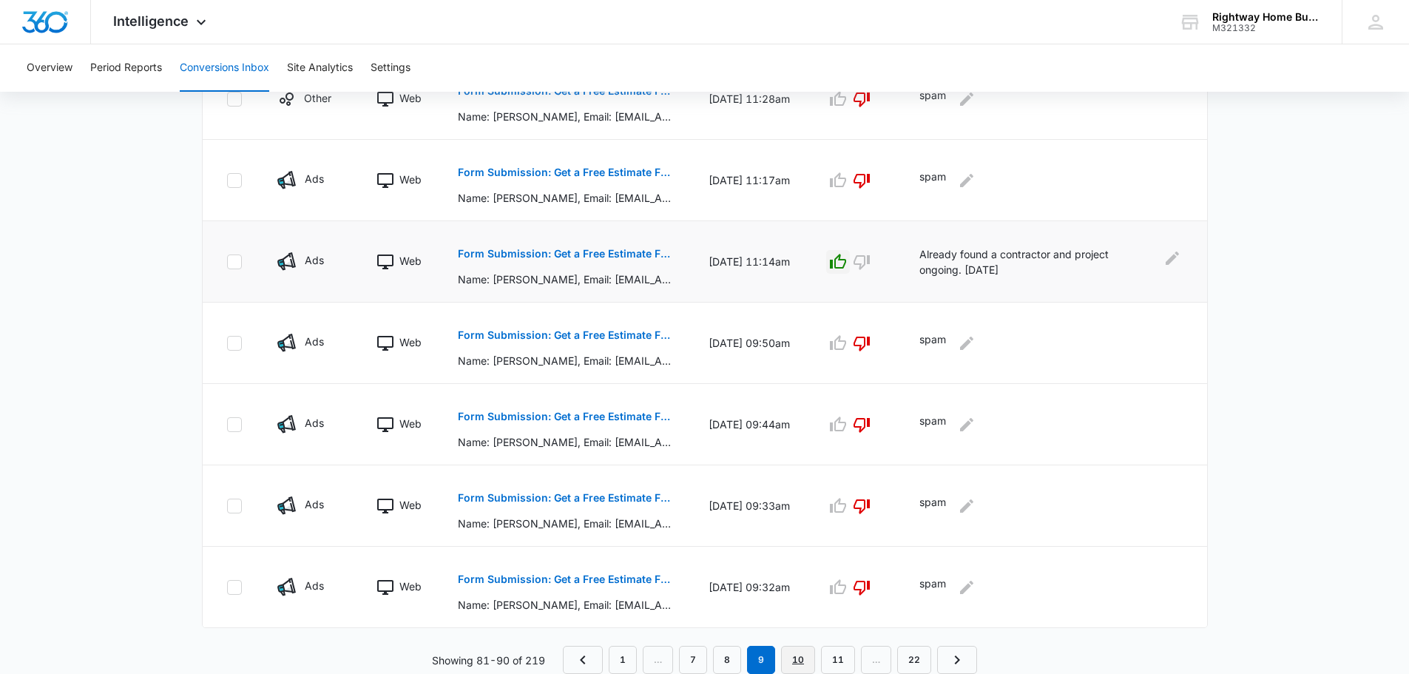
click at [791, 656] on link "10" at bounding box center [798, 660] width 34 height 28
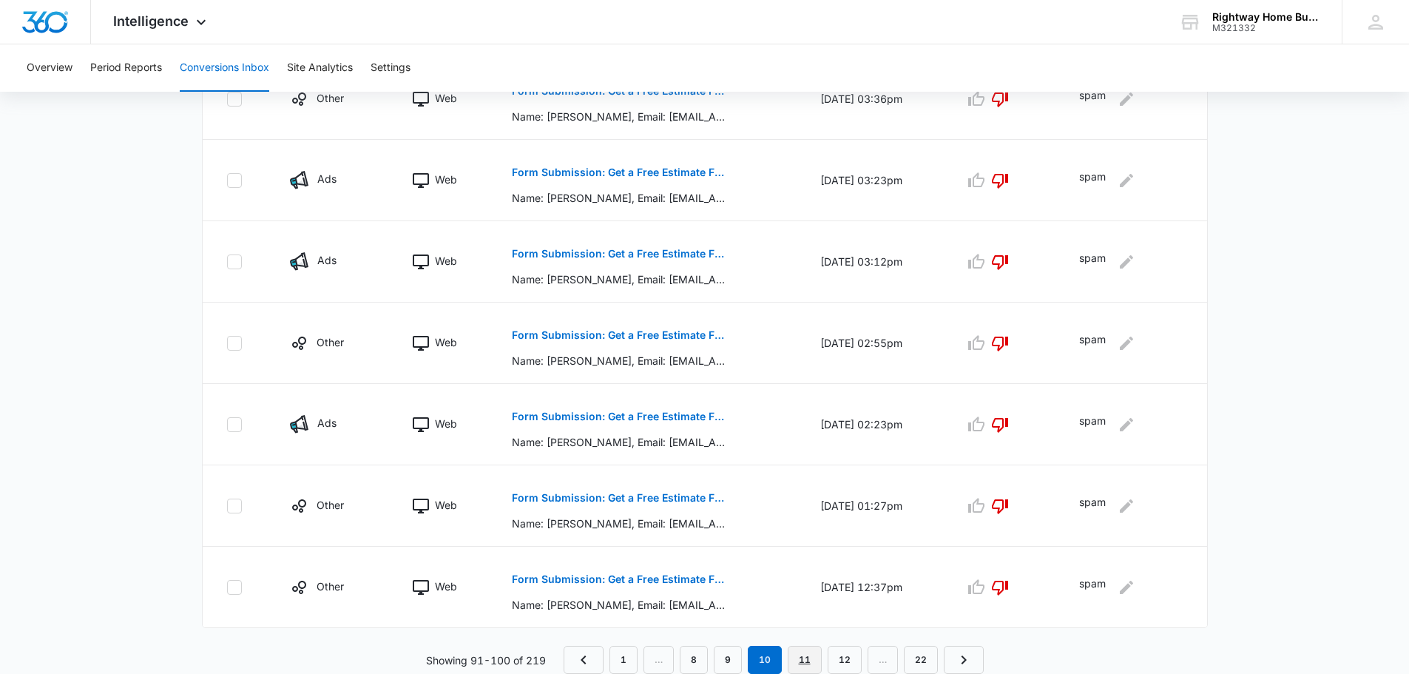
click at [804, 654] on link "11" at bounding box center [804, 660] width 34 height 28
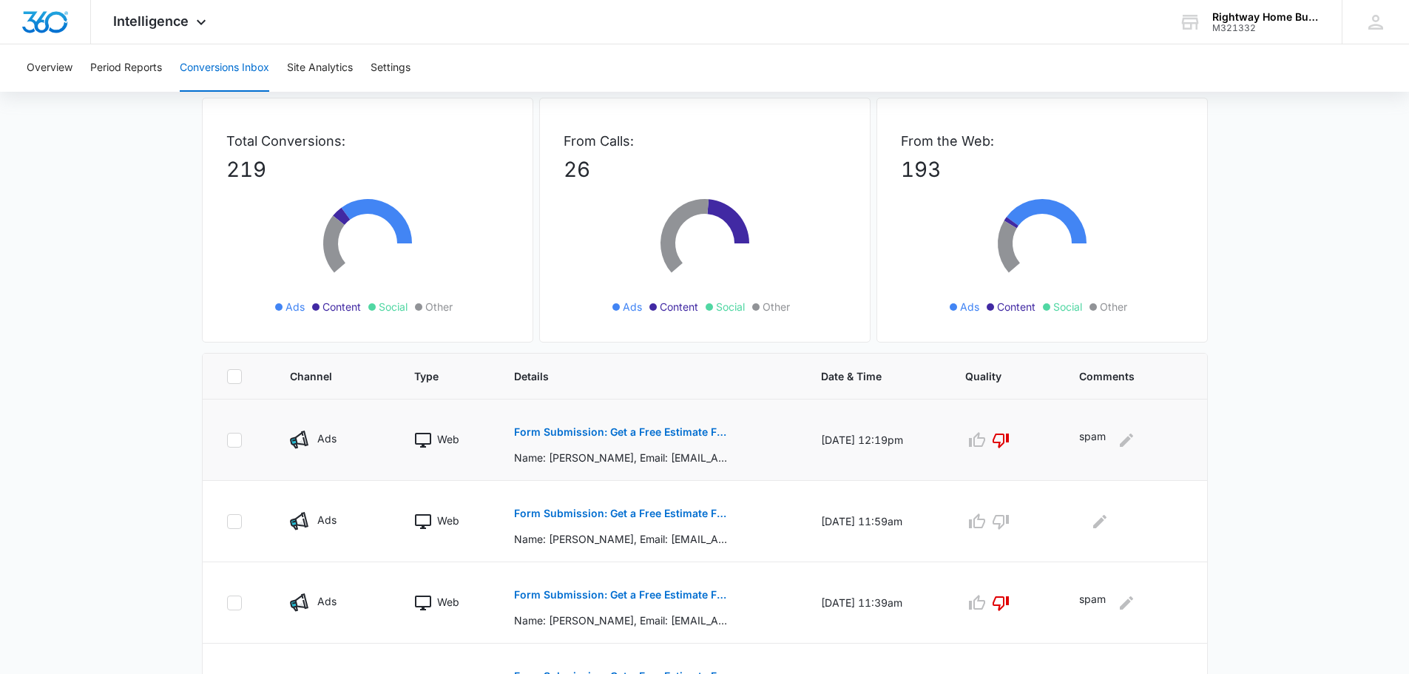
scroll to position [296, 0]
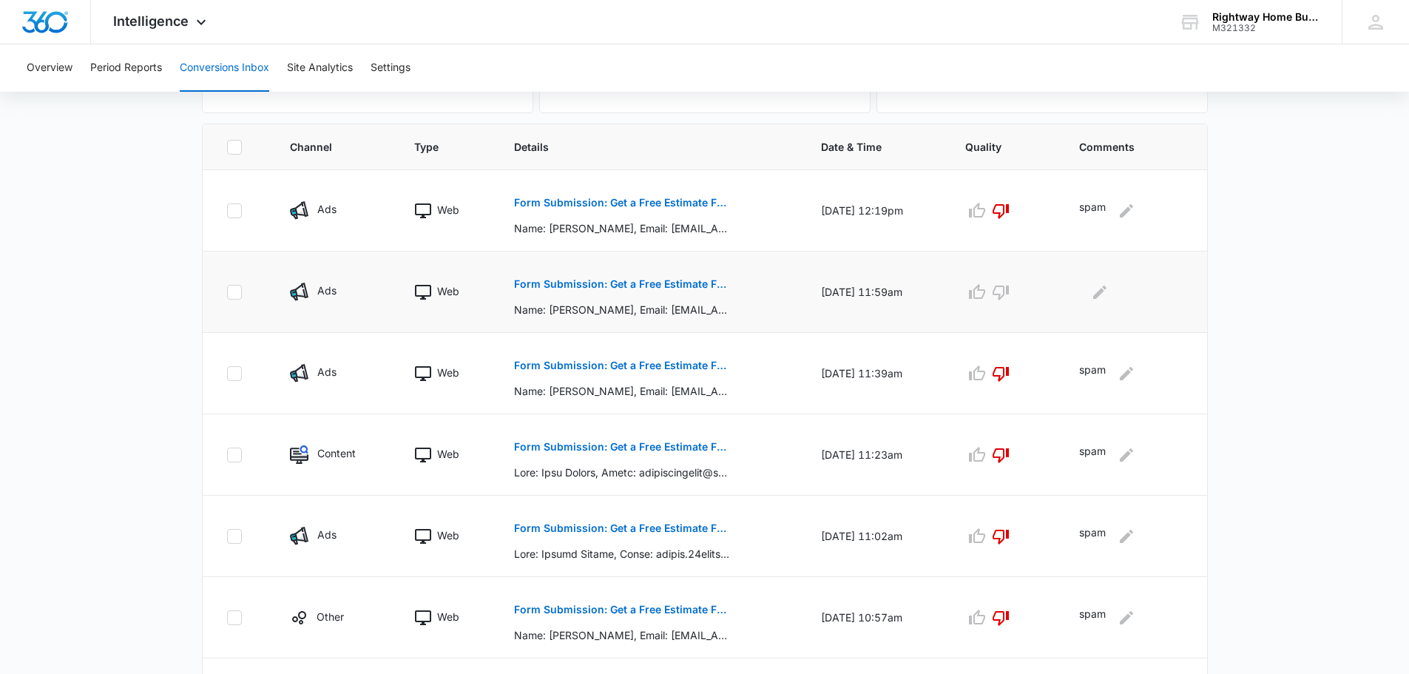
click at [579, 284] on p "Form Submission: Get a Free Estimate Form - NEW" at bounding box center [621, 284] width 215 height 10
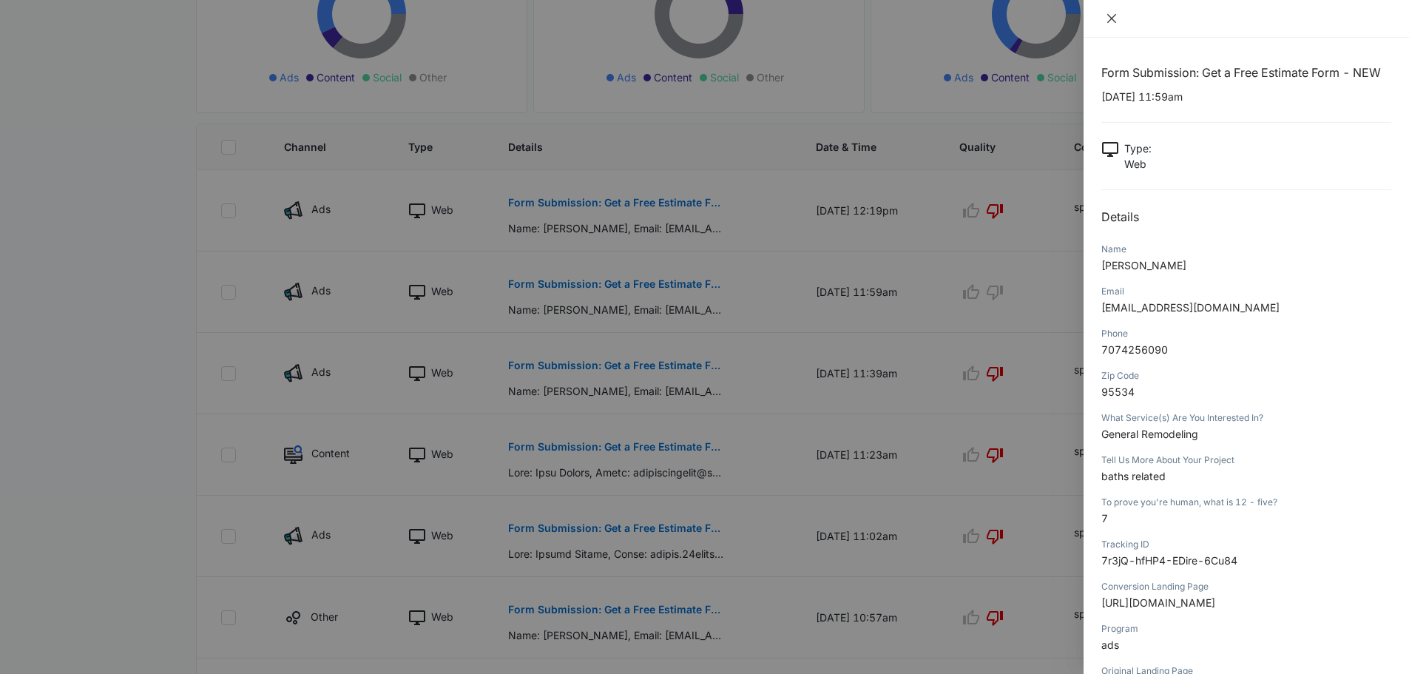
click at [1113, 16] on icon "close" at bounding box center [1111, 19] width 12 height 12
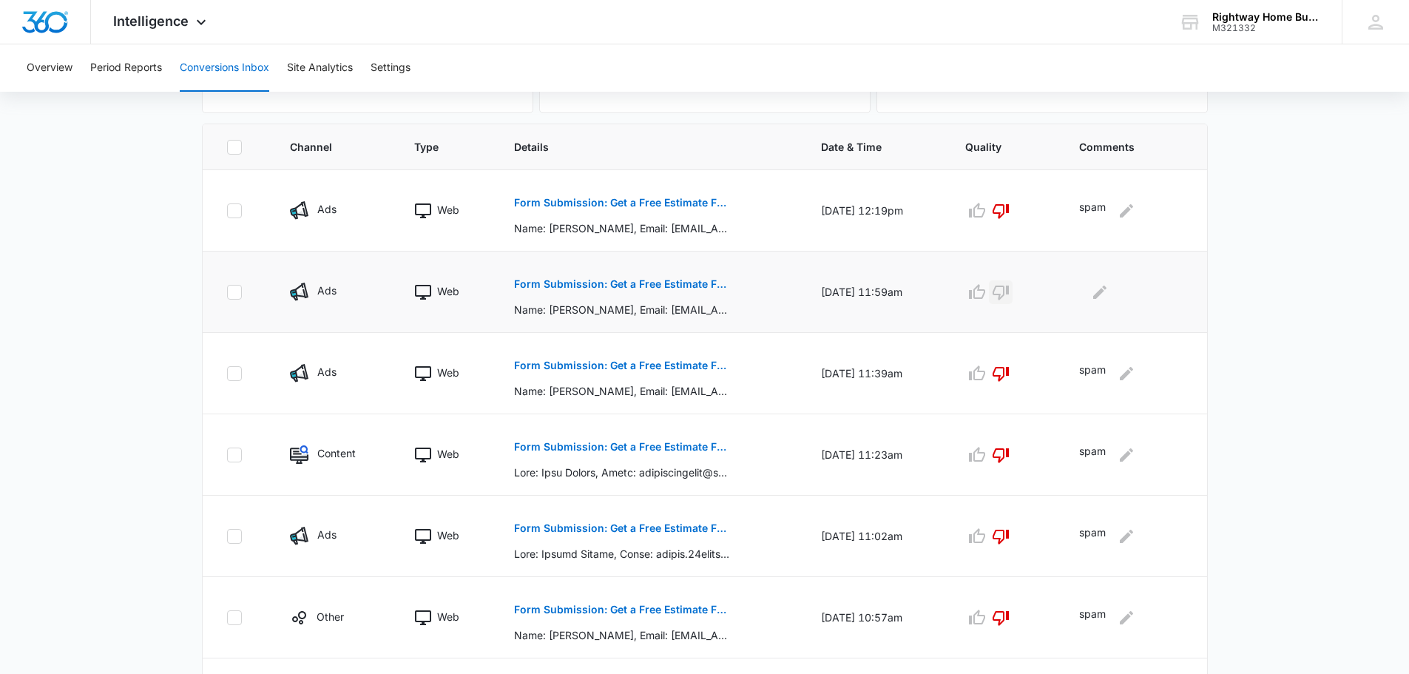
click at [1009, 285] on icon "button" at bounding box center [1001, 292] width 18 height 18
click at [1108, 292] on icon "Edit Comments" at bounding box center [1100, 292] width 18 height 18
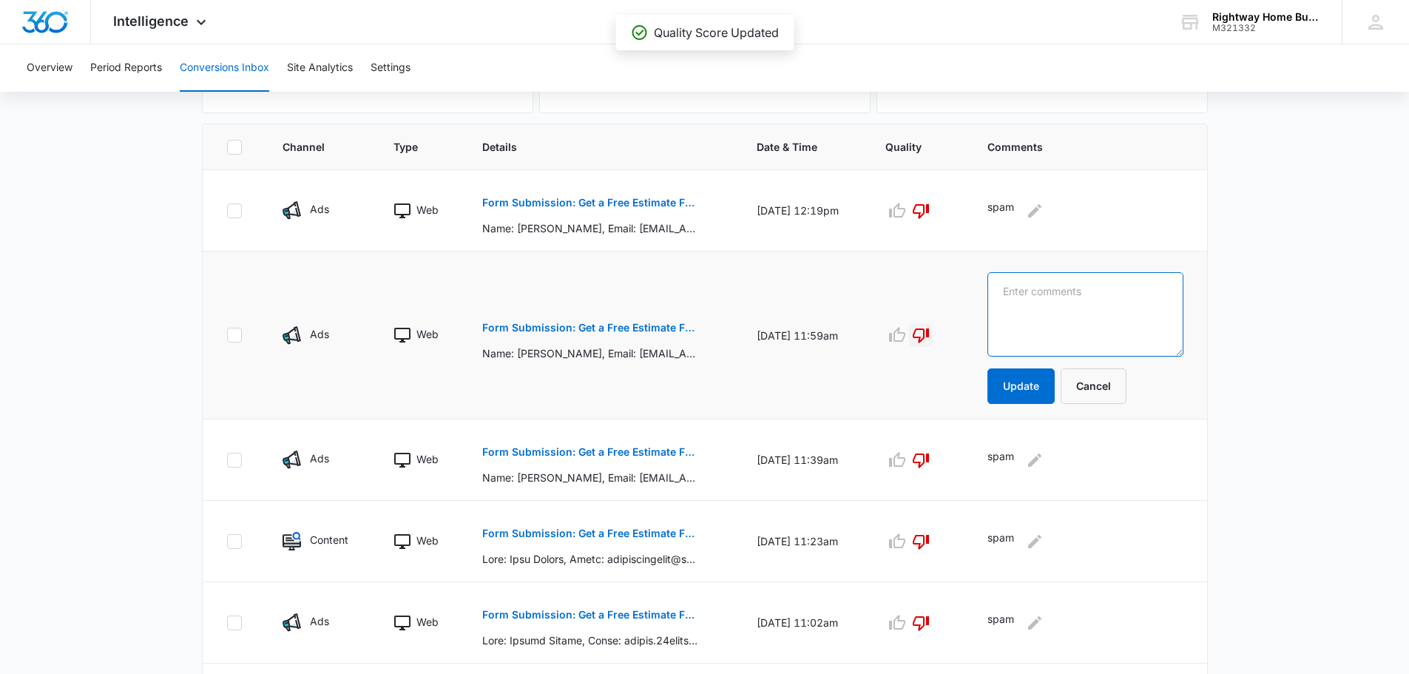
click at [1142, 299] on textarea at bounding box center [1085, 314] width 196 height 84
type textarea "spam"
click at [1043, 382] on button "Update" at bounding box center [1020, 385] width 67 height 35
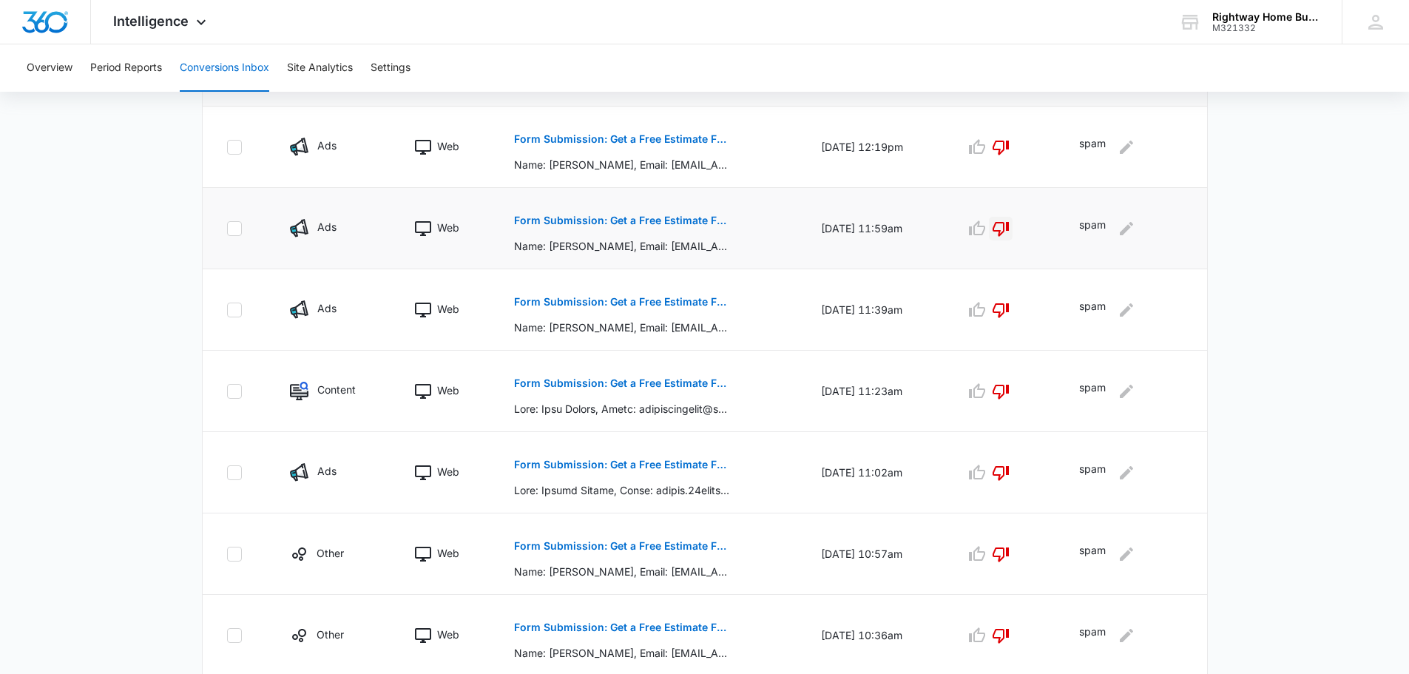
scroll to position [651, 0]
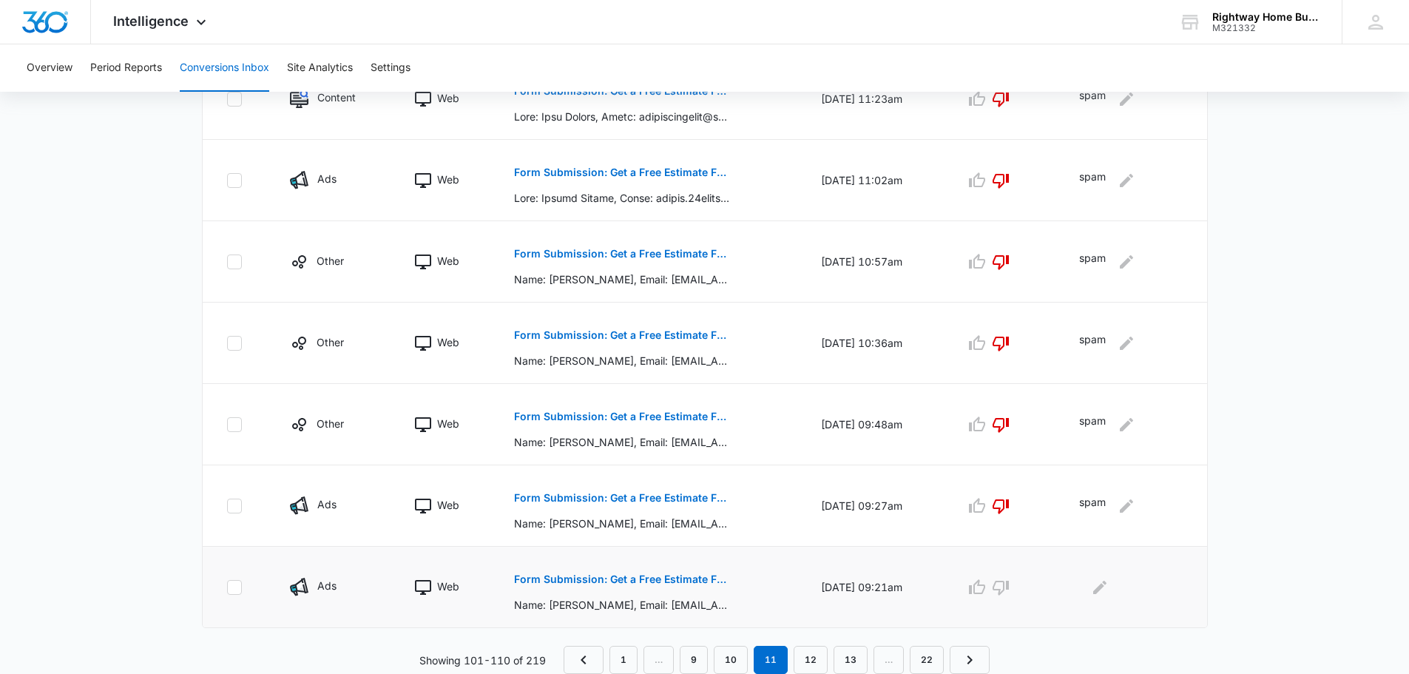
click at [618, 580] on p "Form Submission: Get a Free Estimate Form - NEW" at bounding box center [621, 579] width 215 height 10
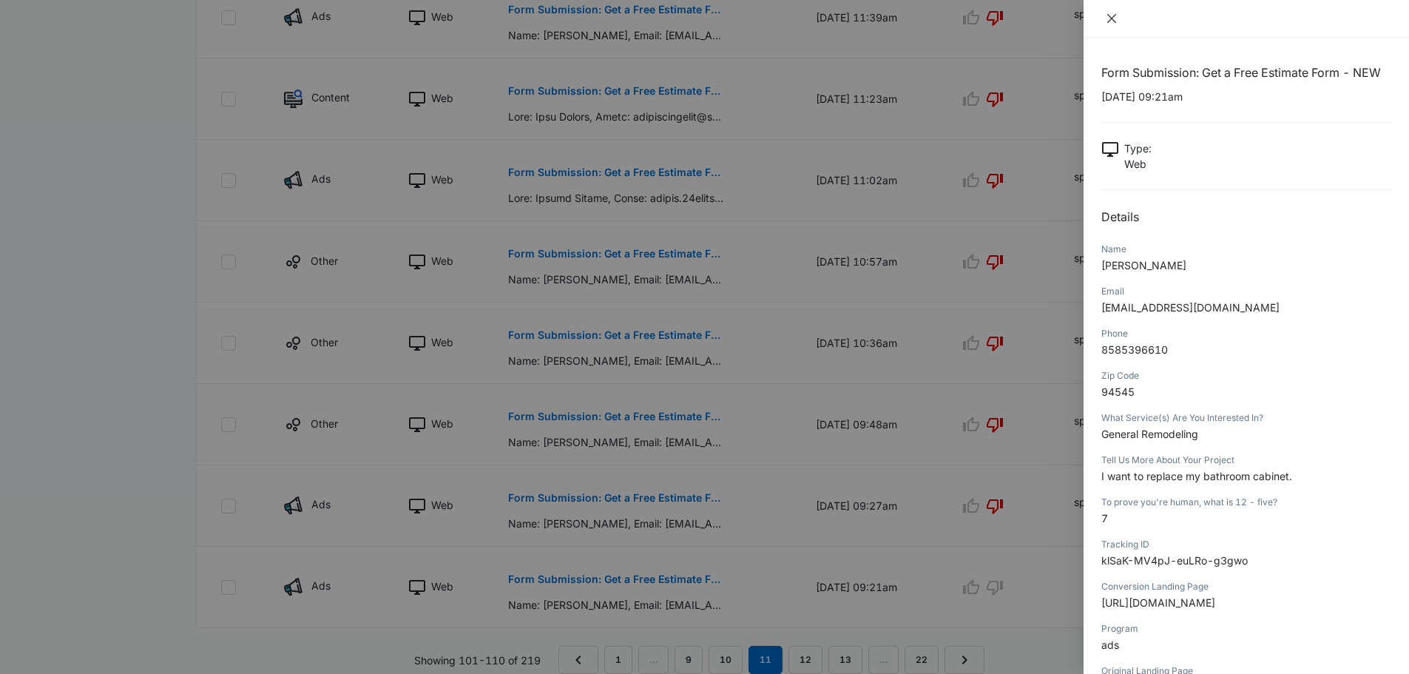
click at [1108, 22] on icon "close" at bounding box center [1111, 18] width 9 height 9
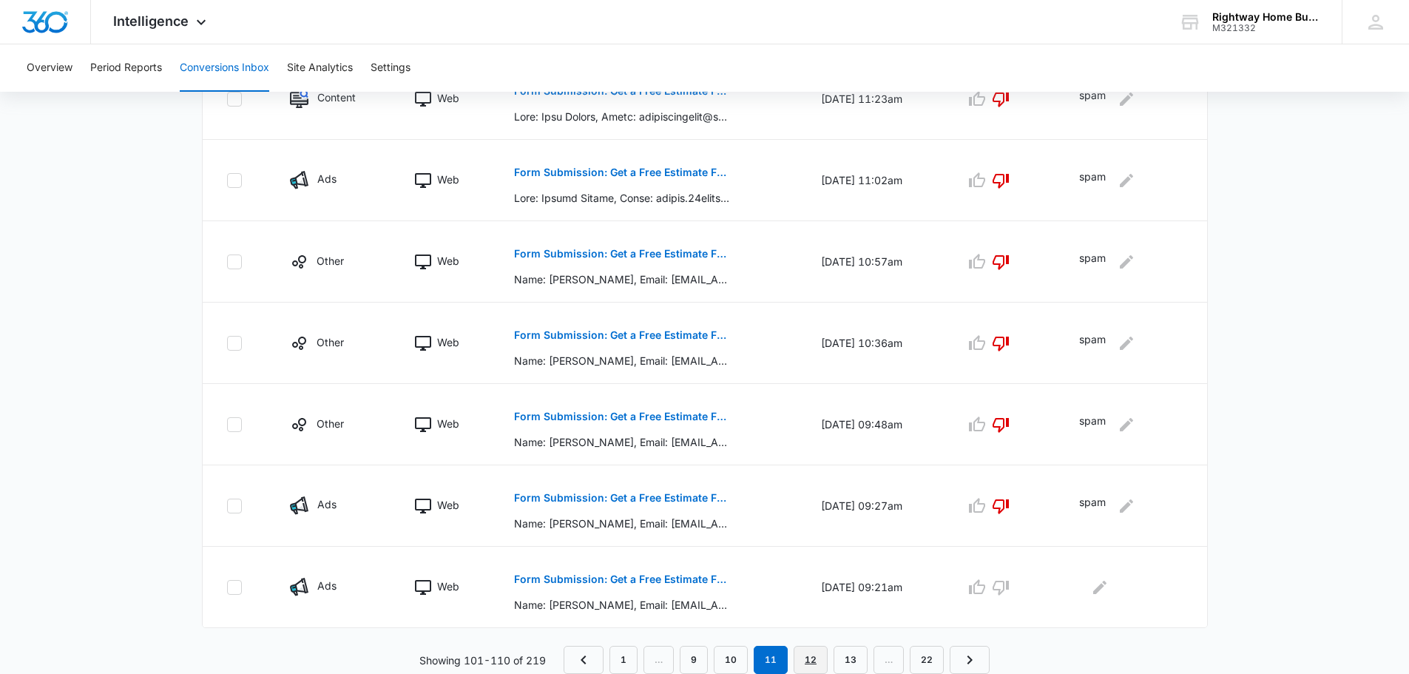
click at [803, 658] on link "12" at bounding box center [810, 660] width 34 height 28
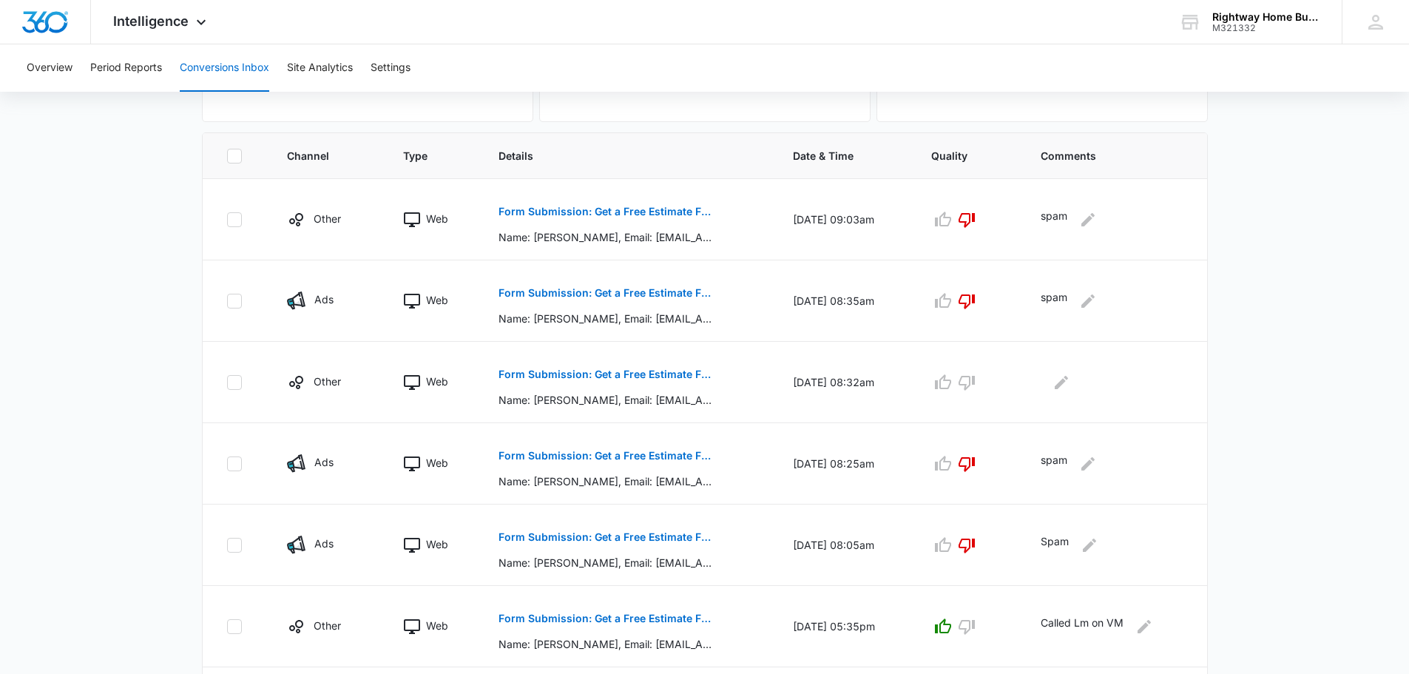
scroll to position [296, 0]
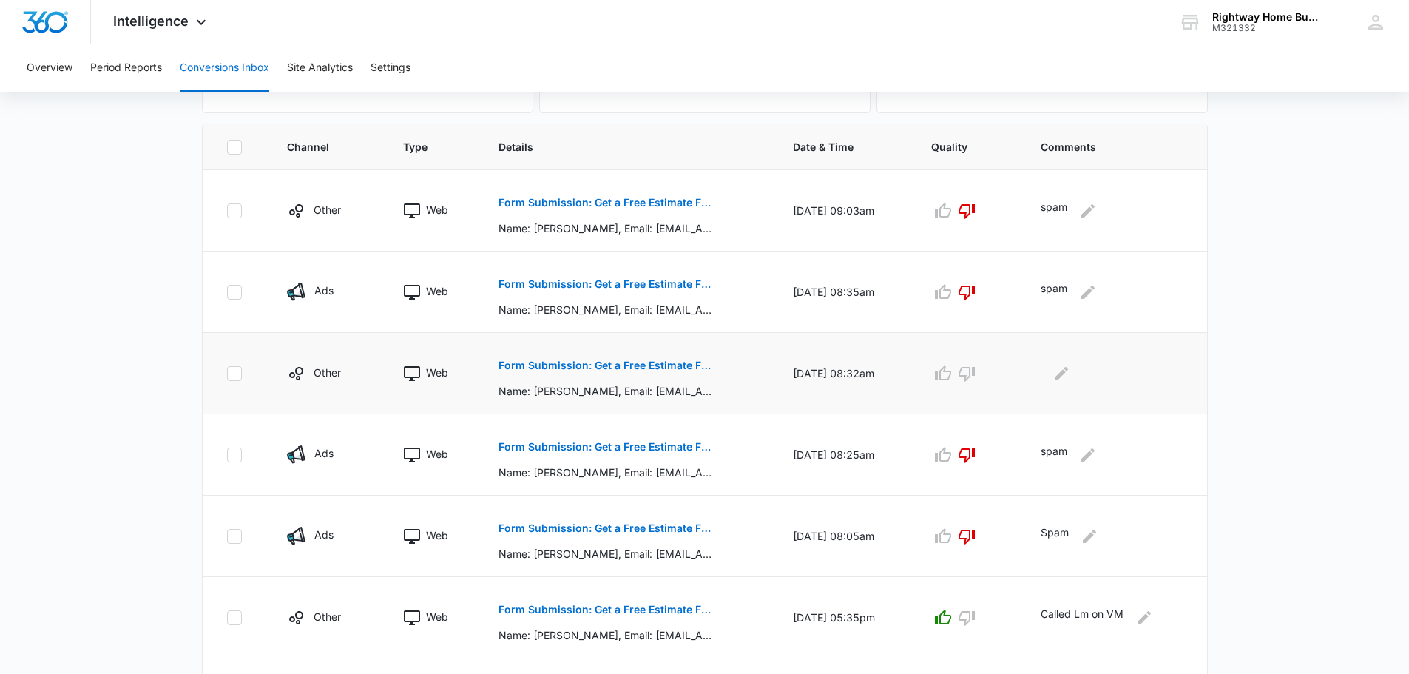
click at [612, 363] on p "Form Submission: Get a Free Estimate Form - NEW" at bounding box center [605, 365] width 215 height 10
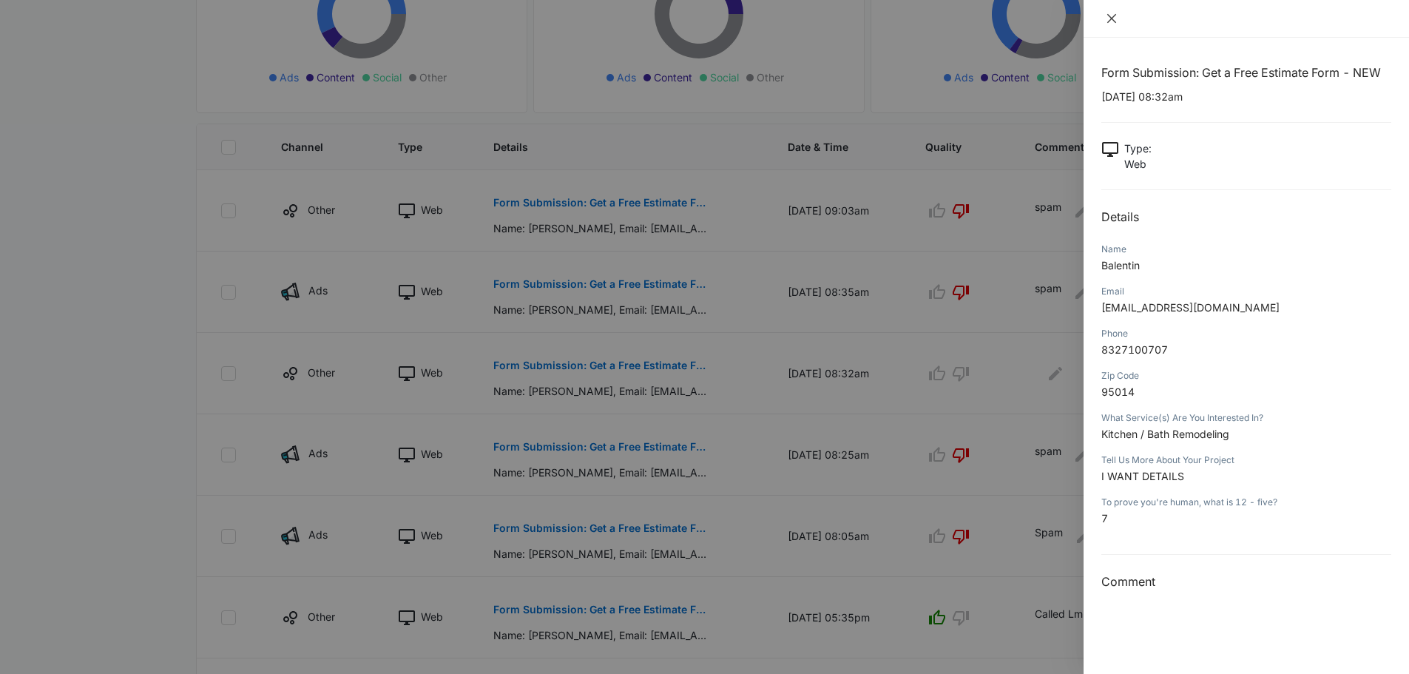
click at [1117, 13] on button "Close" at bounding box center [1111, 18] width 21 height 13
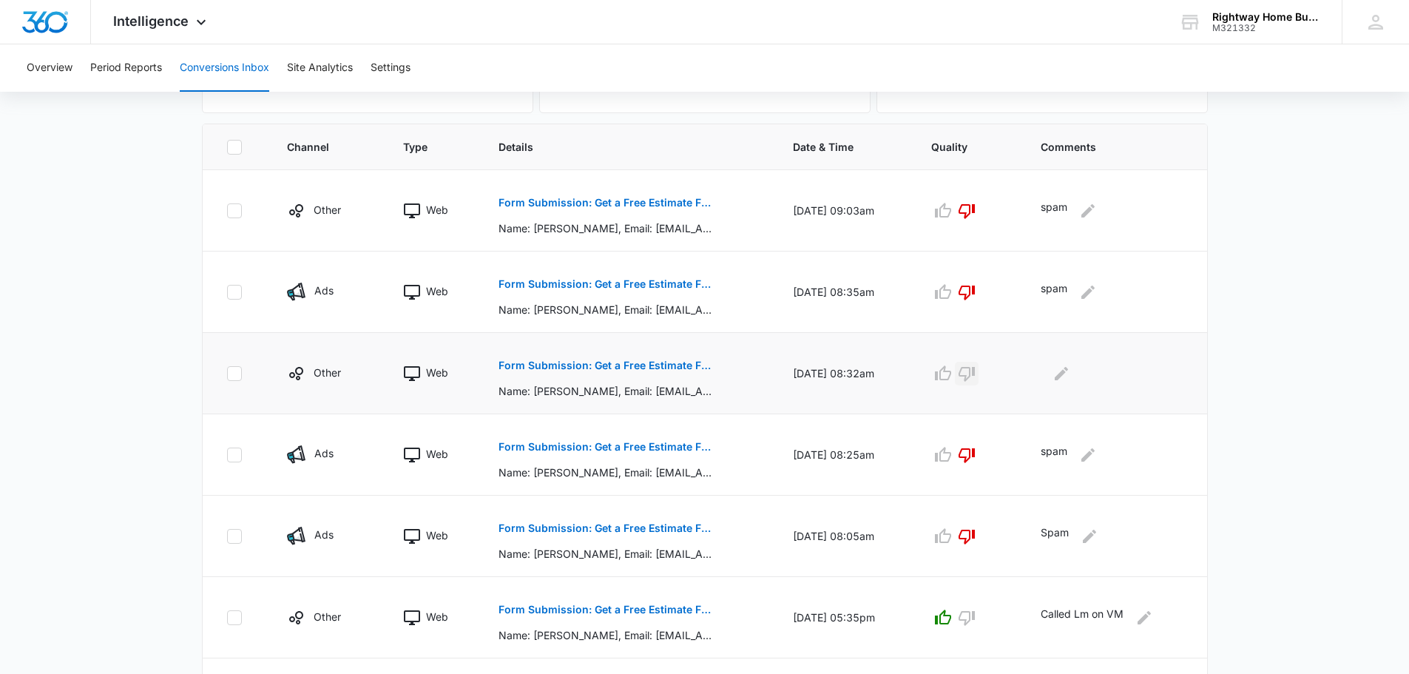
click at [975, 368] on icon "button" at bounding box center [966, 374] width 16 height 15
click at [1070, 376] on icon "Edit Comments" at bounding box center [1061, 374] width 18 height 18
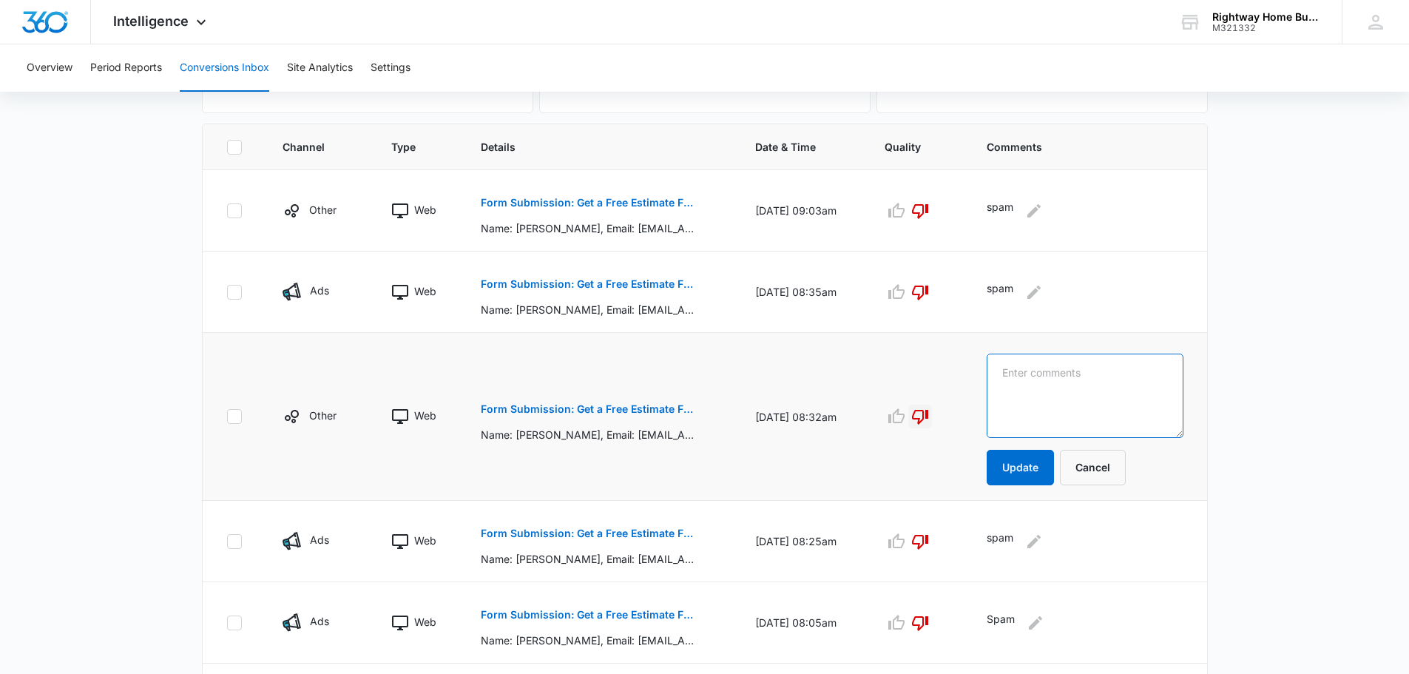
click at [1071, 376] on textarea at bounding box center [1084, 395] width 196 height 84
type textarea "spam"
click at [1049, 467] on button "Update" at bounding box center [1019, 467] width 67 height 35
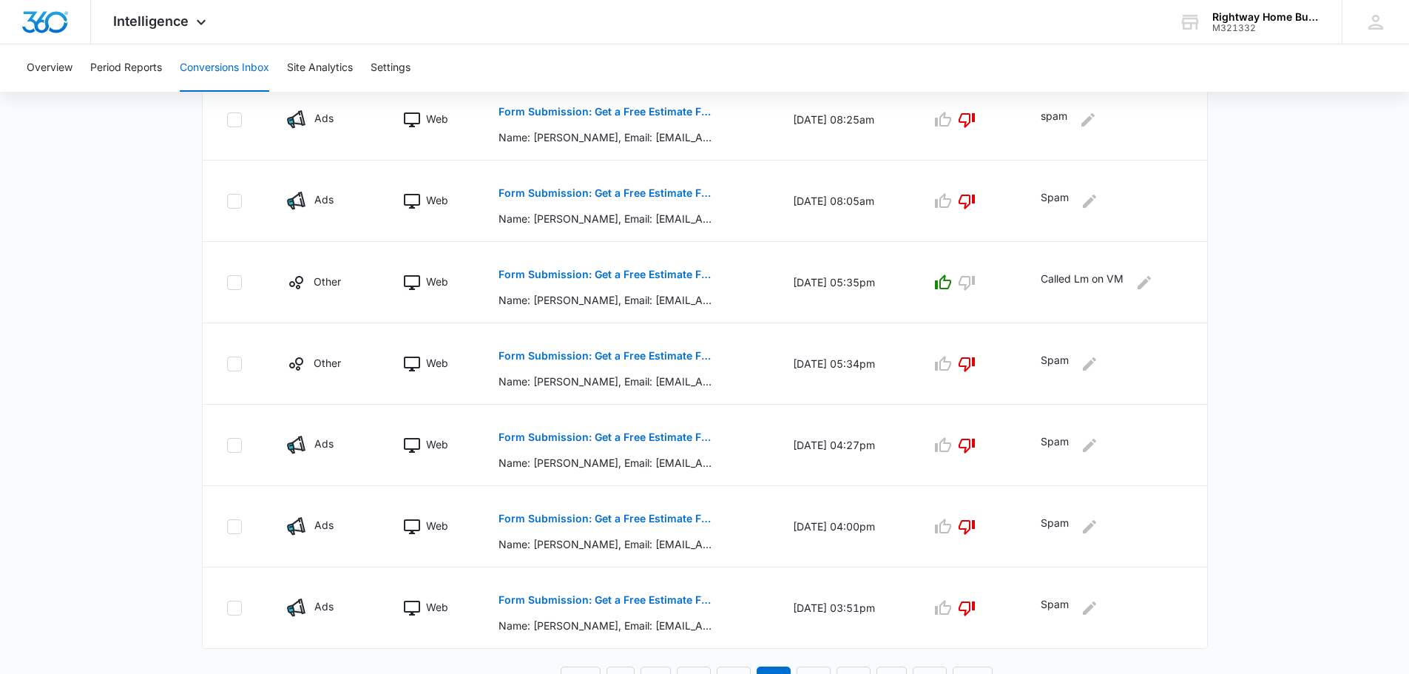
scroll to position [651, 0]
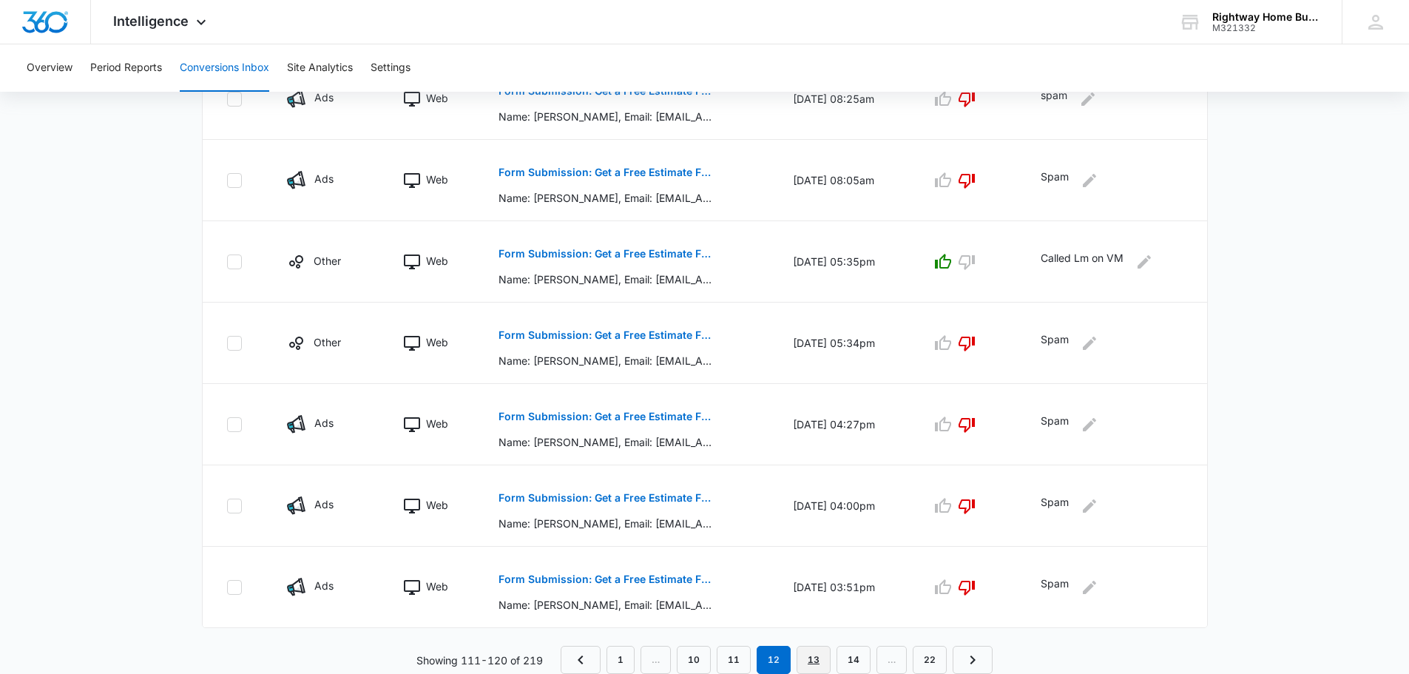
click at [820, 655] on link "13" at bounding box center [813, 660] width 34 height 28
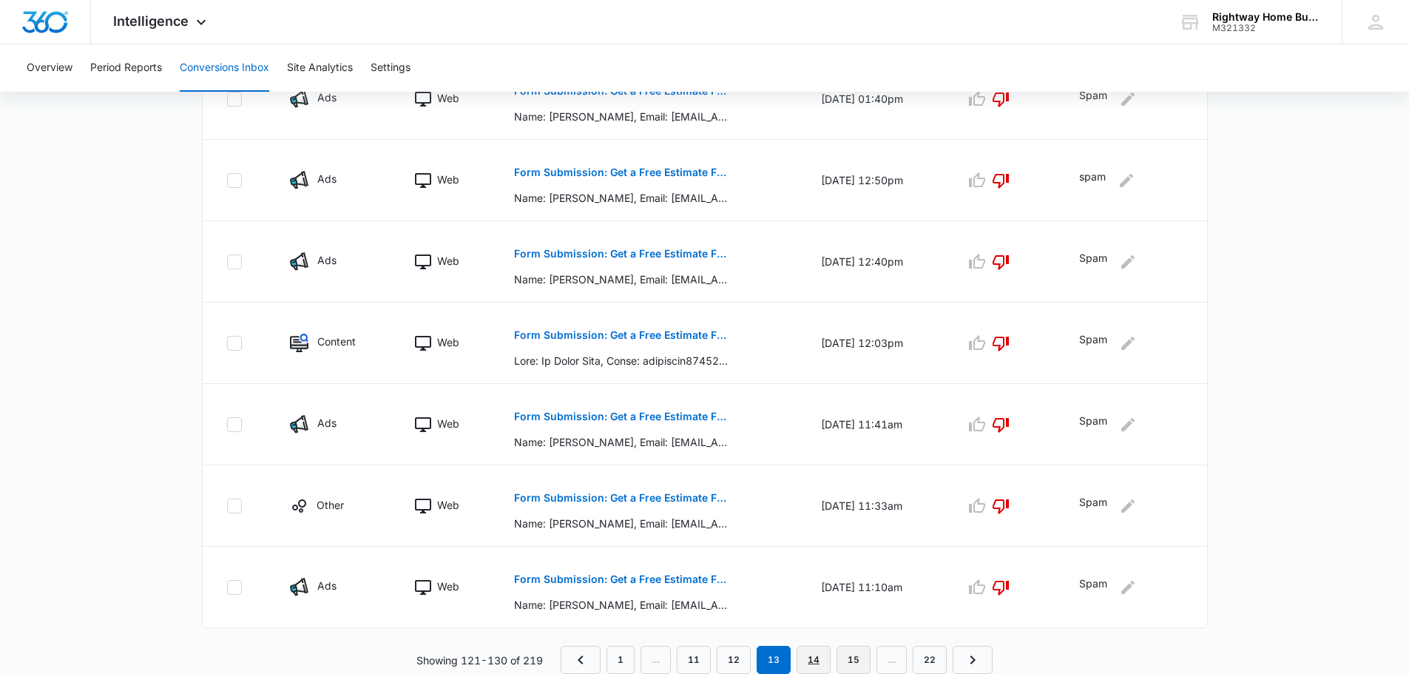
click at [818, 660] on link "14" at bounding box center [813, 660] width 34 height 28
click at [665, 418] on p "Form Submission: Get a Free Estimate Form - NEW" at bounding box center [619, 416] width 215 height 10
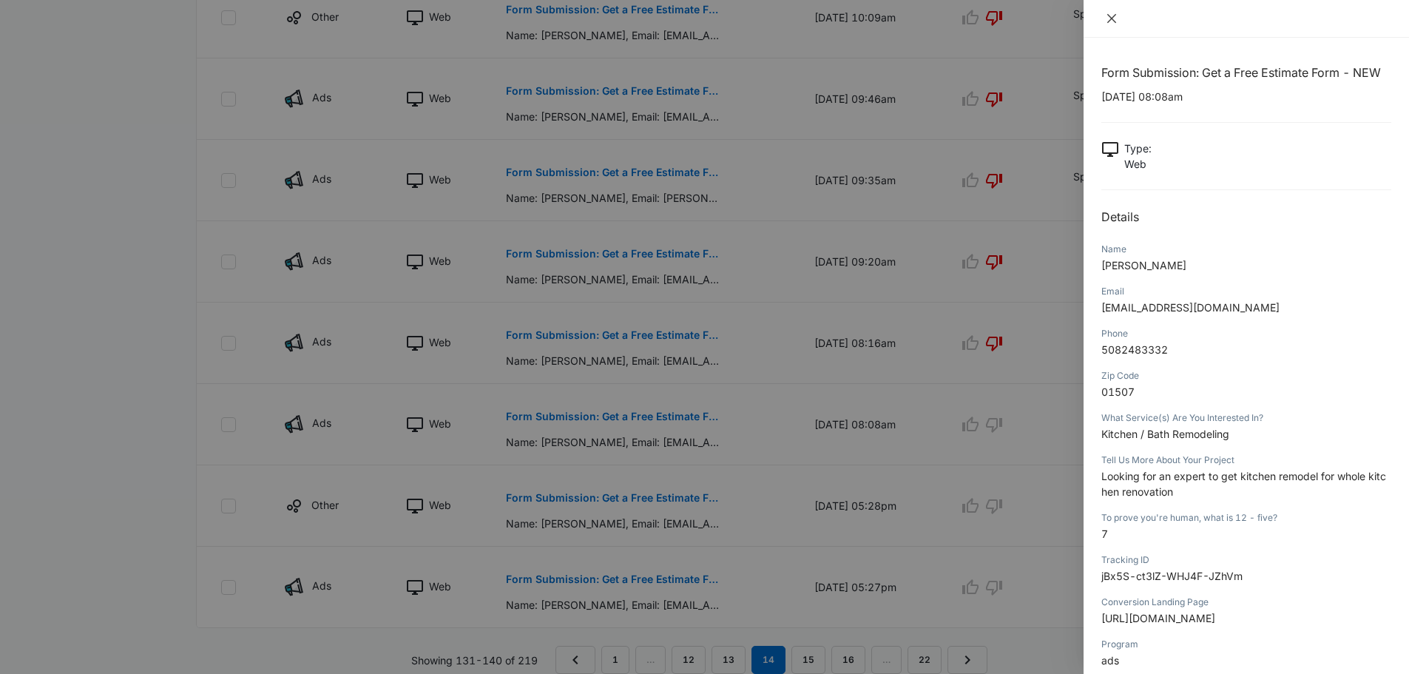
click at [1114, 21] on icon "close" at bounding box center [1111, 18] width 9 height 9
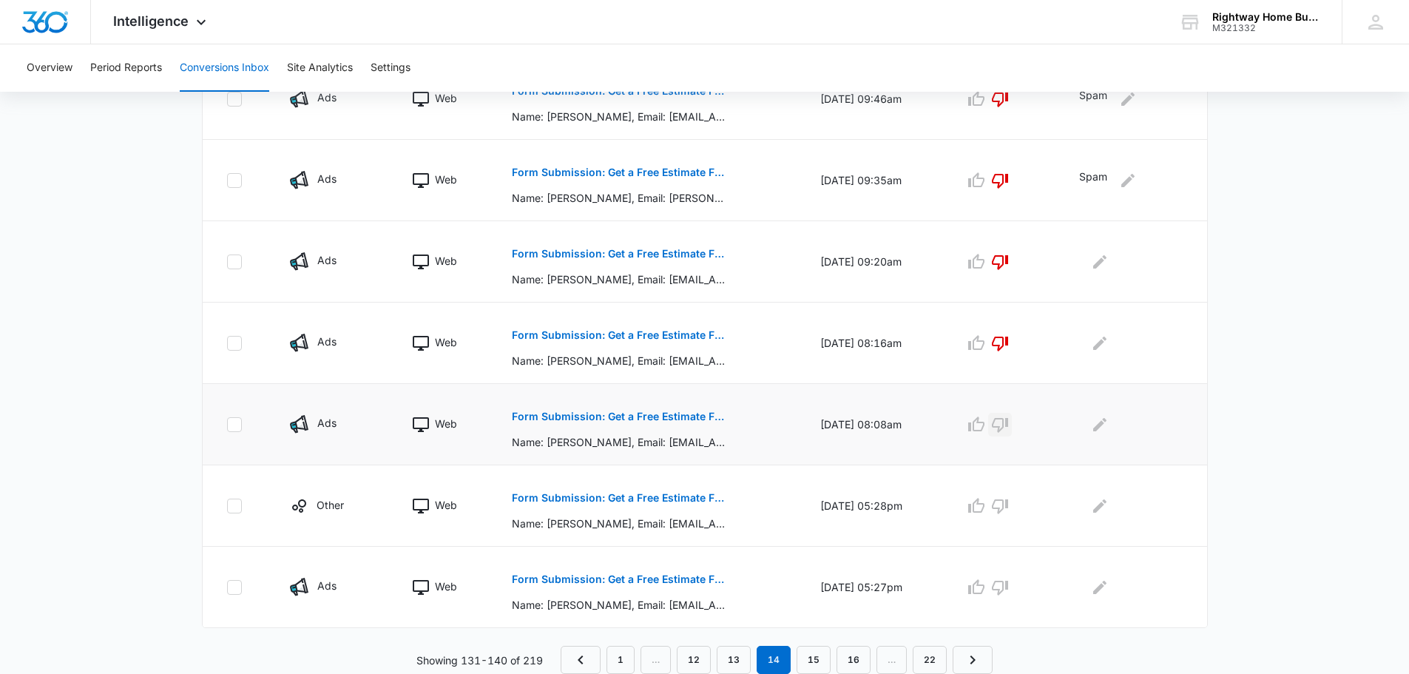
click at [1009, 432] on icon "button" at bounding box center [1000, 425] width 18 height 18
click at [647, 493] on p "Form Submission: Get a Free Estimate Form - NEW" at bounding box center [619, 497] width 215 height 10
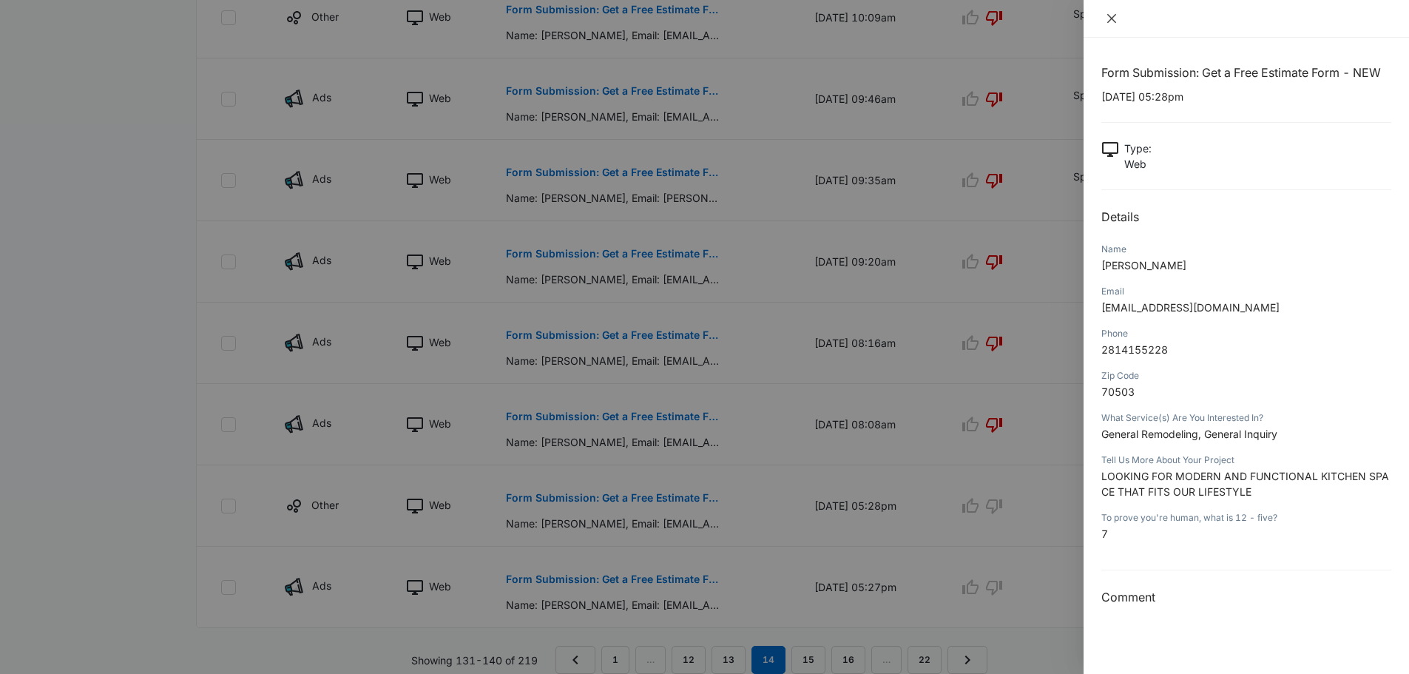
click at [1111, 27] on div at bounding box center [1245, 19] width 325 height 38
click at [1112, 20] on icon "close" at bounding box center [1111, 18] width 9 height 9
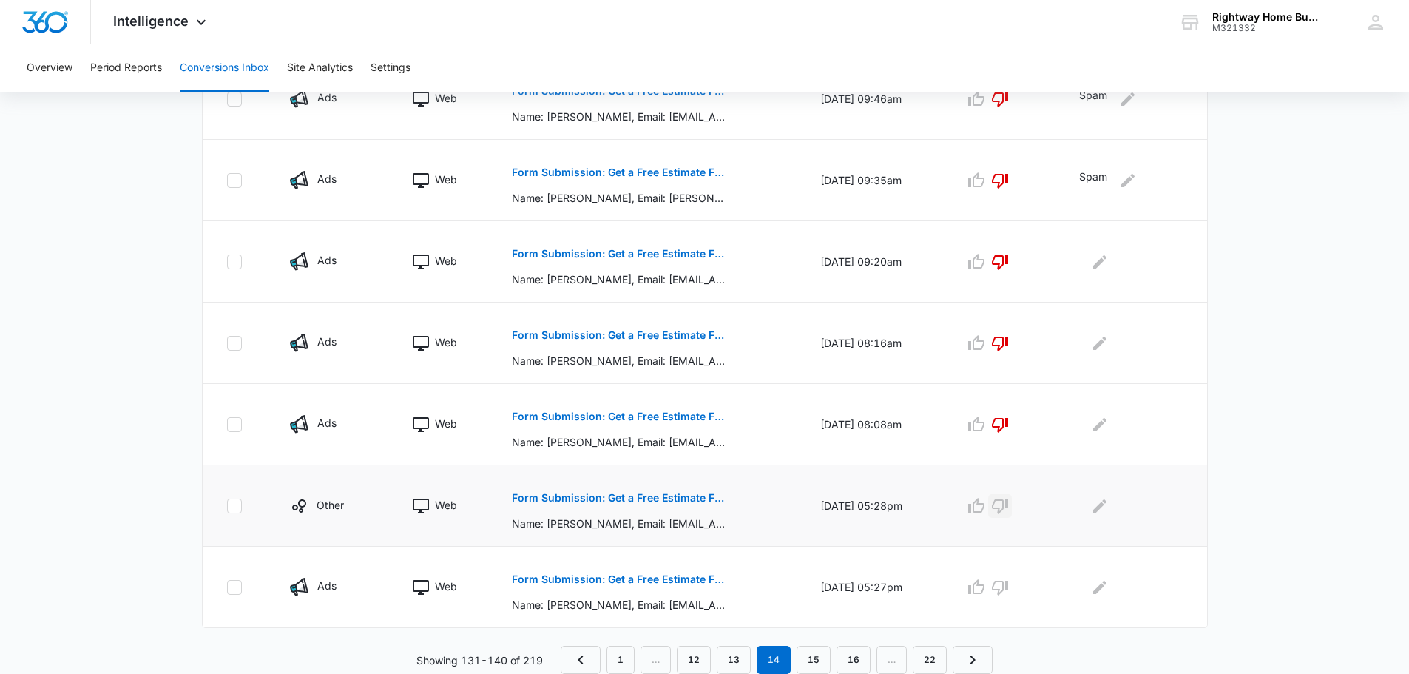
click at [1008, 509] on icon "button" at bounding box center [1000, 506] width 16 height 15
click at [684, 580] on p "Form Submission: Get a Free Estimate Form - NEW" at bounding box center [619, 579] width 215 height 10
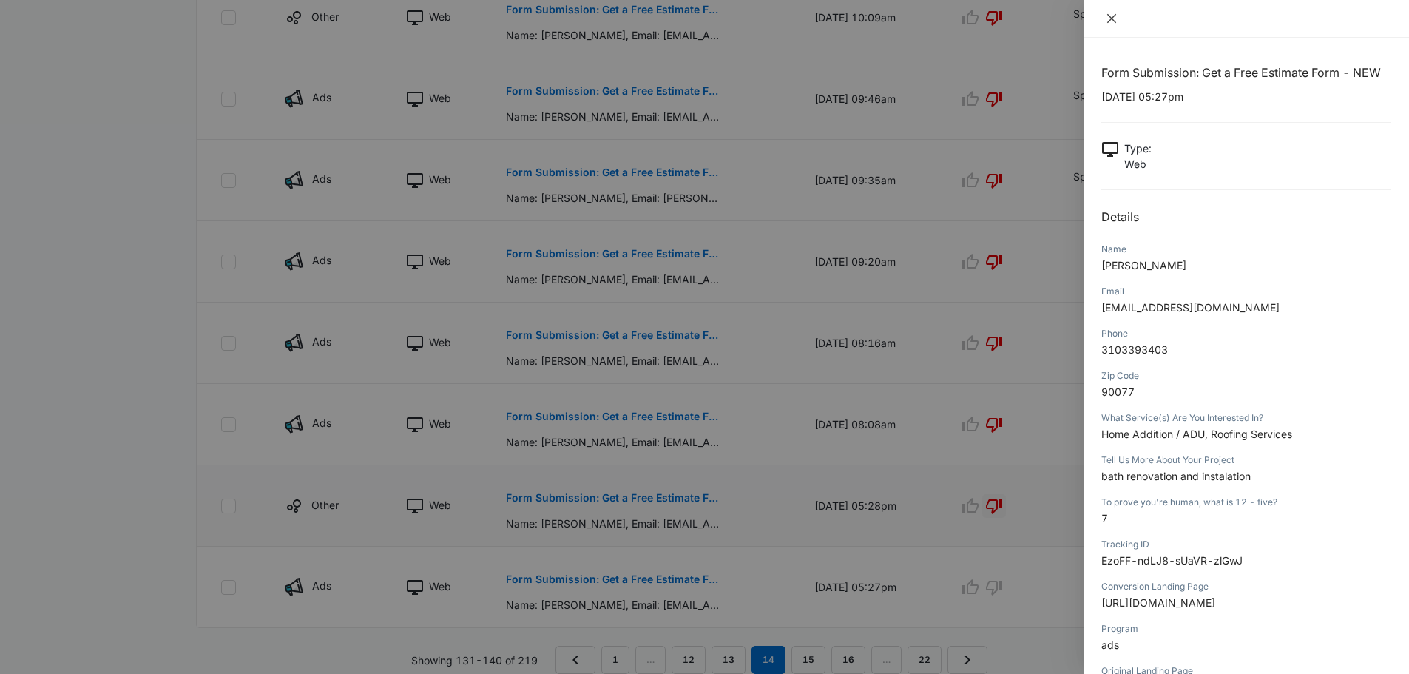
click at [1108, 22] on icon "close" at bounding box center [1111, 18] width 9 height 9
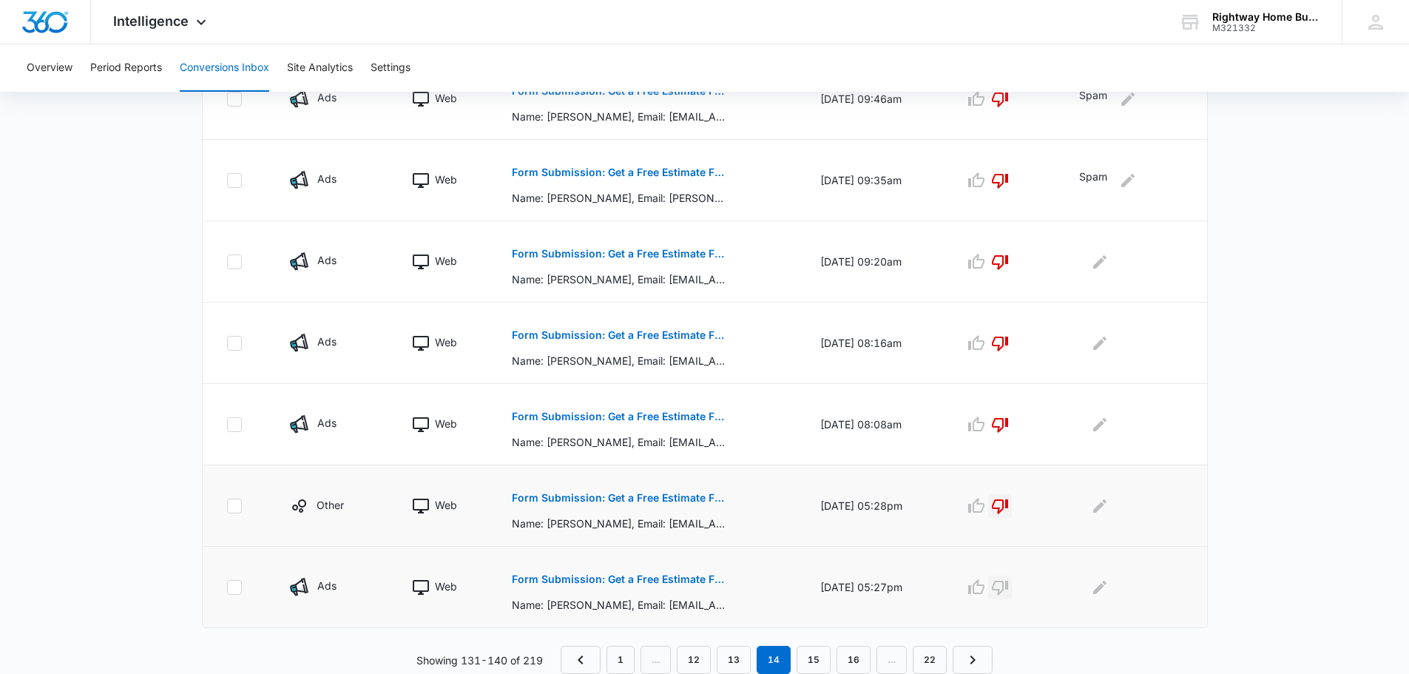
click at [1009, 588] on icon "button" at bounding box center [1000, 587] width 18 height 18
click at [1103, 260] on icon "Edit Comments" at bounding box center [1099, 260] width 13 height 13
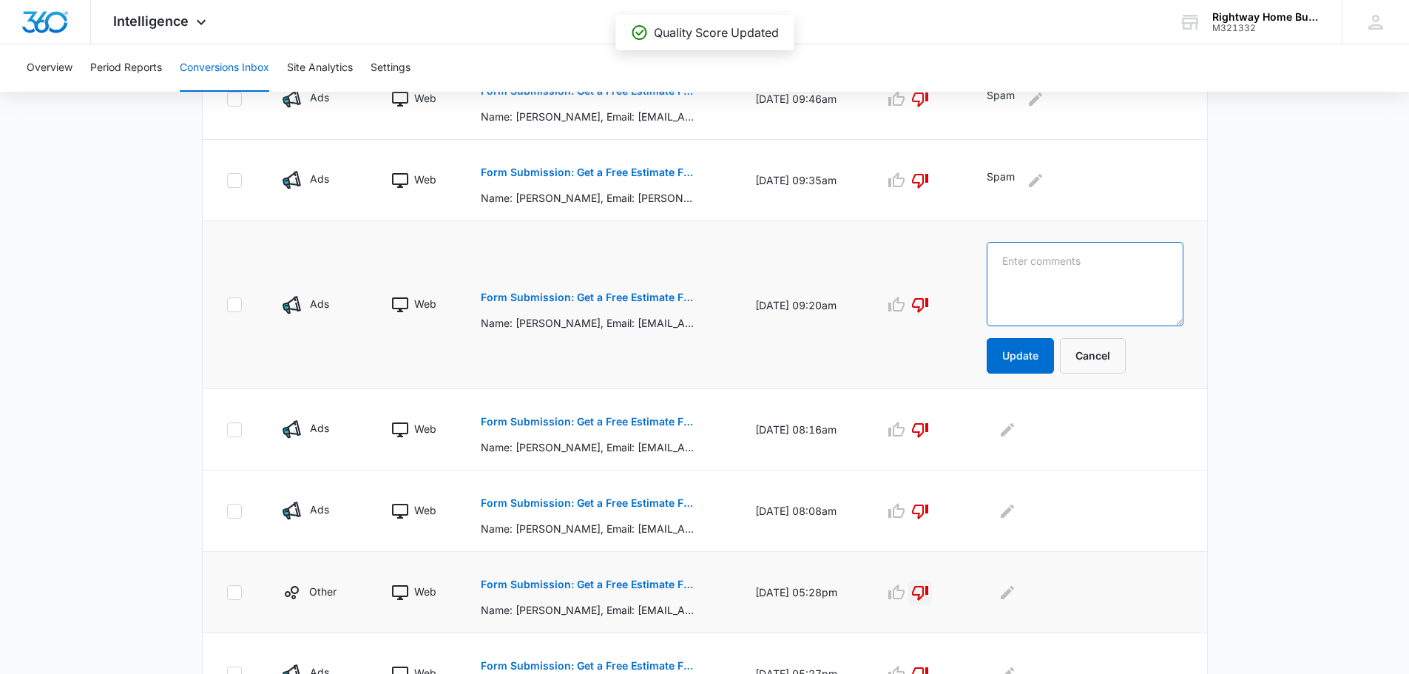
click at [1100, 262] on textarea at bounding box center [1084, 284] width 196 height 84
type textarea "spam"
click at [1040, 346] on button "Update" at bounding box center [1019, 355] width 67 height 35
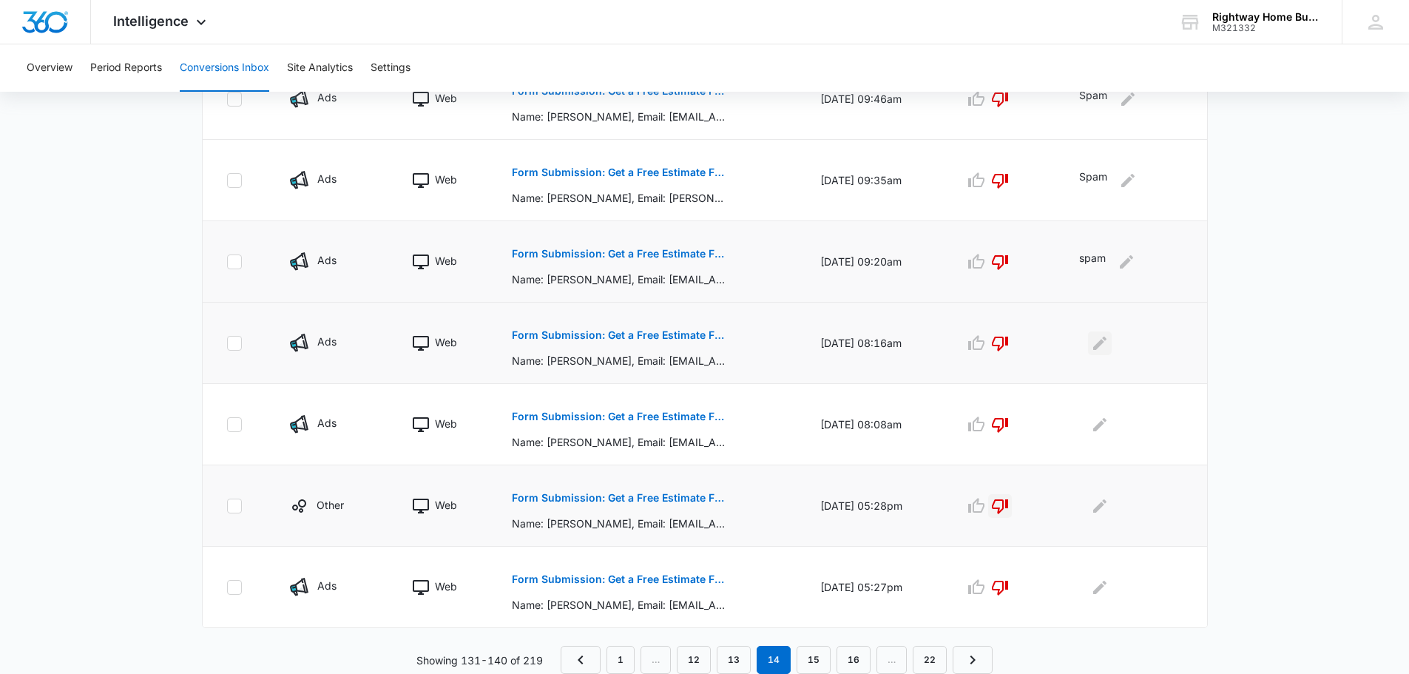
click at [1103, 351] on icon "Edit Comments" at bounding box center [1100, 343] width 18 height 18
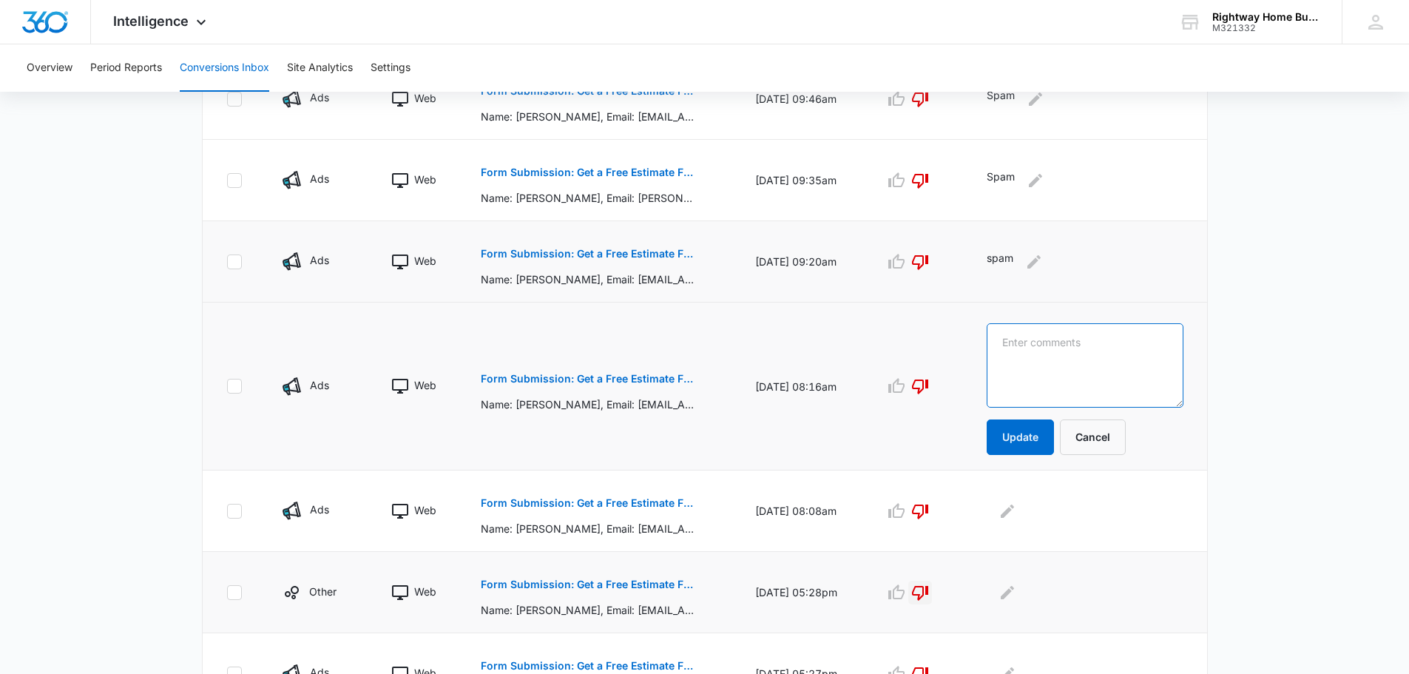
click at [1059, 373] on textarea at bounding box center [1084, 365] width 196 height 84
type textarea "spam"
click at [1048, 446] on button "Update" at bounding box center [1019, 436] width 67 height 35
click at [1031, 443] on button "Update" at bounding box center [1019, 436] width 67 height 35
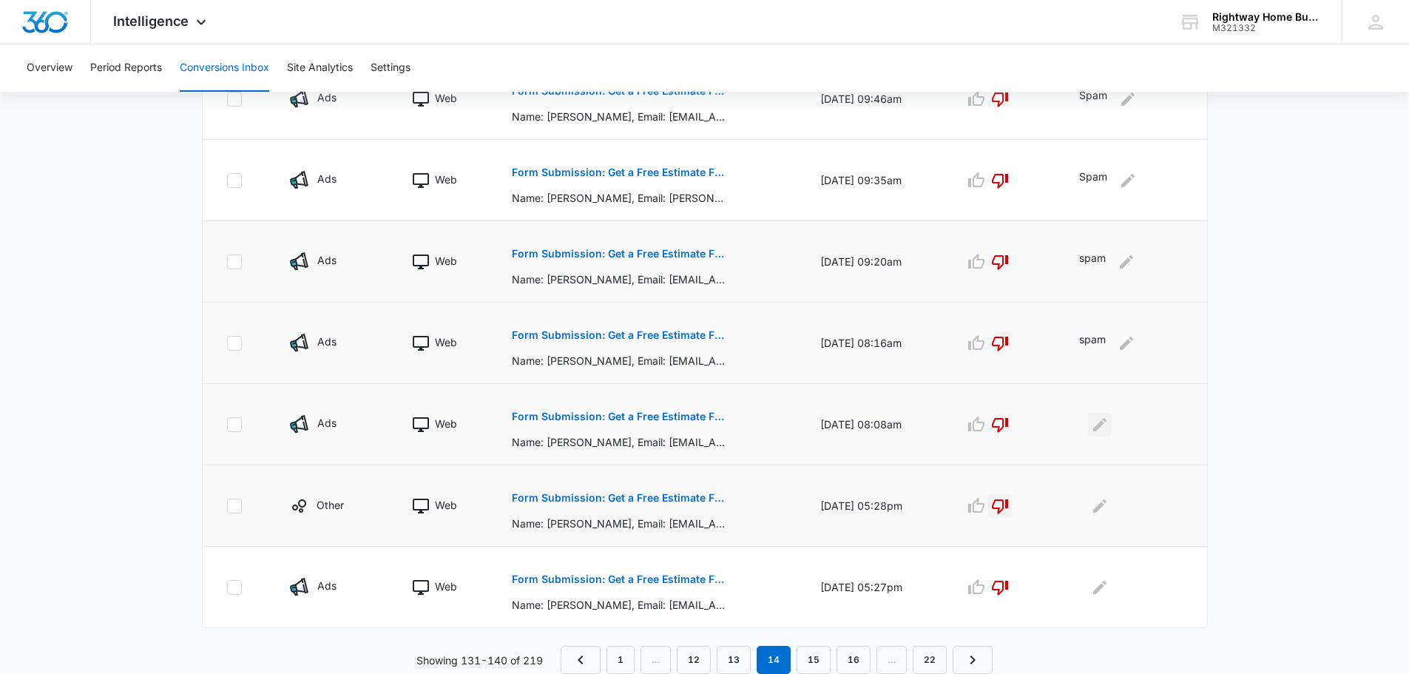
click at [1108, 428] on icon "Edit Comments" at bounding box center [1100, 425] width 18 height 18
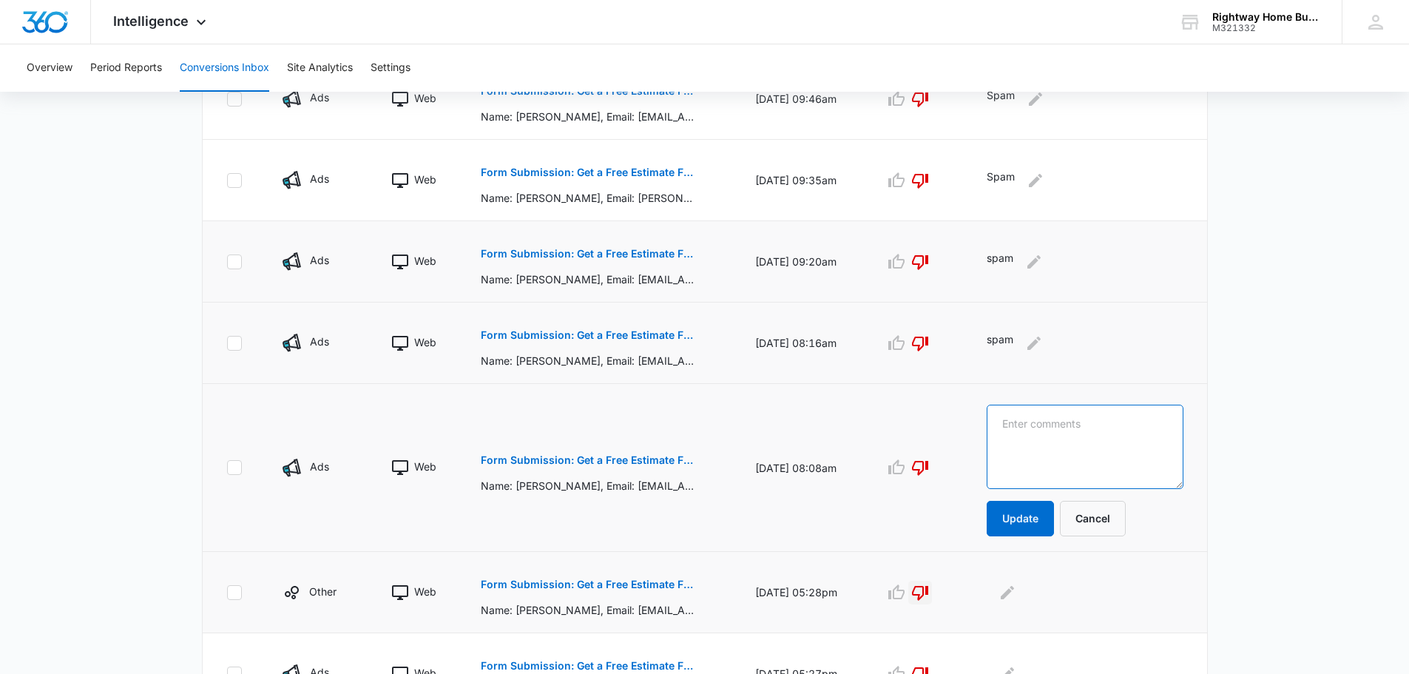
click at [1100, 433] on textarea at bounding box center [1084, 446] width 196 height 84
type textarea "spam"
click at [1041, 521] on button "Update" at bounding box center [1019, 518] width 67 height 35
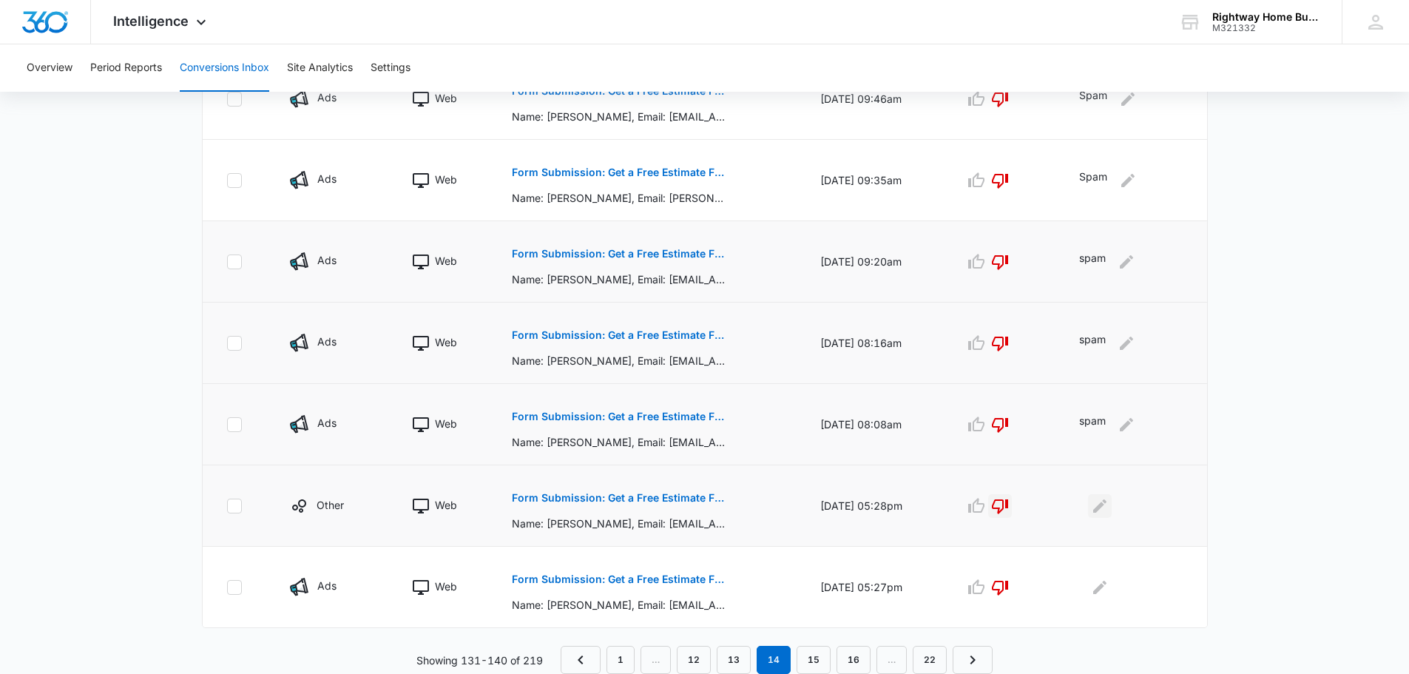
click at [1108, 509] on icon "Edit Comments" at bounding box center [1100, 506] width 18 height 18
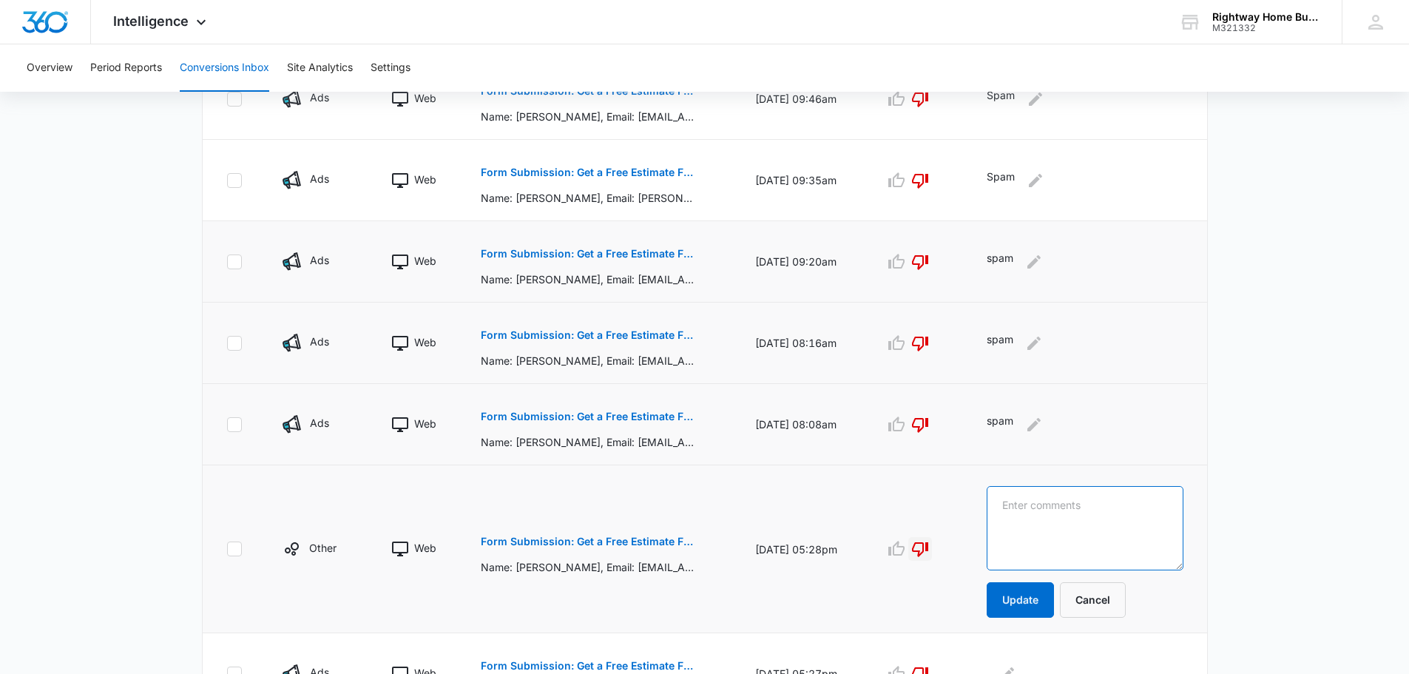
click at [1031, 515] on textarea at bounding box center [1084, 528] width 196 height 84
type textarea "spam"
click at [1023, 589] on button "Update" at bounding box center [1019, 599] width 67 height 35
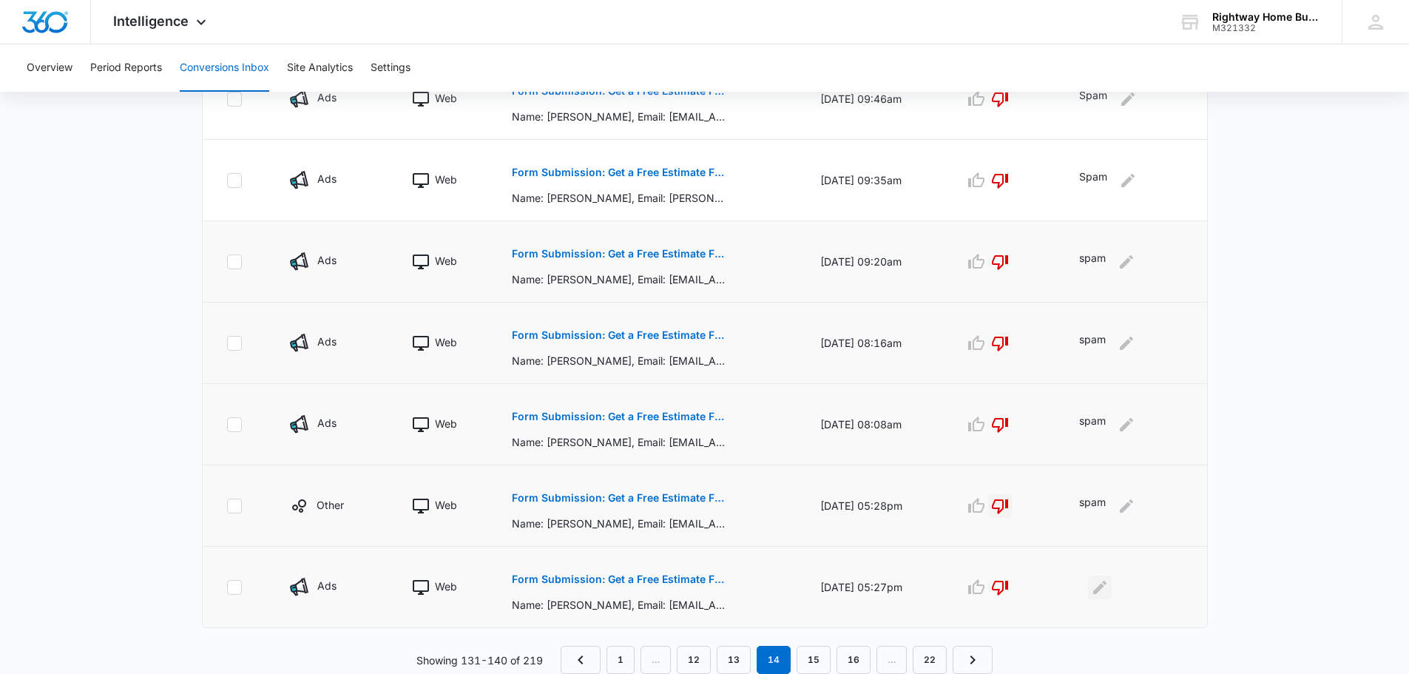
click at [1108, 586] on icon "Edit Comments" at bounding box center [1100, 587] width 18 height 18
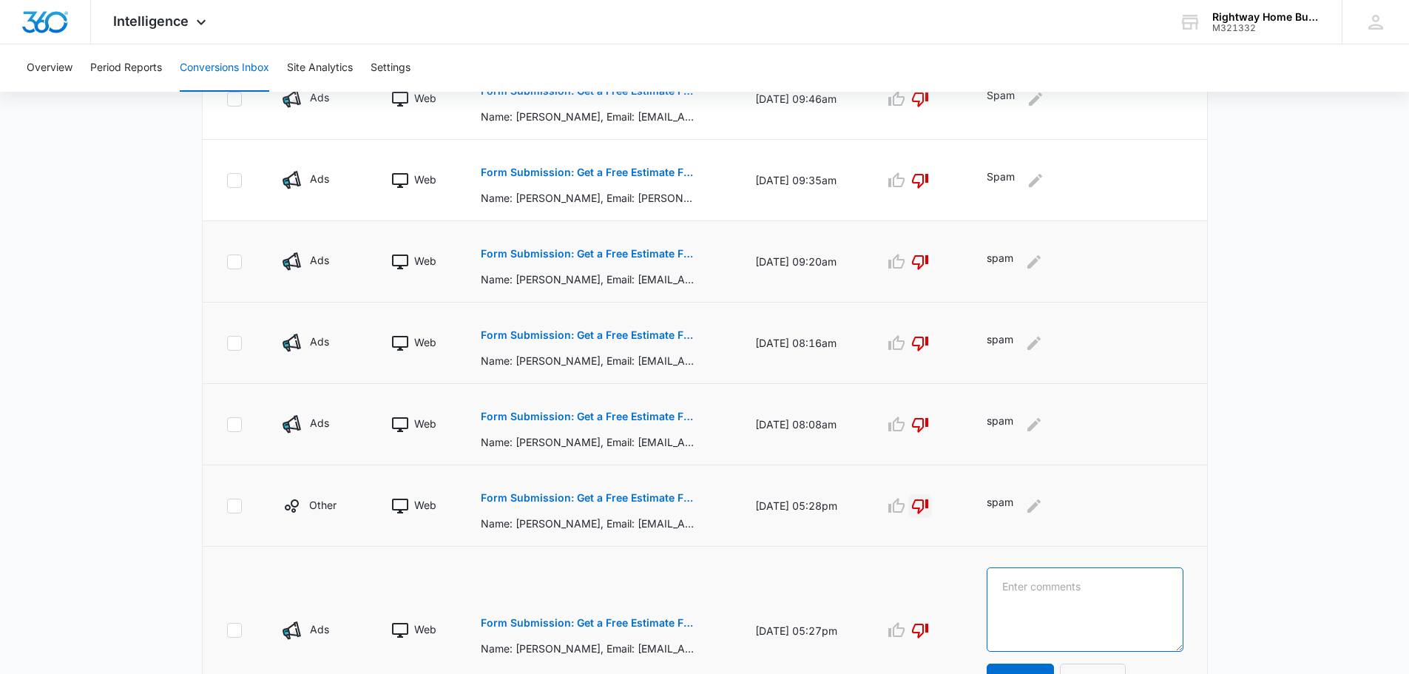
click at [1065, 609] on textarea at bounding box center [1084, 609] width 196 height 84
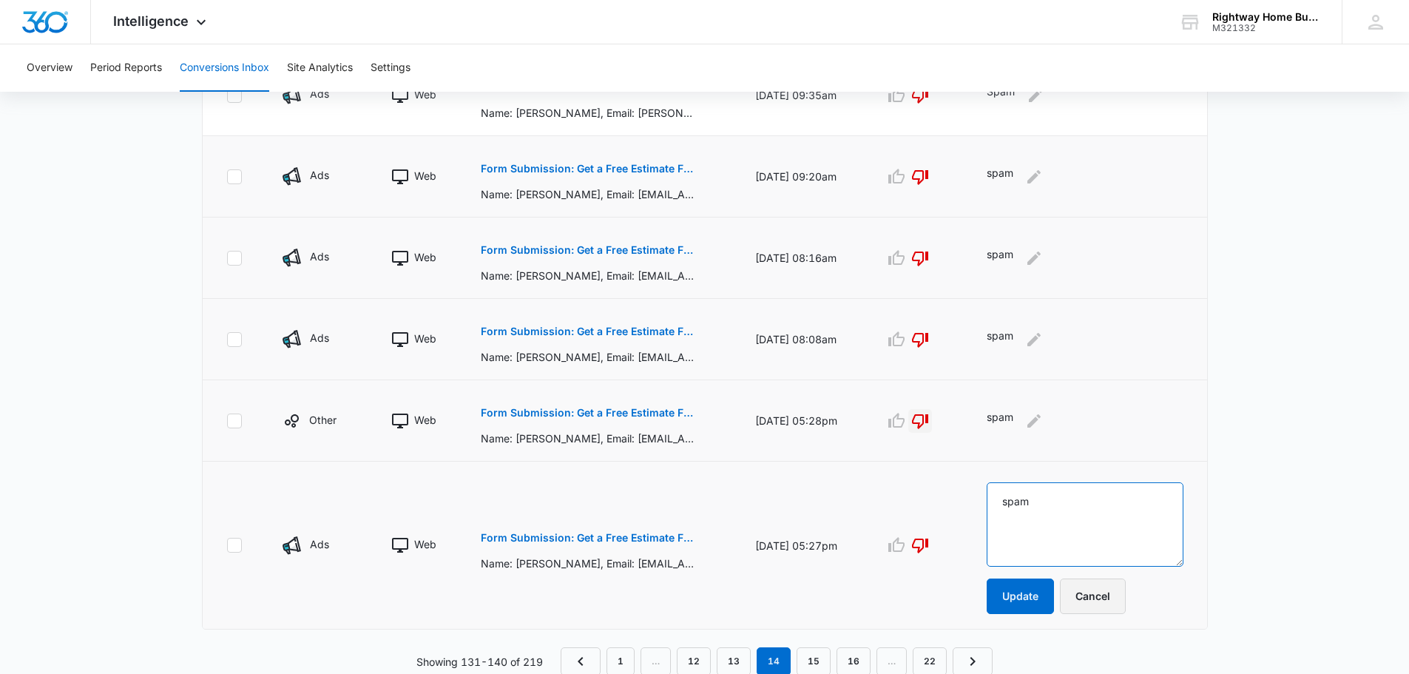
scroll to position [738, 0]
type textarea "spam"
click at [1051, 592] on button "Update" at bounding box center [1019, 594] width 67 height 35
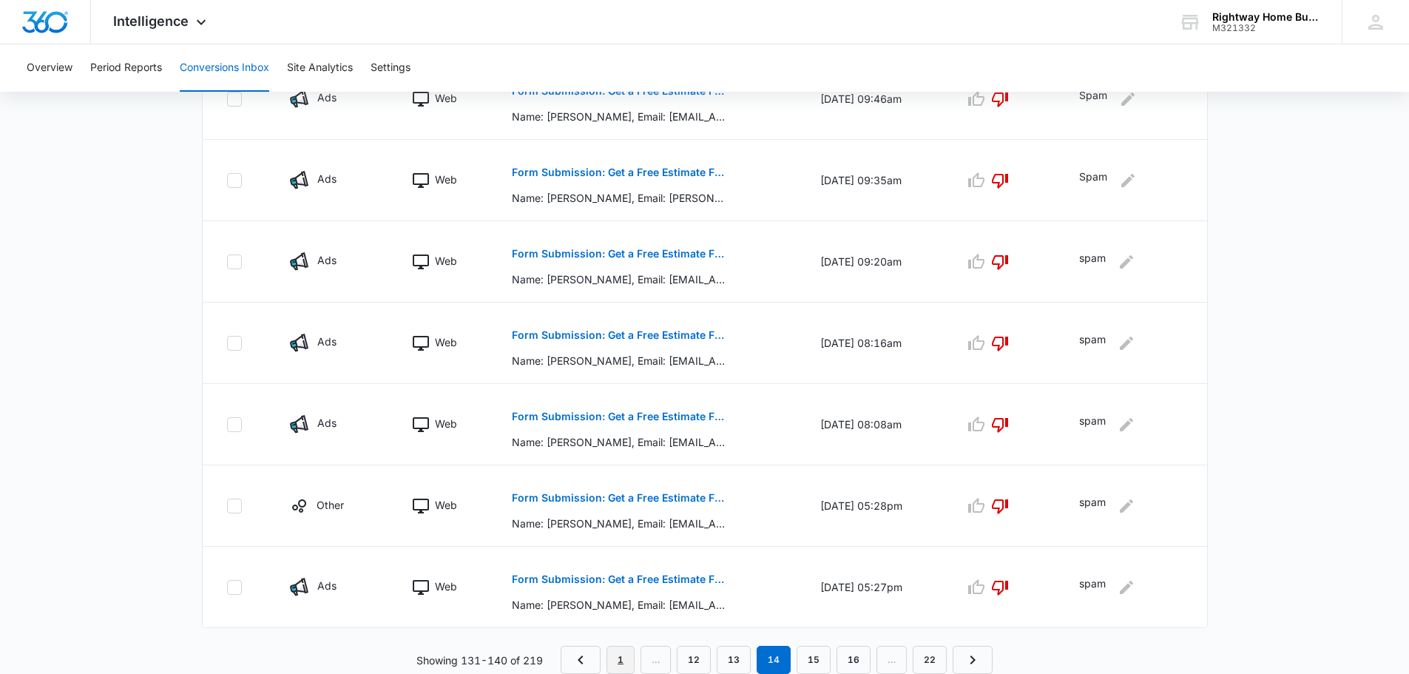
click at [623, 656] on link "1" at bounding box center [620, 660] width 28 height 28
